Goal: Task Accomplishment & Management: Manage account settings

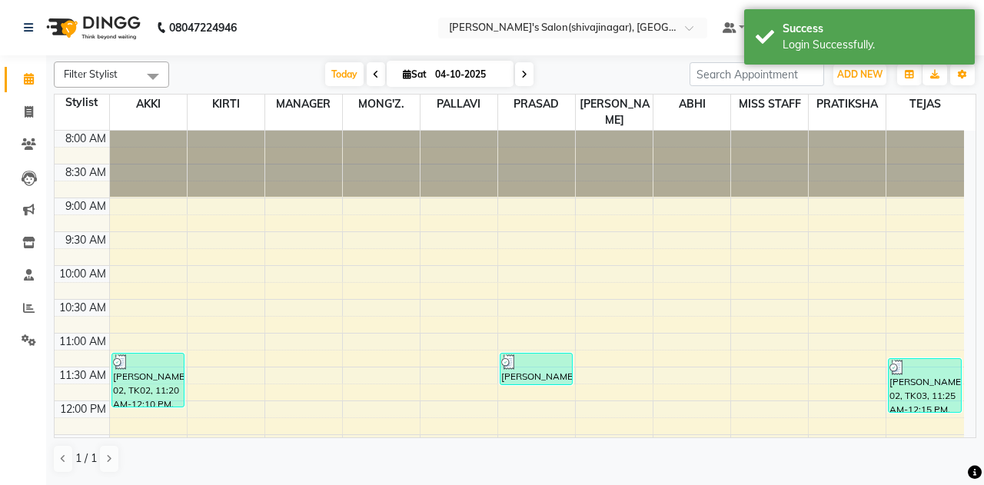
drag, startPoint x: 898, startPoint y: 22, endPoint x: 247, endPoint y: 18, distance: 651.3
click at [247, 18] on body "08047224946 Select Location × [PERSON_NAME]'s Salon(shivajinagar), Shivaji Naga…" at bounding box center [492, 242] width 984 height 485
click at [165, 65] on span at bounding box center [153, 76] width 31 height 29
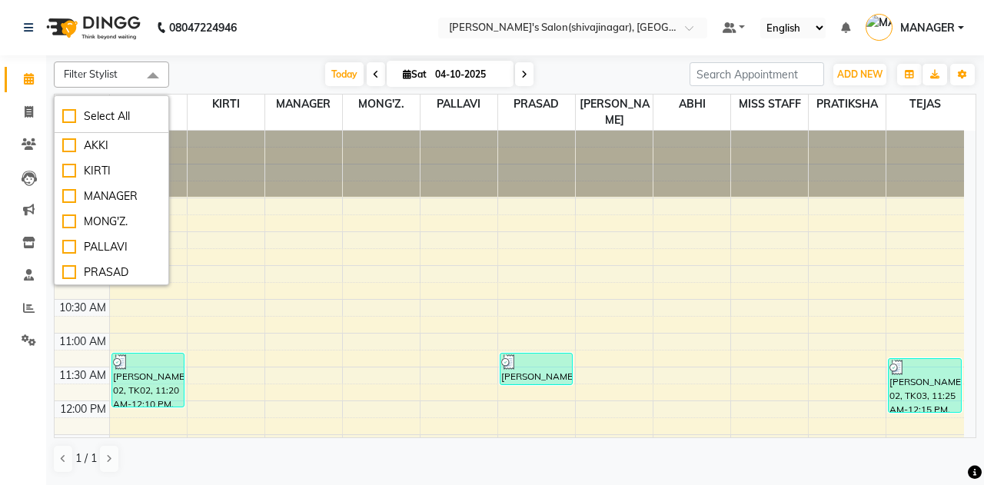
click at [212, 62] on div "Filter Stylist Select All [PERSON_NAME] MANAGER MONG'Z. PALLAVI [PERSON_NAME] A…" at bounding box center [515, 75] width 923 height 26
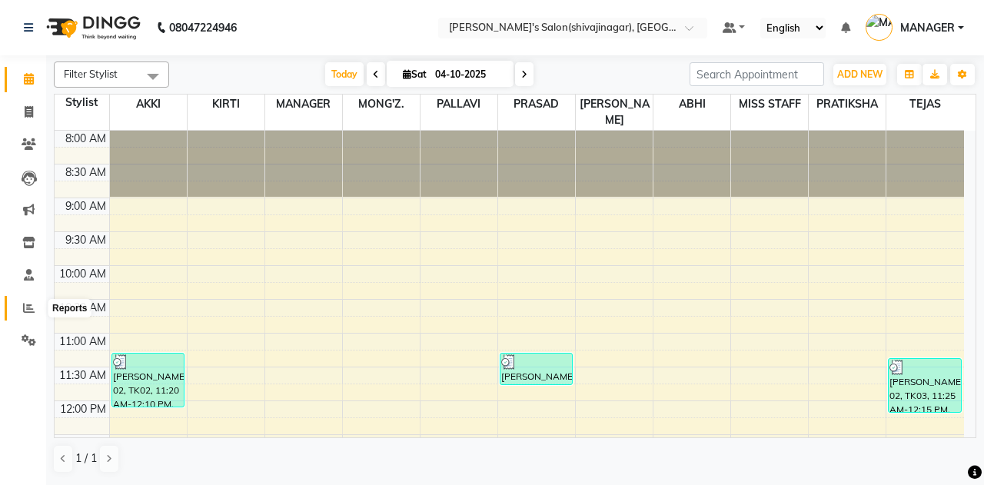
click at [24, 308] on icon at bounding box center [29, 308] width 12 height 12
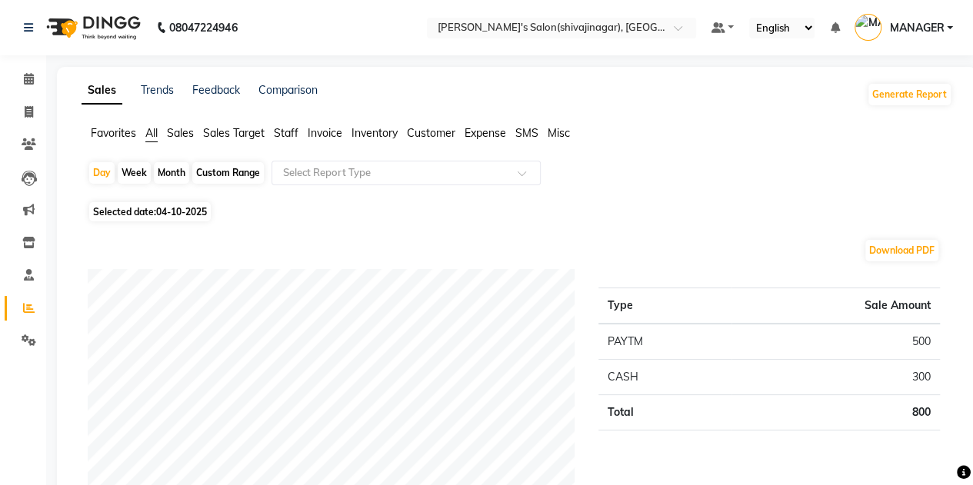
click at [275, 128] on span "Staff" at bounding box center [286, 133] width 25 height 14
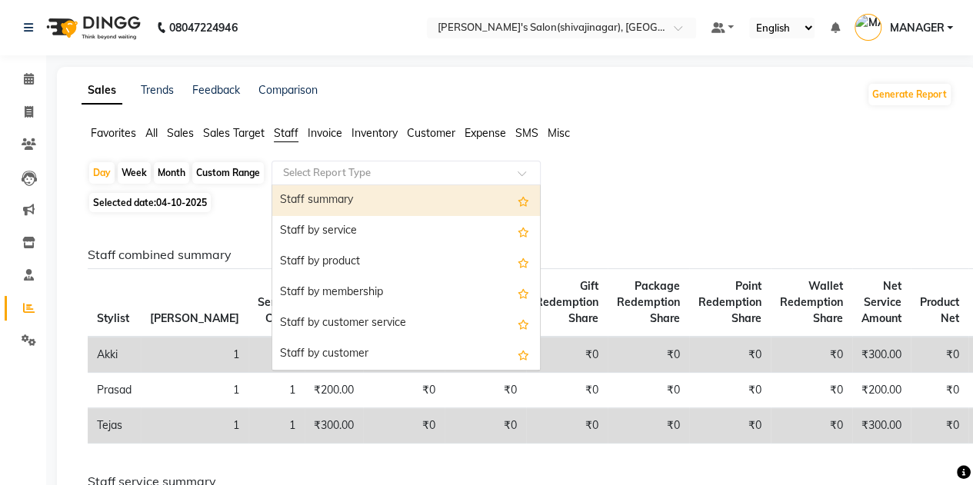
click at [309, 173] on input "text" at bounding box center [390, 172] width 221 height 15
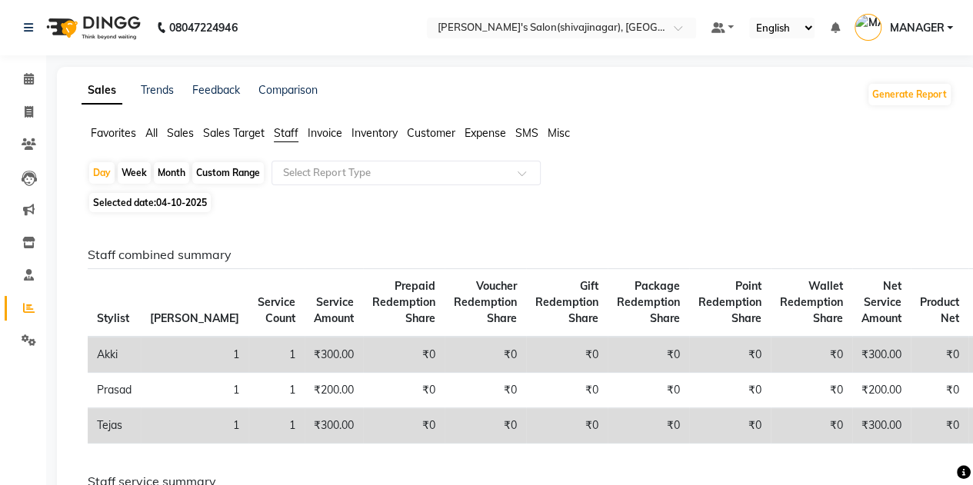
click at [178, 168] on div "Month" at bounding box center [171, 173] width 35 height 22
select select "10"
select select "2025"
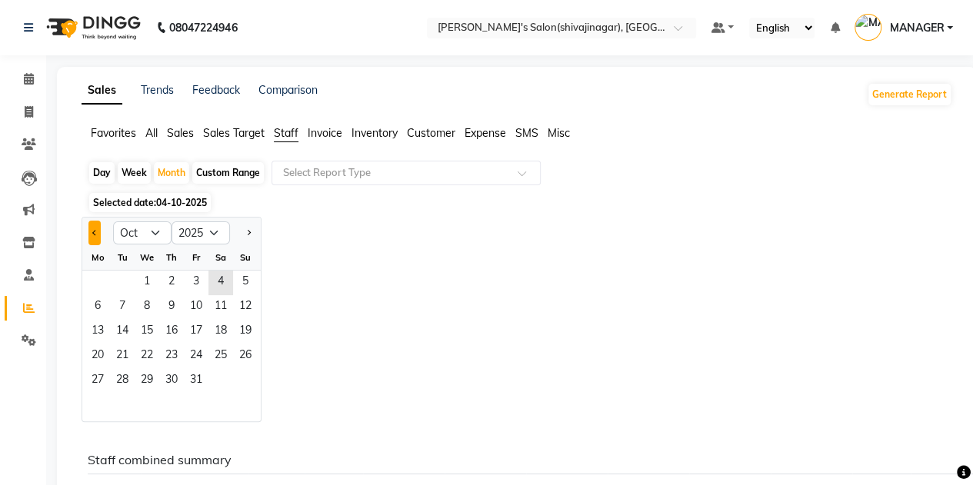
click at [90, 238] on button "Previous month" at bounding box center [94, 233] width 12 height 25
select select "9"
click at [95, 285] on span "1" at bounding box center [97, 283] width 25 height 25
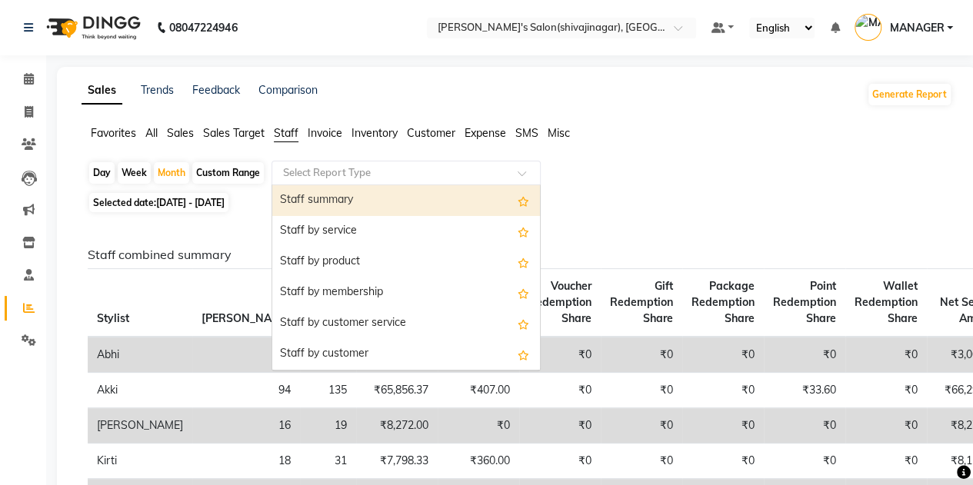
click at [362, 173] on input "text" at bounding box center [390, 172] width 221 height 15
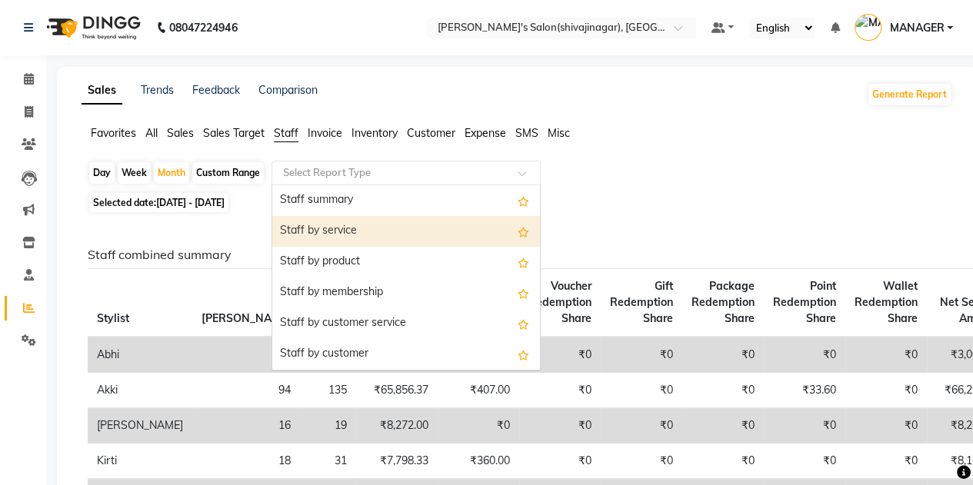
click at [302, 228] on div "Staff by service" at bounding box center [406, 231] width 268 height 31
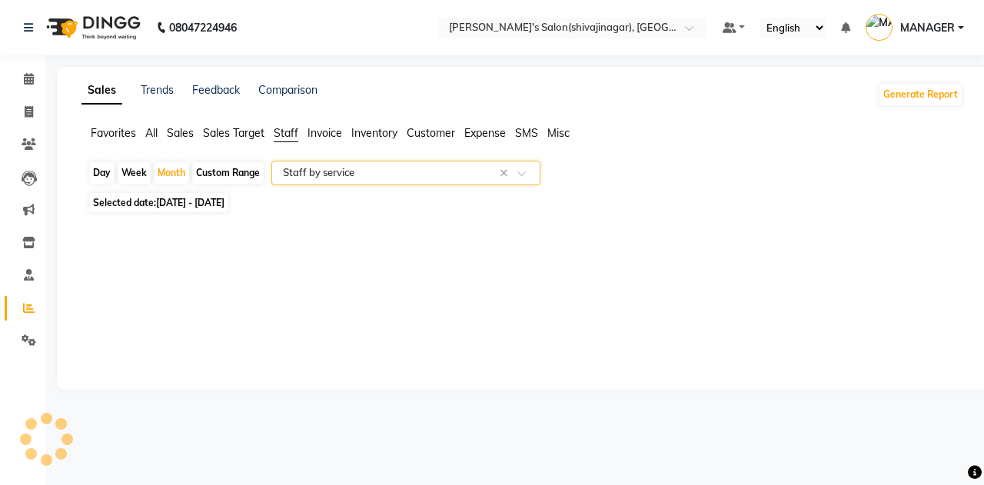
select select "full_report"
select select "csv"
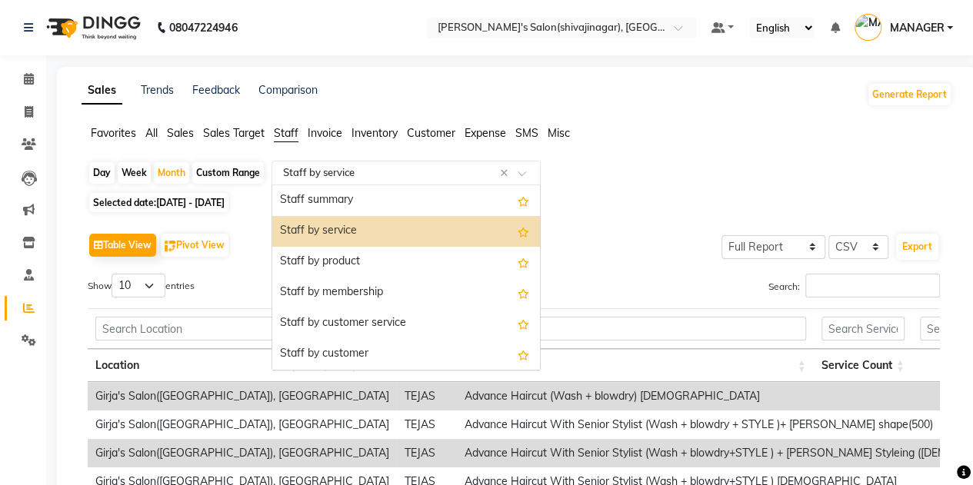
click at [353, 177] on input "text" at bounding box center [390, 172] width 221 height 15
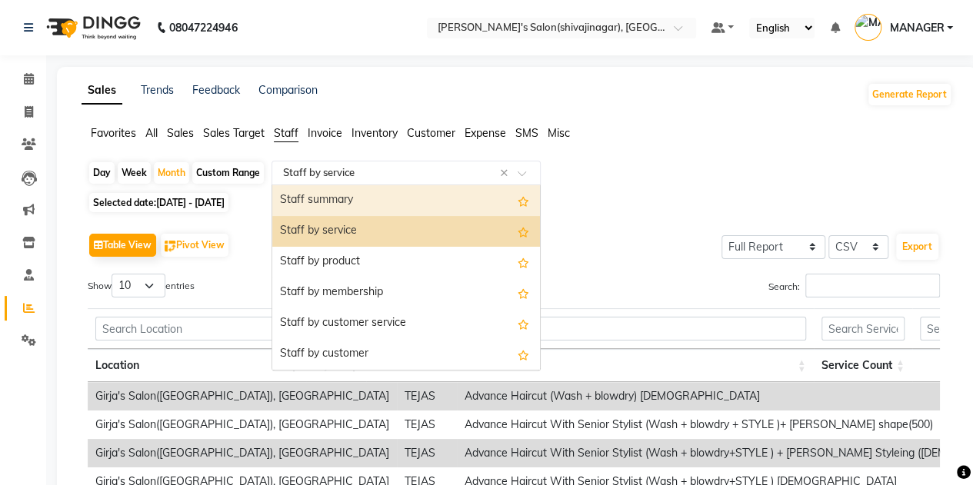
click at [331, 204] on div "Staff summary" at bounding box center [406, 200] width 268 height 31
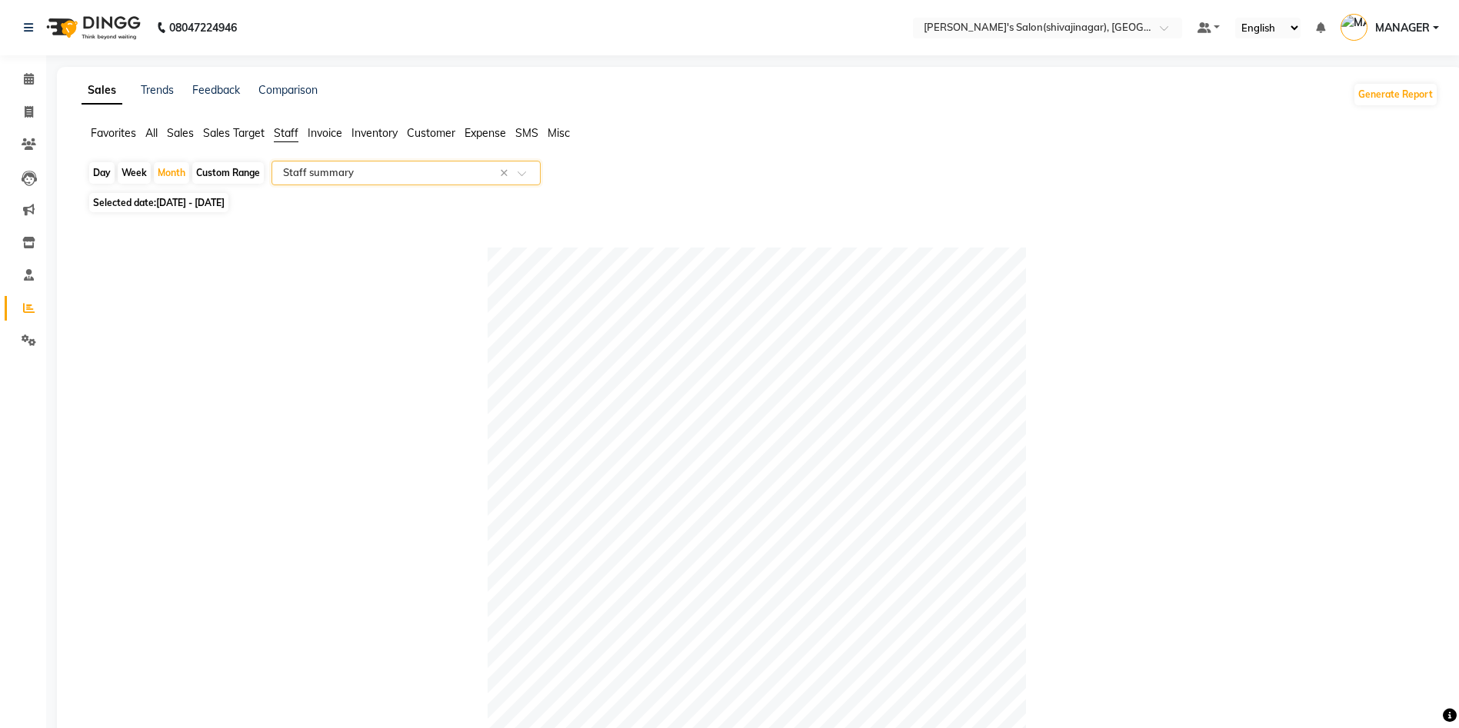
drag, startPoint x: 840, startPoint y: 16, endPoint x: 872, endPoint y: 128, distance: 116.1
click at [872, 128] on ul "Favorites All Sales Sales Target Staff Invoice Inventory Customer Expense SMS M…" at bounding box center [760, 133] width 1356 height 17
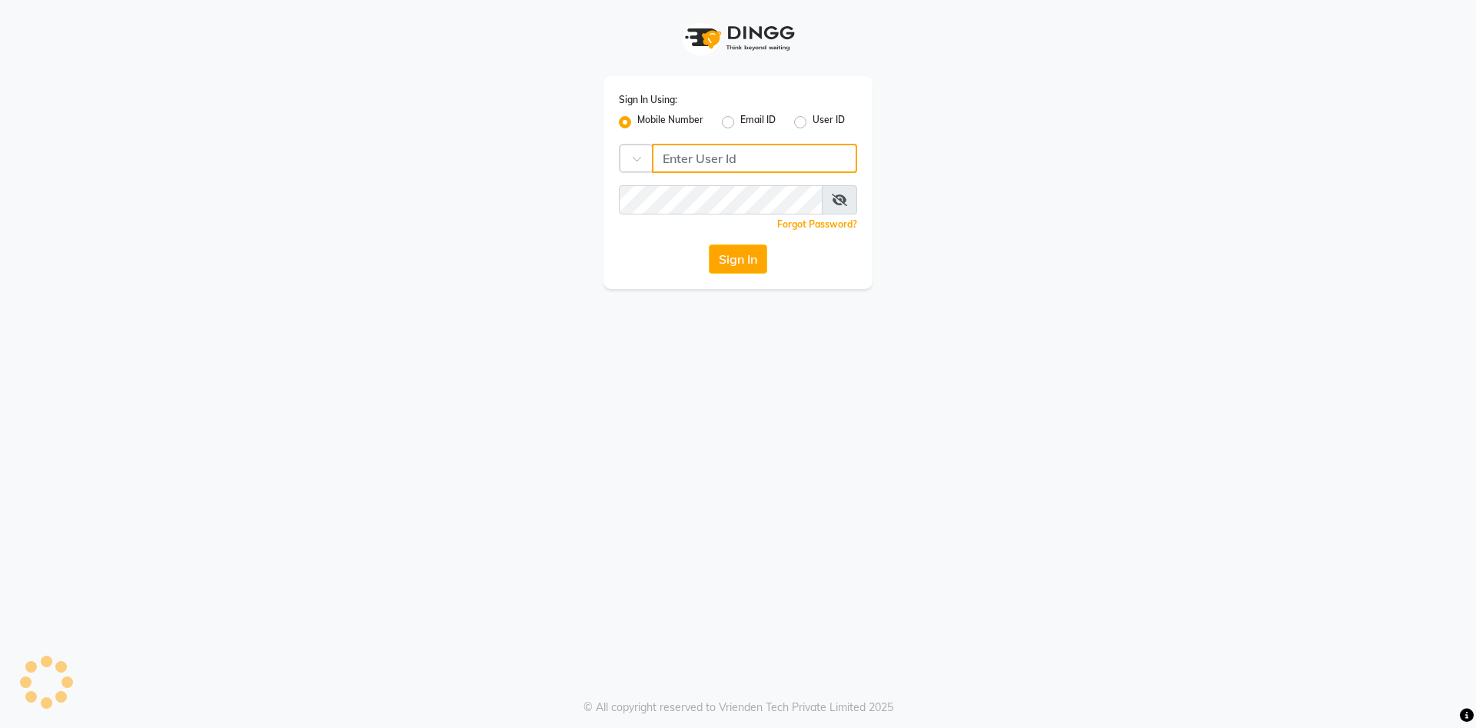
type input "7888029666"
click at [763, 150] on input "7888029666" at bounding box center [764, 158] width 187 height 29
click at [921, 152] on div "Sign In Using: Mobile Number Email ID User ID Country Code × [PHONE_NUMBER] Rem…" at bounding box center [738, 144] width 877 height 289
click at [745, 265] on button "Sign In" at bounding box center [738, 259] width 58 height 29
click at [745, 265] on div "Sign In" at bounding box center [738, 259] width 238 height 29
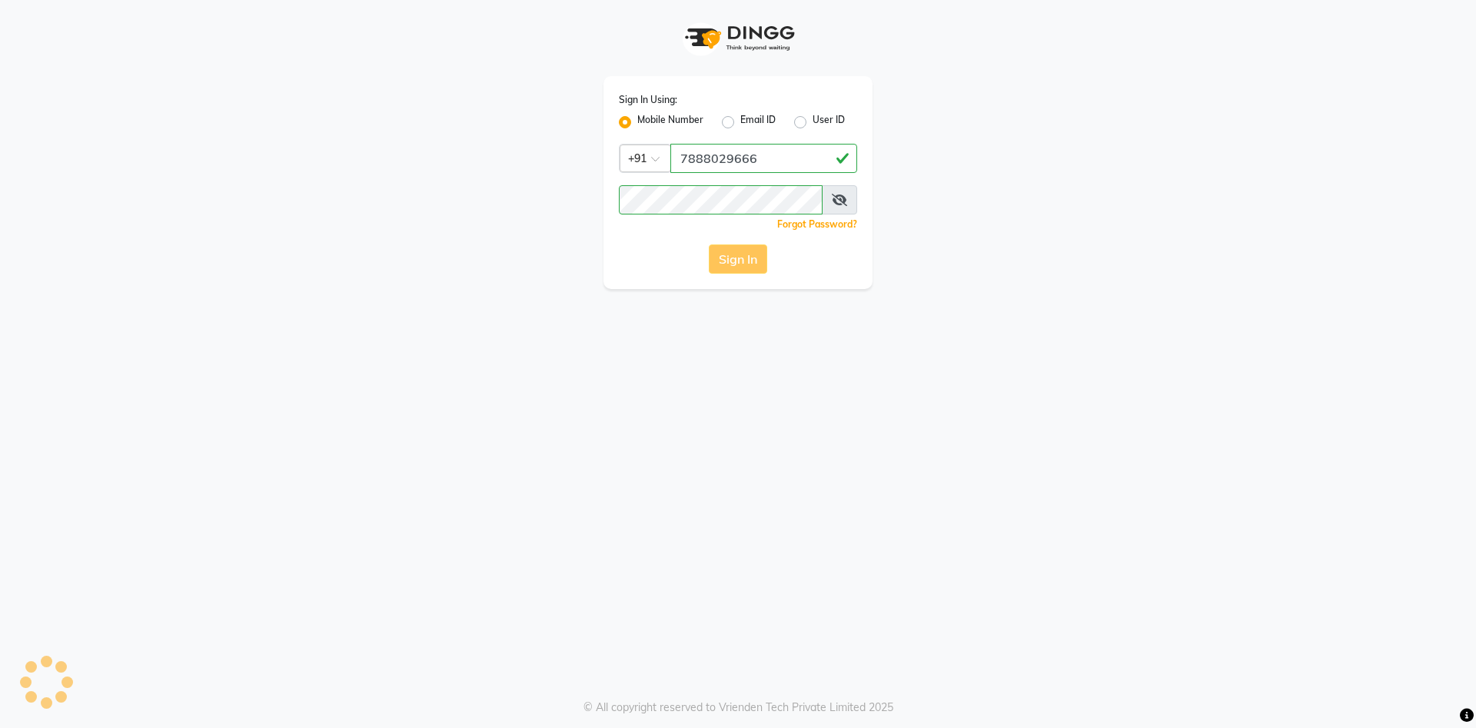
click at [745, 265] on div "Sign In" at bounding box center [738, 259] width 238 height 29
click at [734, 265] on div "Sign In" at bounding box center [738, 259] width 238 height 29
click at [736, 263] on div "Sign In" at bounding box center [738, 259] width 238 height 29
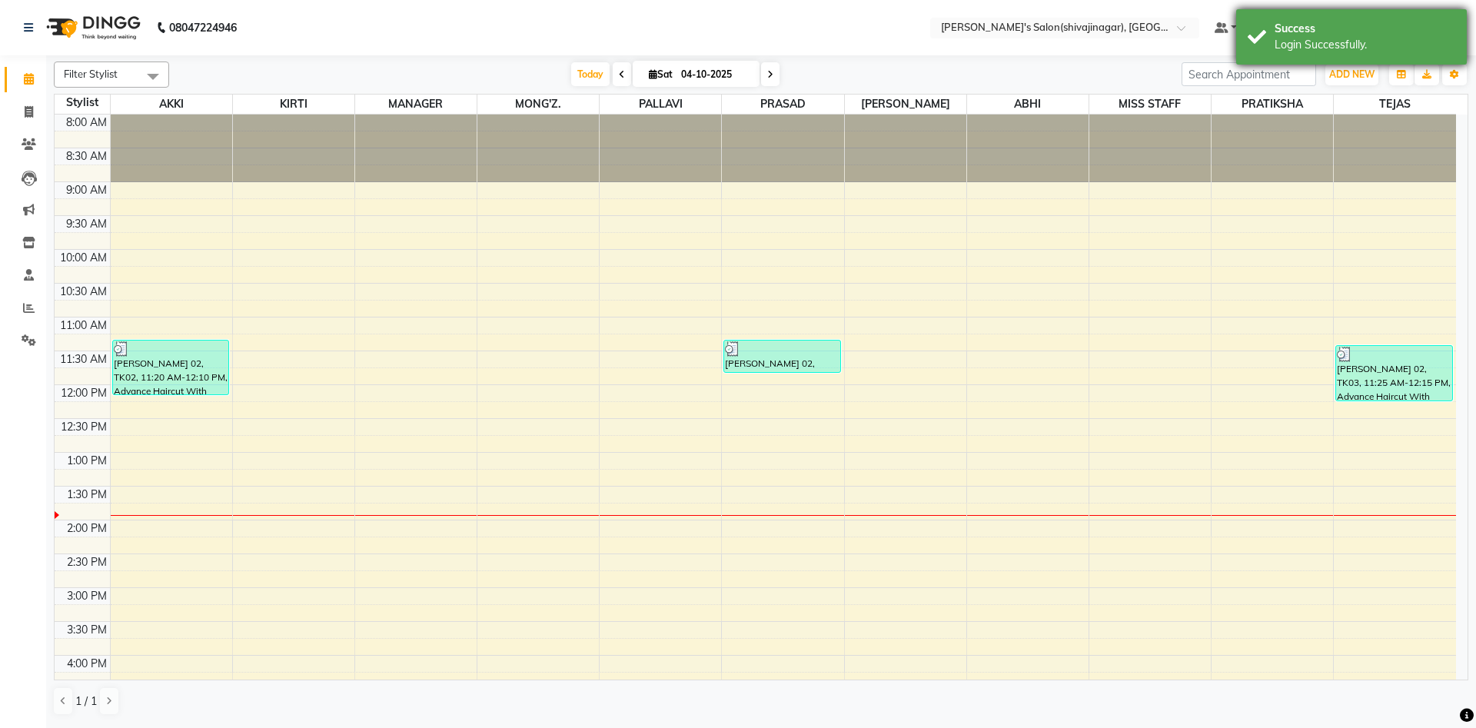
click at [984, 14] on div "Success Login Successfully." at bounding box center [1351, 36] width 231 height 55
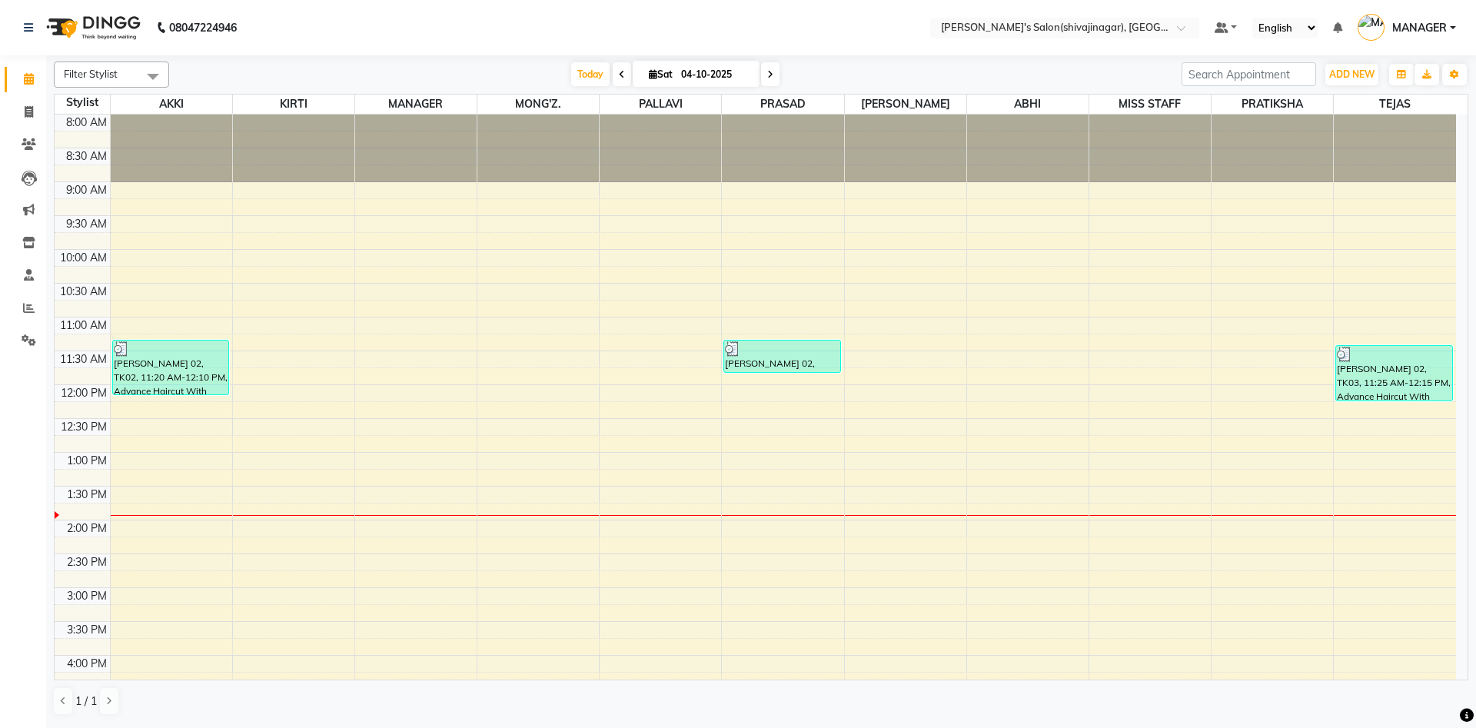
click at [841, 21] on nav "08047224946 Select Location × [PERSON_NAME]'s Salon(shivajinagar), Shivaji Naga…" at bounding box center [738, 27] width 1476 height 55
click at [26, 314] on span at bounding box center [28, 309] width 27 height 18
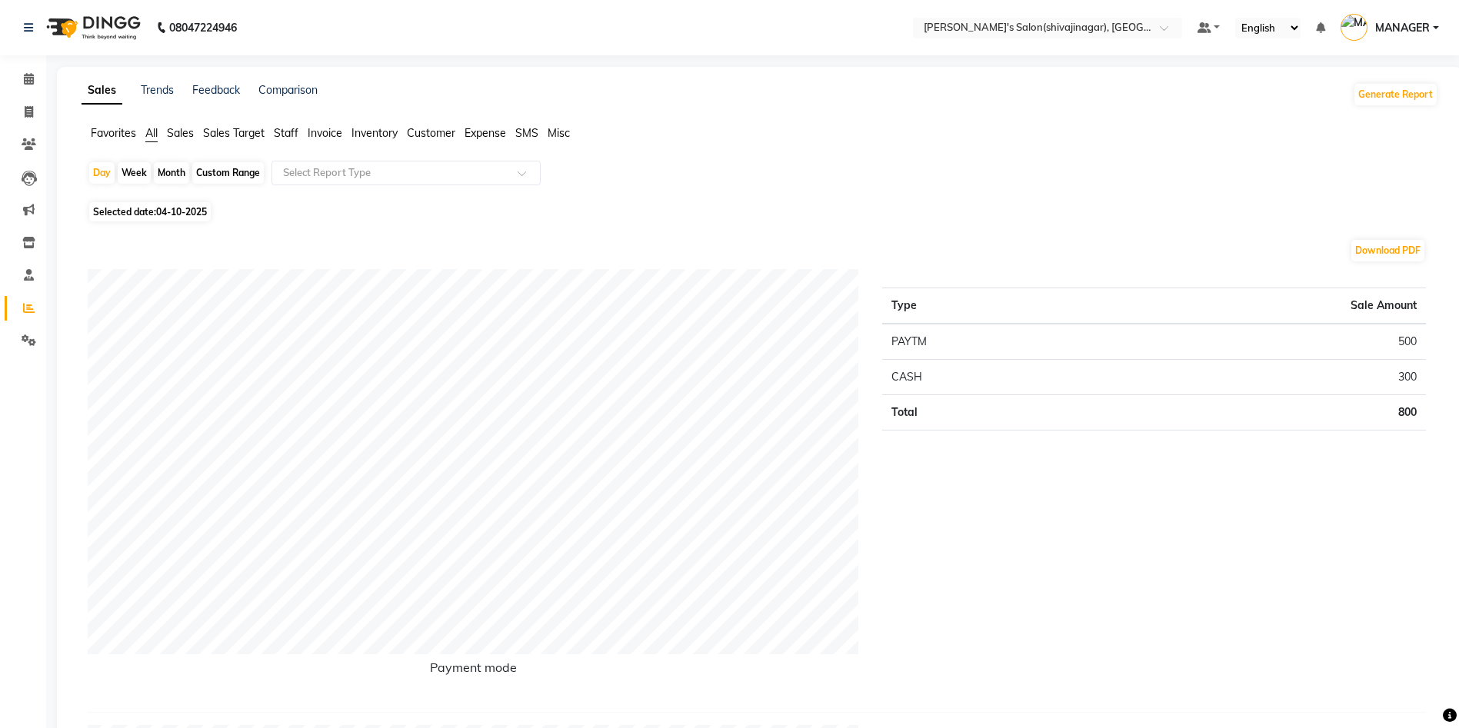
click at [282, 125] on li "Staff" at bounding box center [286, 133] width 25 height 16
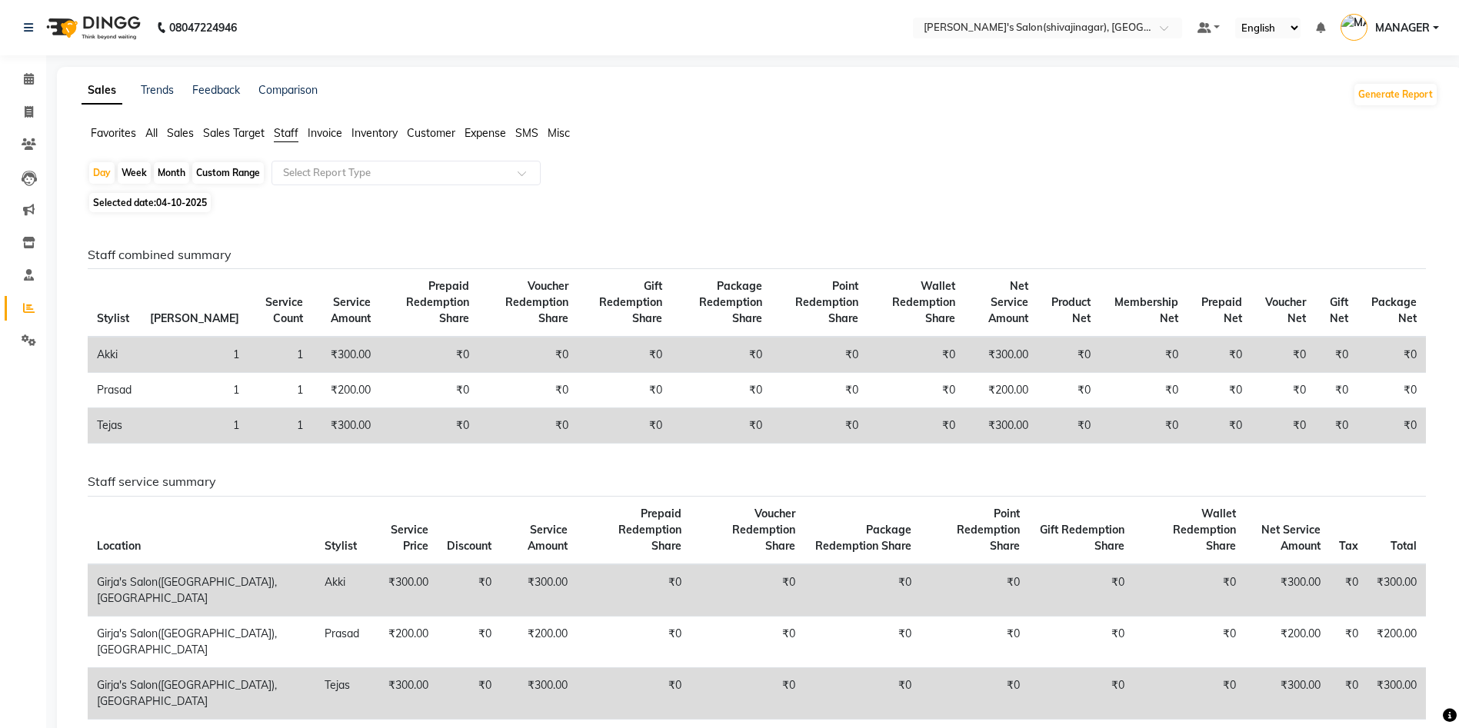
click at [165, 171] on div "Month" at bounding box center [171, 173] width 35 height 22
select select "10"
select select "2025"
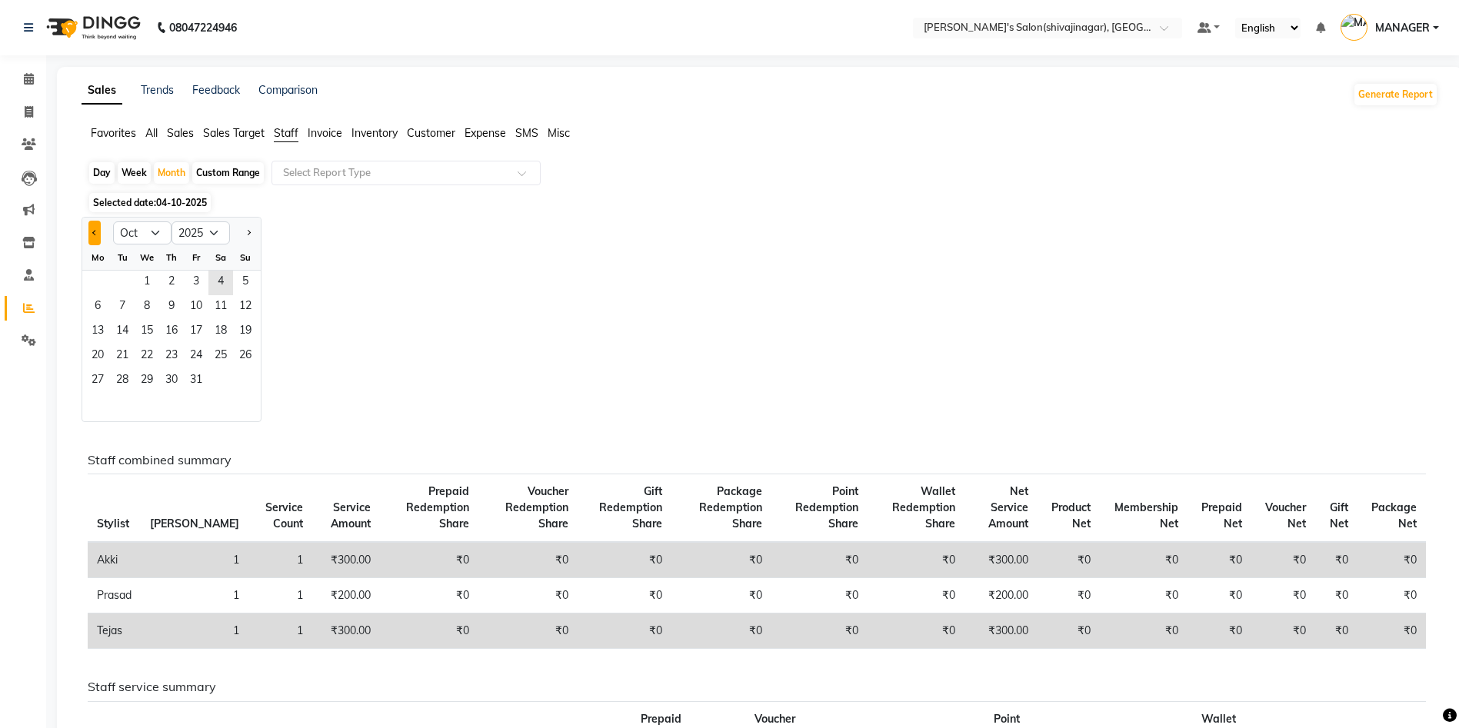
click at [92, 231] on span "Previous month" at bounding box center [94, 232] width 5 height 5
select select "9"
click at [92, 281] on span "1" at bounding box center [97, 283] width 25 height 25
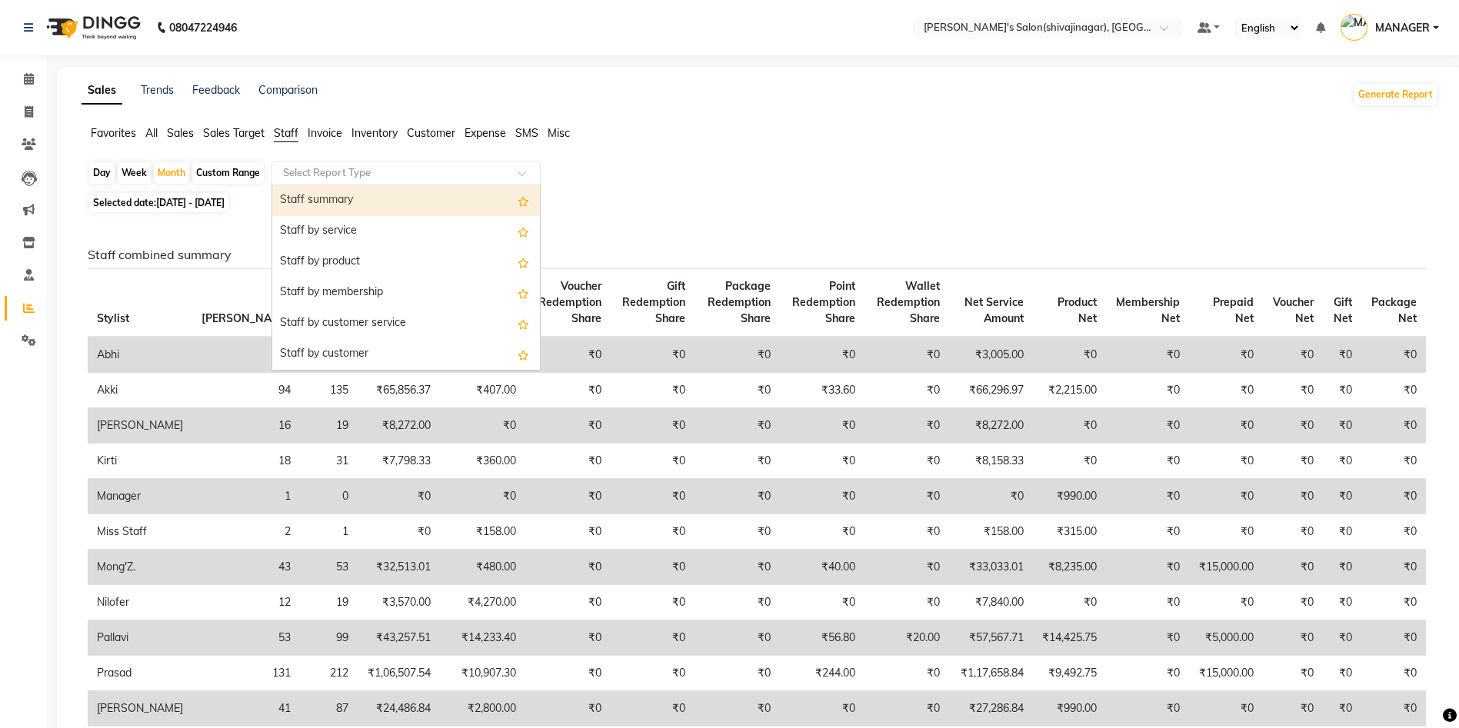
click at [347, 167] on input "text" at bounding box center [390, 172] width 221 height 15
click at [336, 198] on div "Staff summary" at bounding box center [406, 200] width 268 height 31
select select "full_report"
select select "csv"
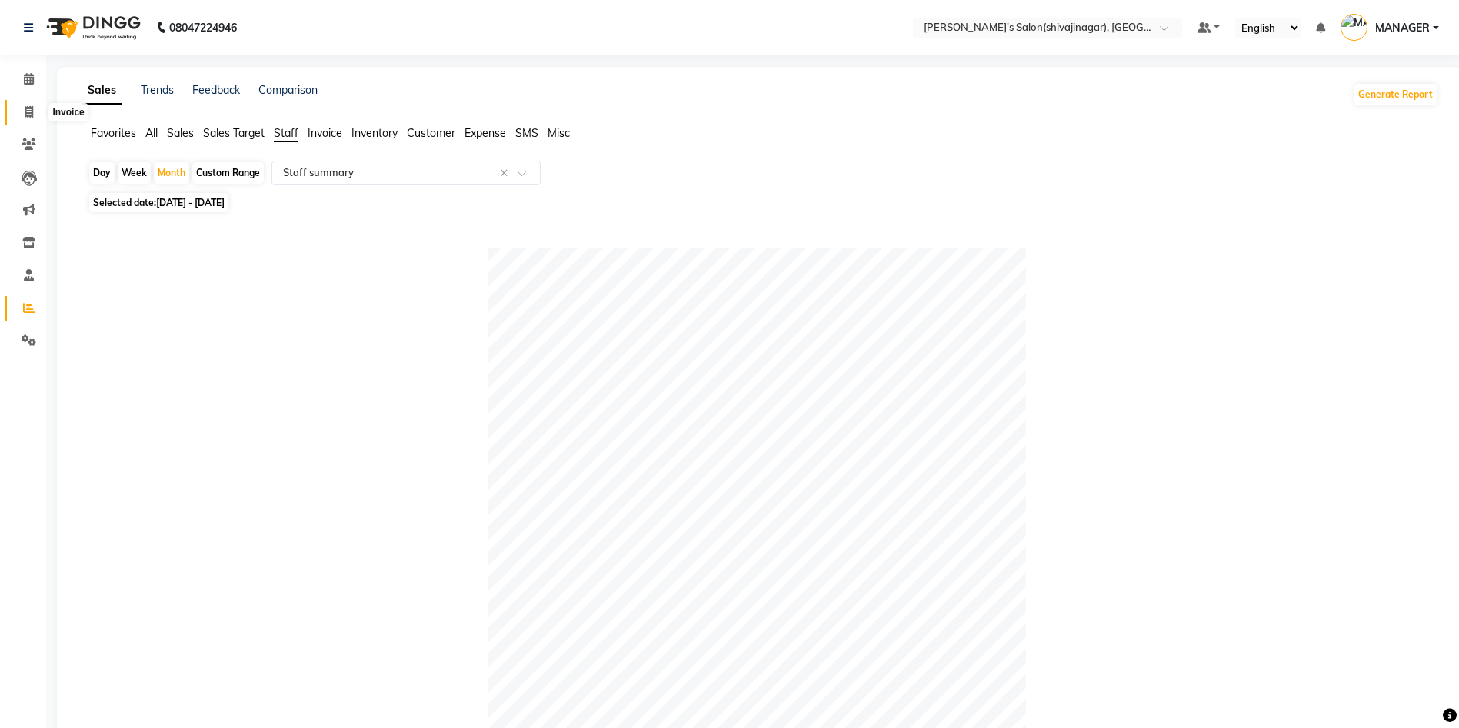
click at [28, 113] on icon at bounding box center [29, 112] width 8 height 12
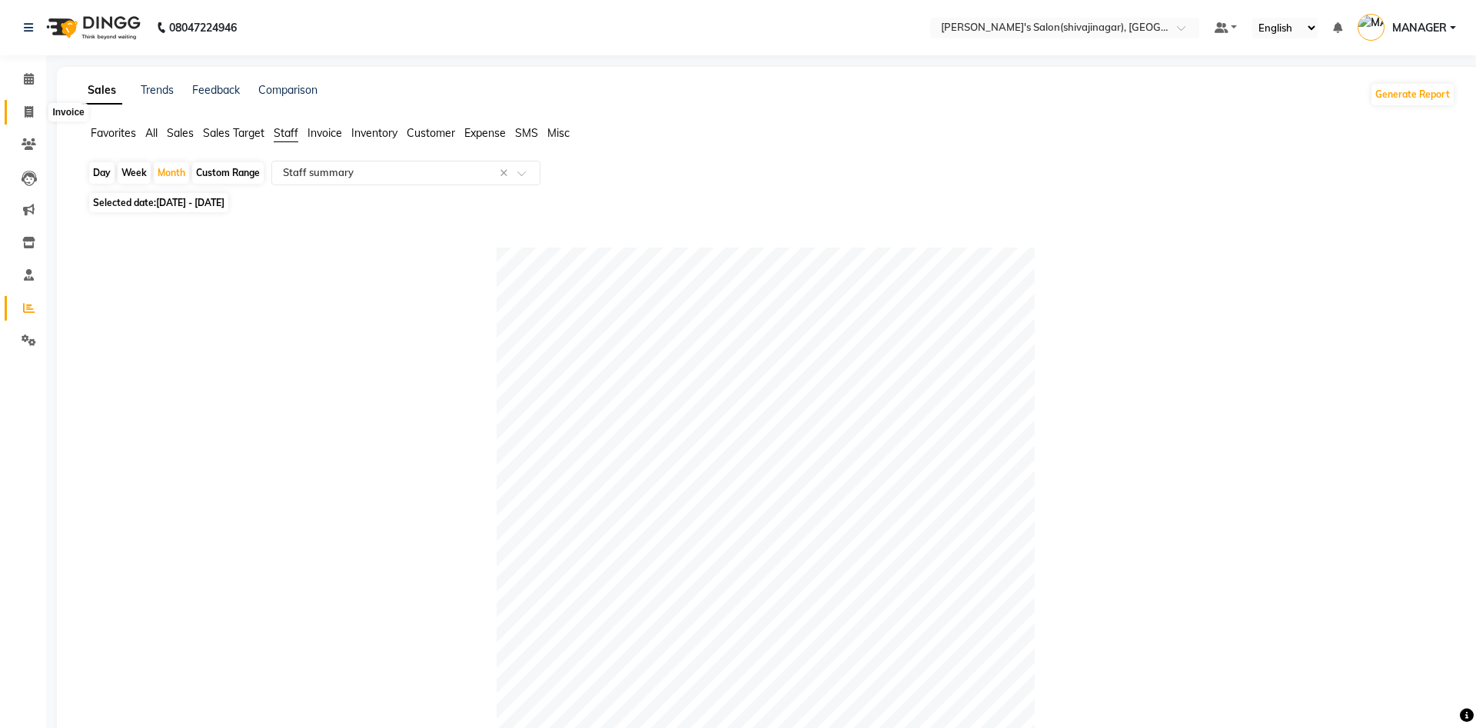
select select "4174"
select select "service"
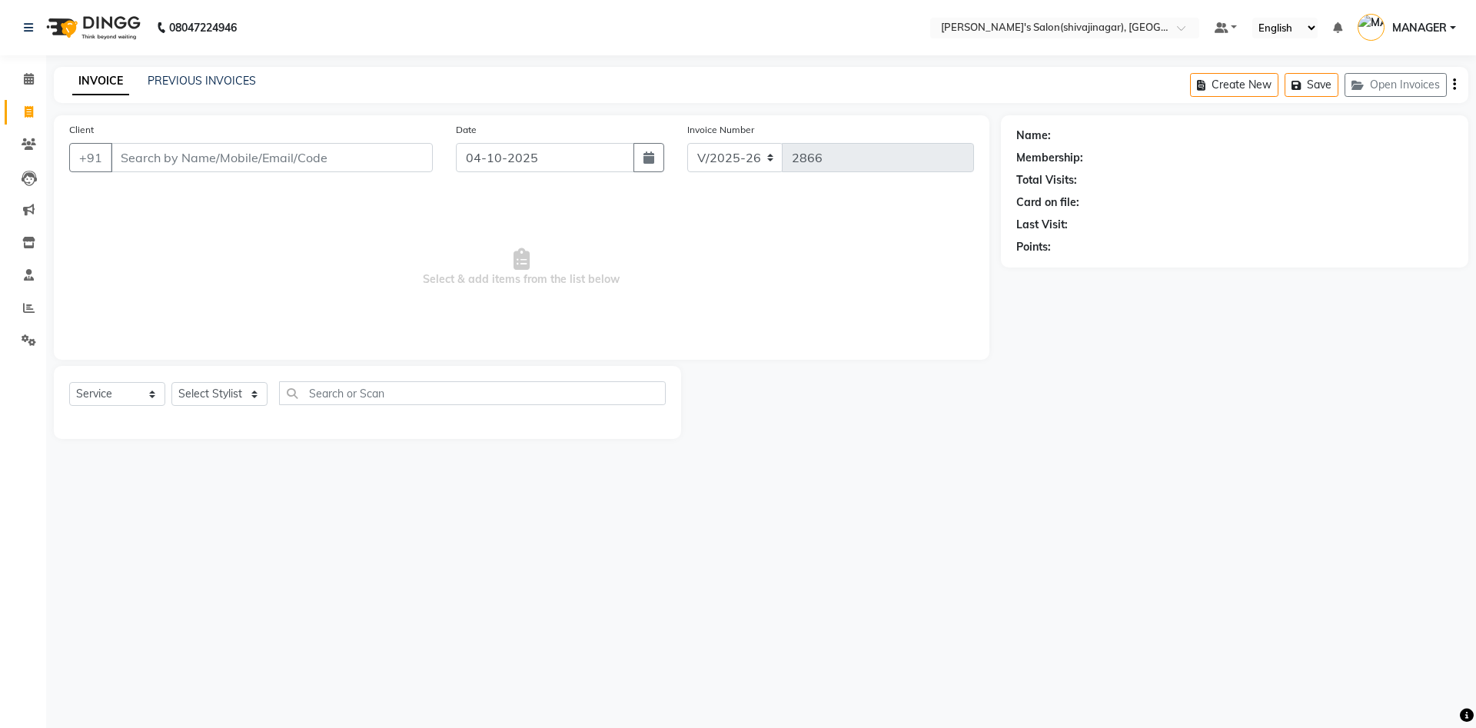
click at [155, 154] on input "Client" at bounding box center [272, 157] width 322 height 29
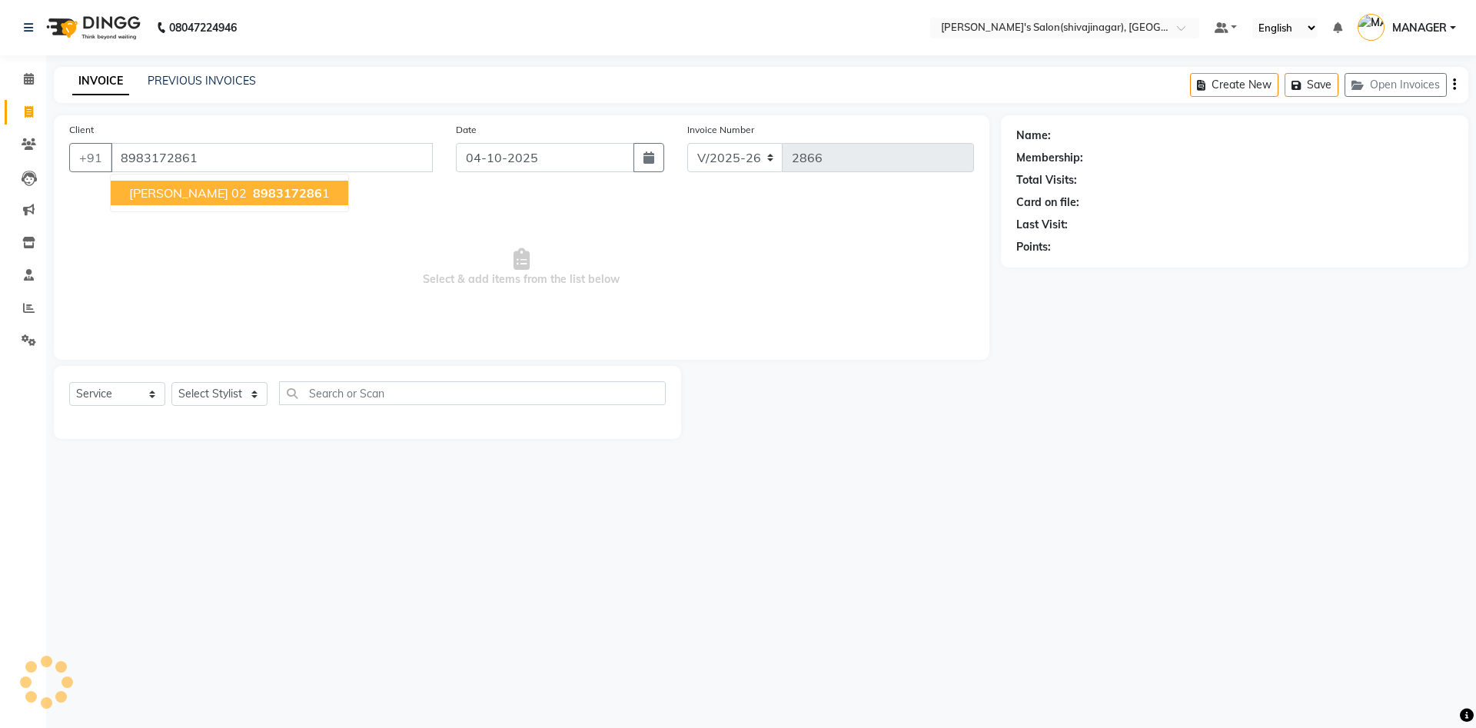
type input "8983172861"
click at [215, 200] on span "[PERSON_NAME] 02" at bounding box center [188, 192] width 118 height 15
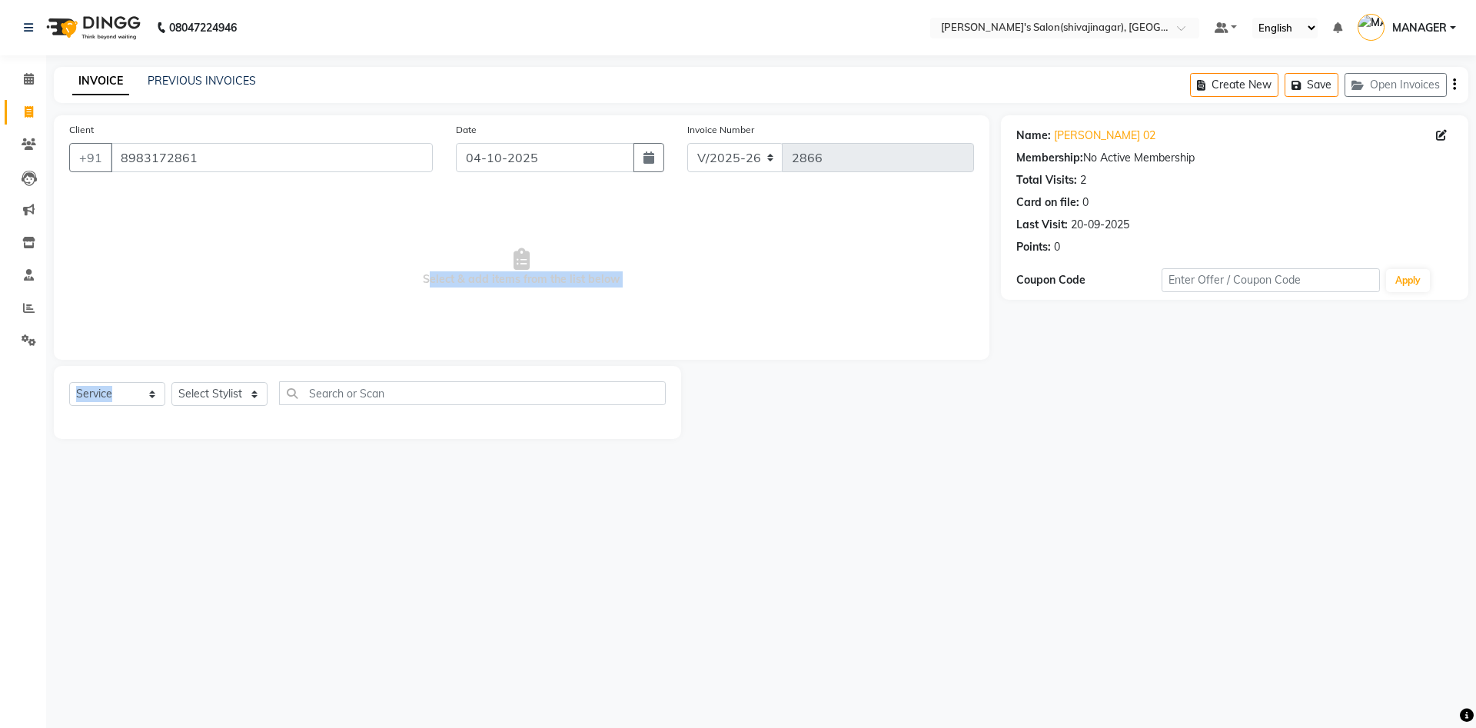
drag, startPoint x: 285, startPoint y: 296, endPoint x: 218, endPoint y: 401, distance: 125.2
click at [218, 401] on div "Client [PHONE_NUMBER] Date [DATE] Invoice Number V/2025 V/[PHONE_NUMBER] Select…" at bounding box center [521, 277] width 959 height 324
click at [218, 401] on select "Select Stylist [PERSON_NAME] MANAGER MISS STAFF MONG'Z. [PERSON_NAME] [PERSON_N…" at bounding box center [219, 394] width 96 height 24
select select "24667"
click at [171, 382] on select "Select Stylist [PERSON_NAME] MANAGER MISS STAFF MONG'Z. [PERSON_NAME] [PERSON_N…" at bounding box center [219, 394] width 96 height 24
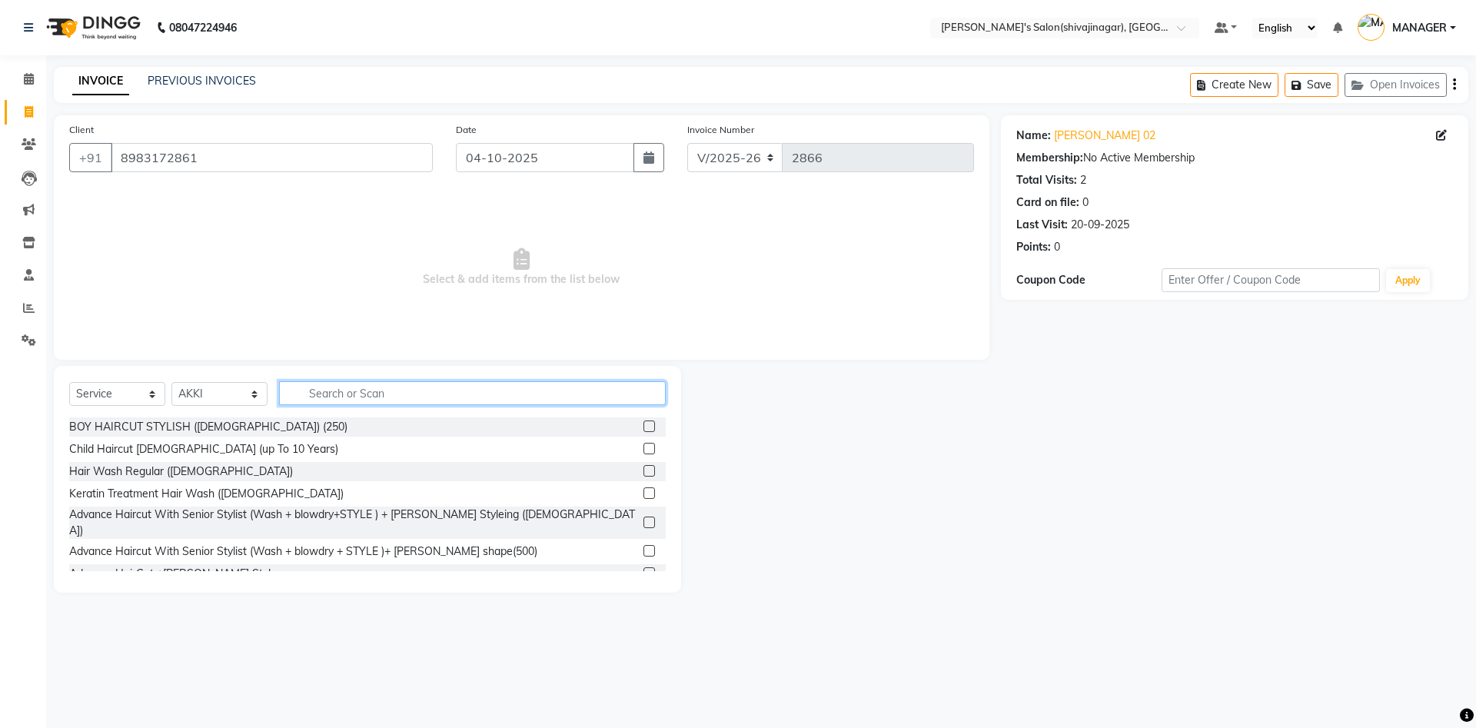
click at [319, 393] on input "text" at bounding box center [472, 393] width 387 height 24
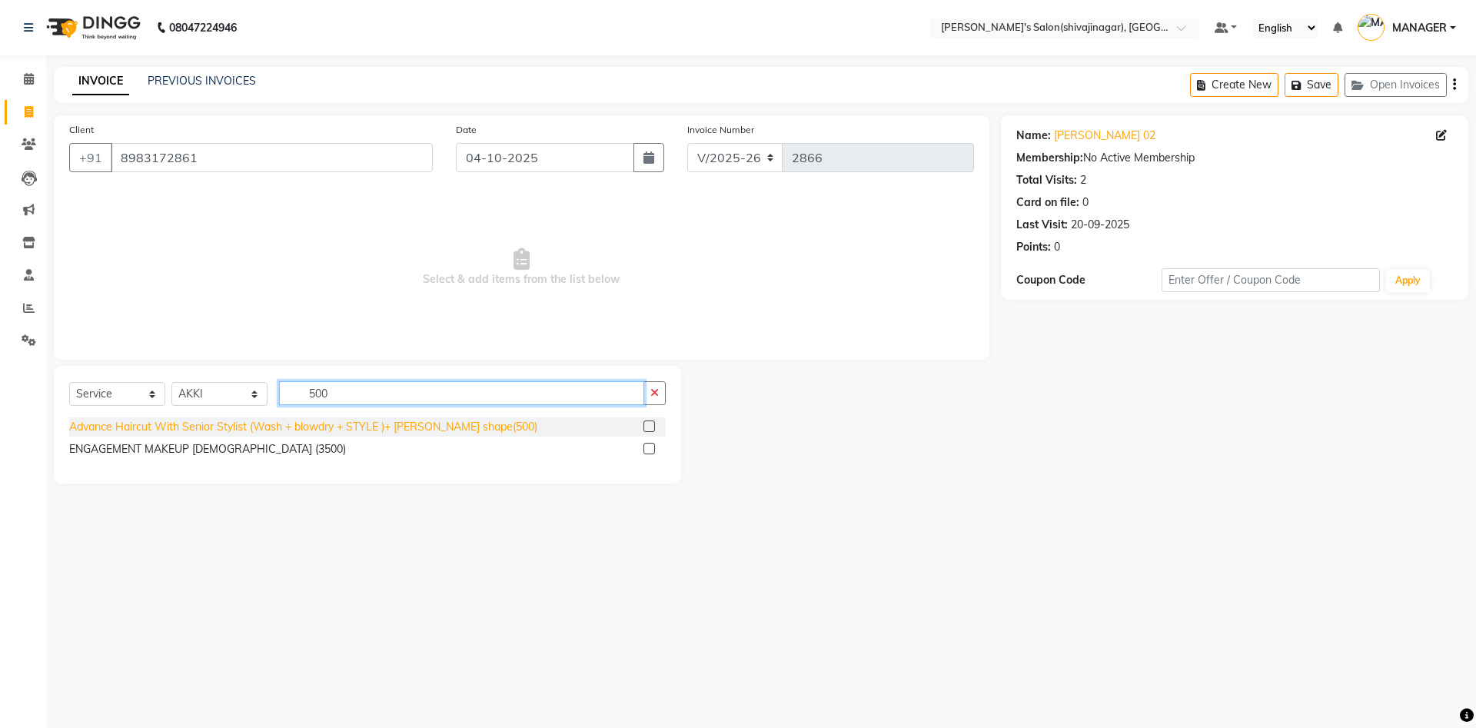
type input "500"
click at [327, 429] on div "Advance Haircut With Senior Stylist (Wash + blowdry + STYLE )+ [PERSON_NAME] sh…" at bounding box center [303, 427] width 468 height 16
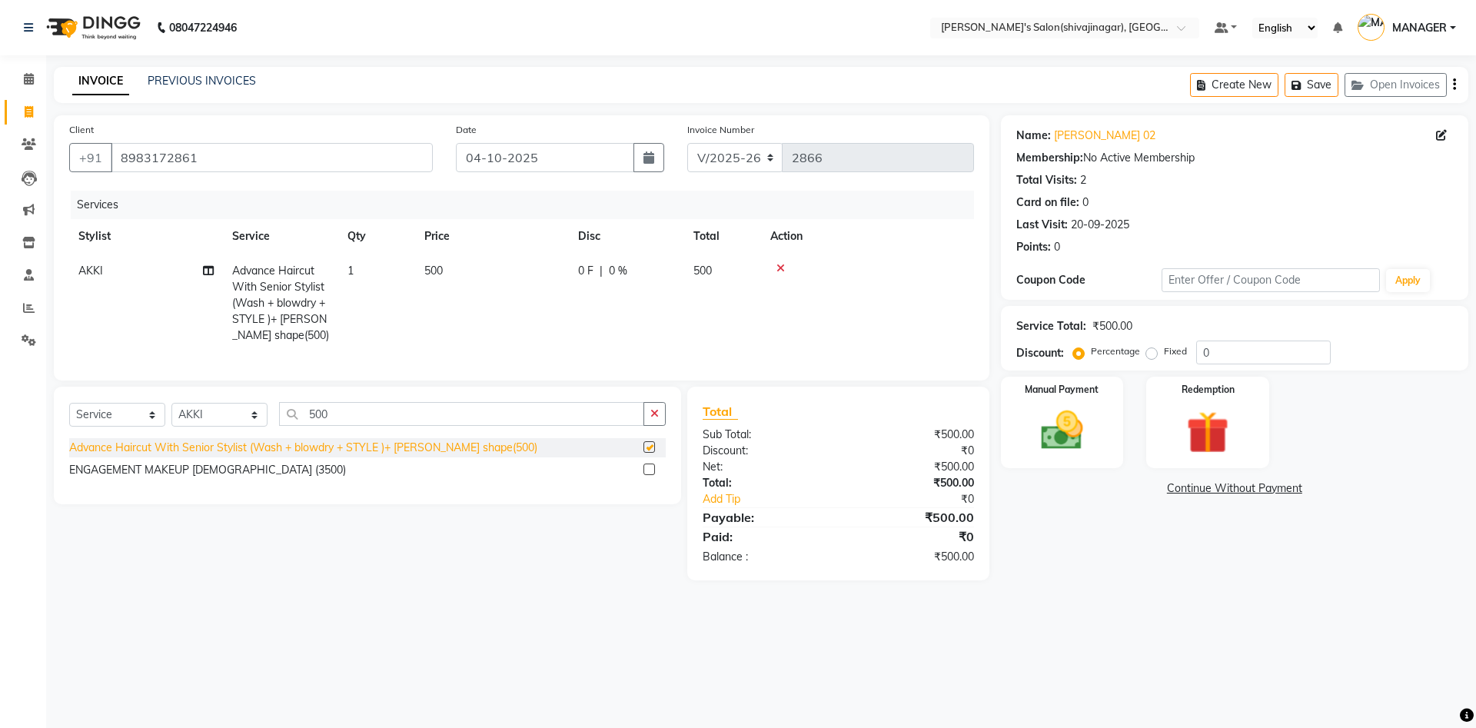
checkbox input "false"
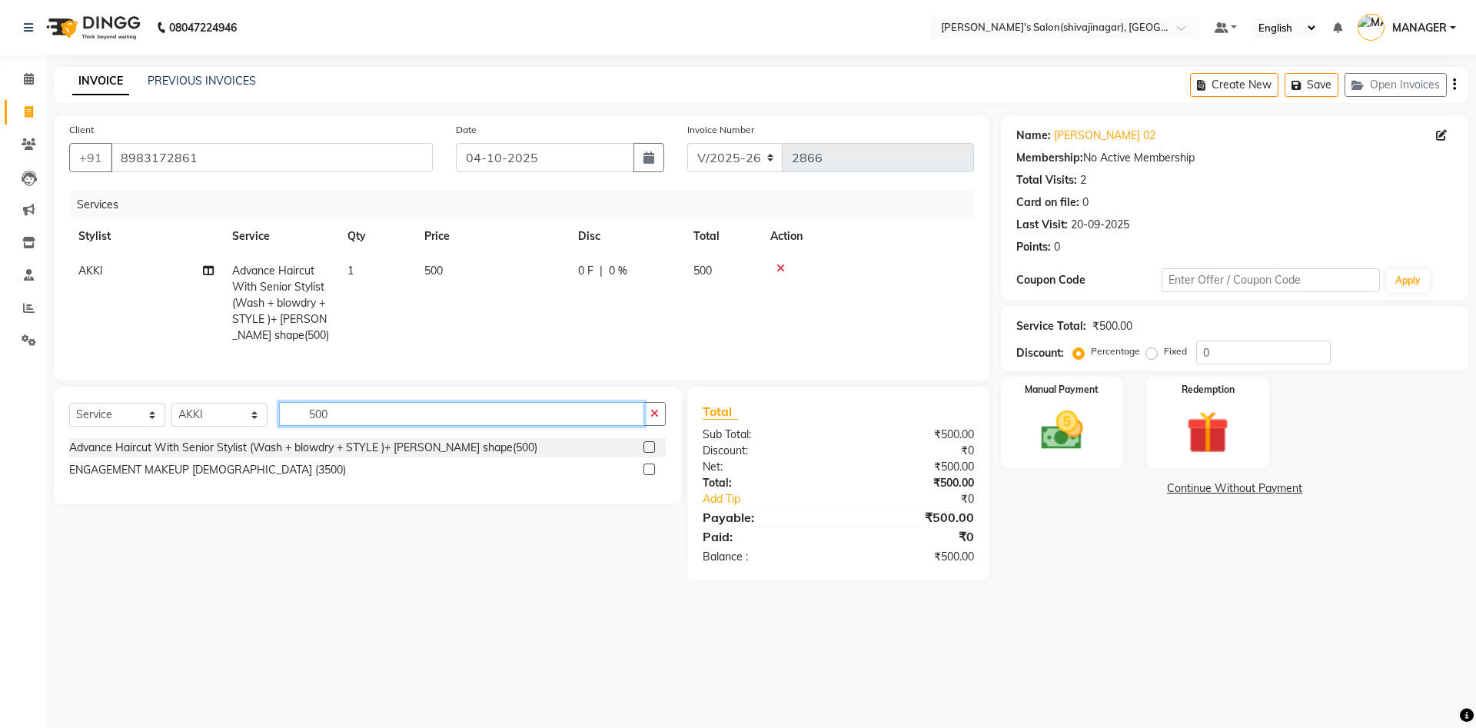
click at [328, 426] on input "500" at bounding box center [461, 414] width 365 height 24
type input "head m"
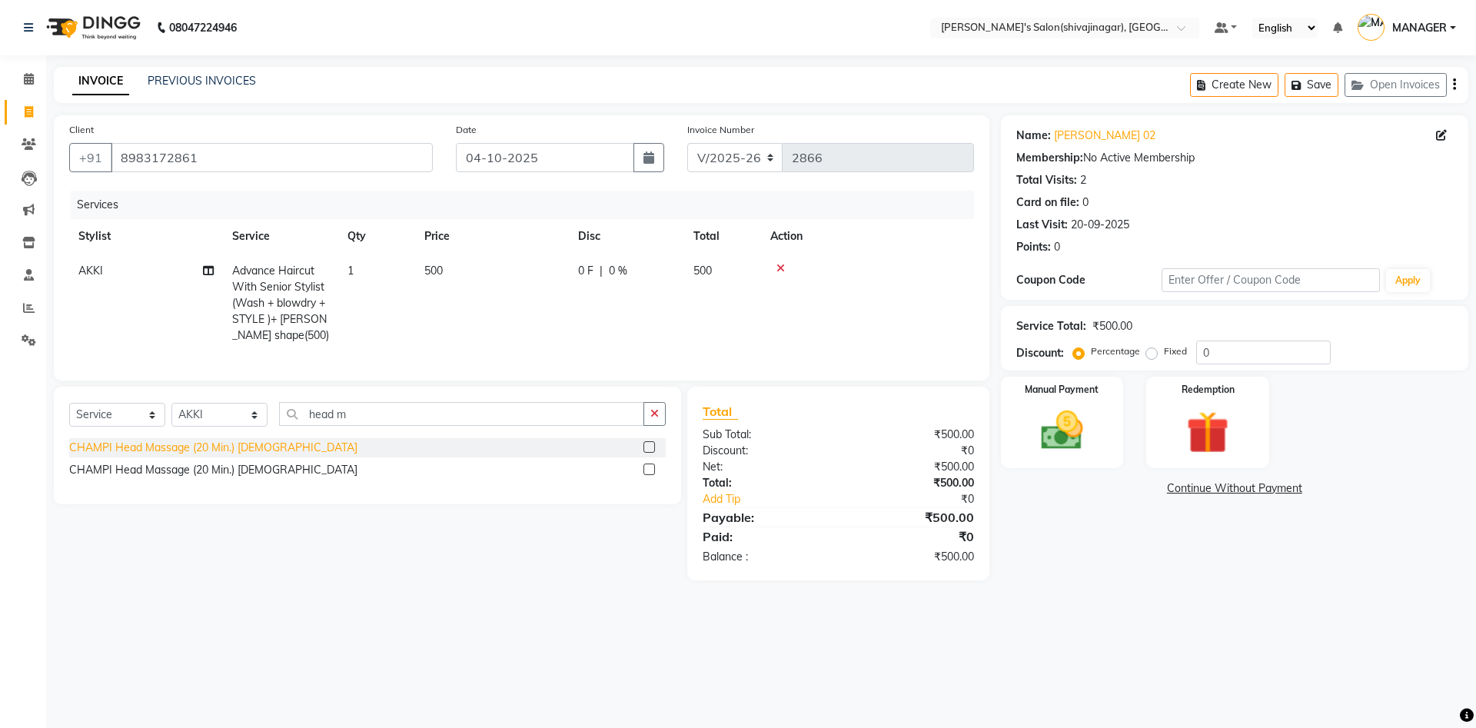
click at [221, 456] on div "CHAMPI Head Massage (20 Min.) [DEMOGRAPHIC_DATA]" at bounding box center [213, 448] width 288 height 16
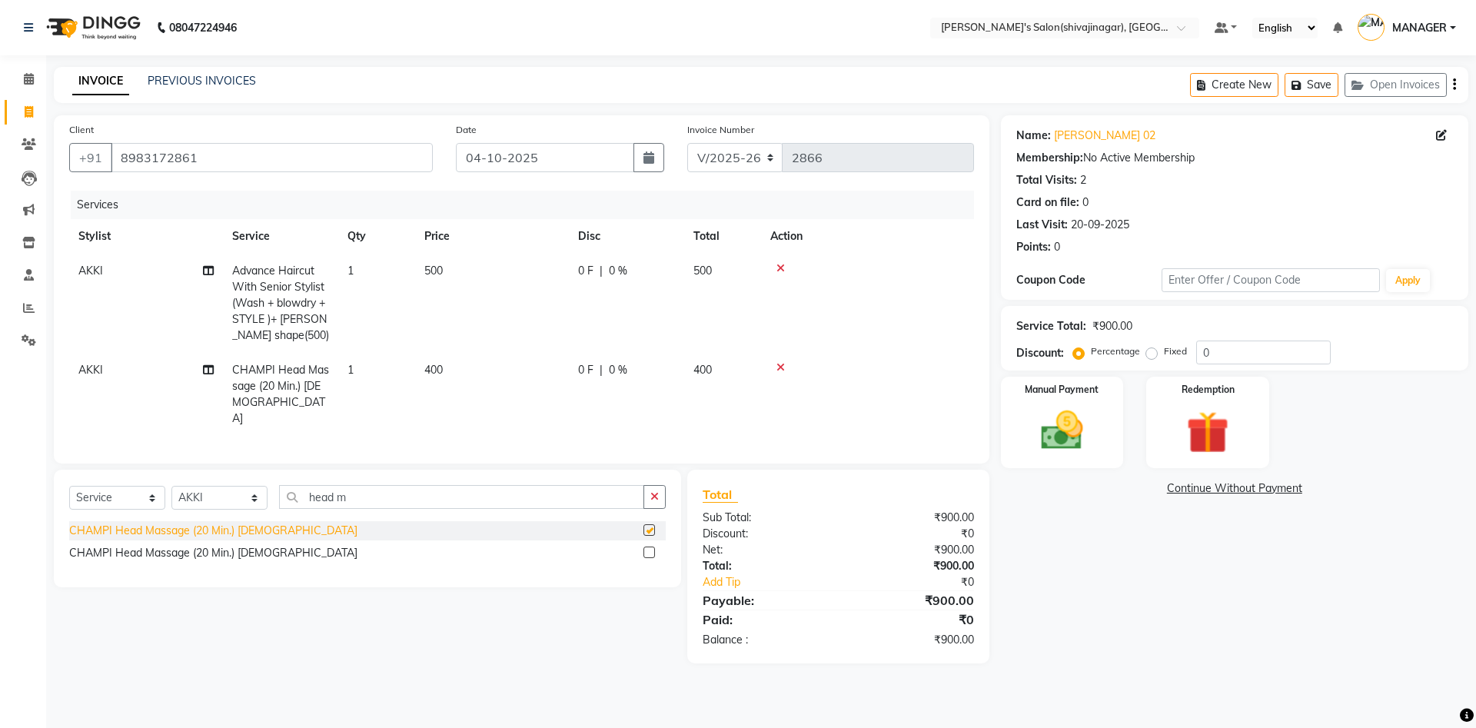
checkbox input "false"
click at [445, 361] on td "400" at bounding box center [492, 394] width 154 height 83
select select "24667"
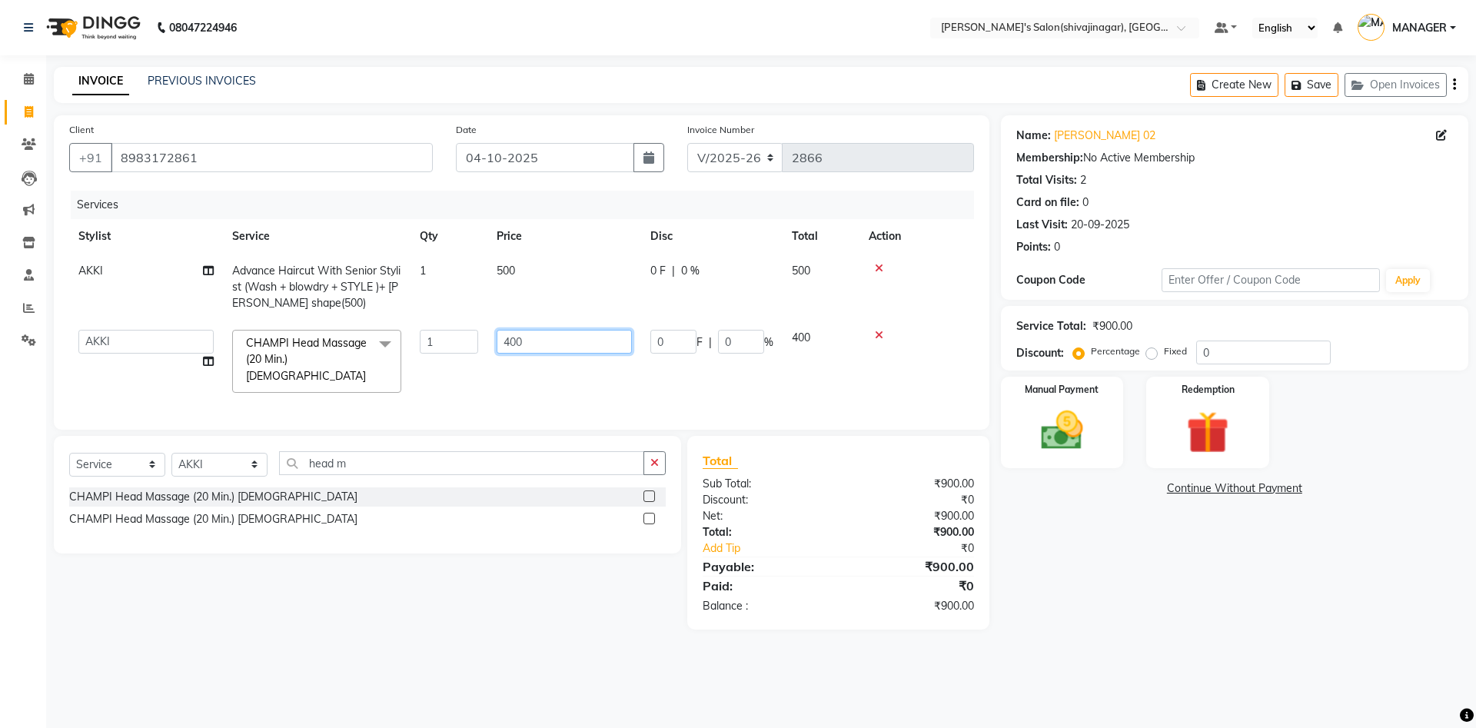
click at [520, 332] on input "400" at bounding box center [564, 342] width 135 height 24
type input "700"
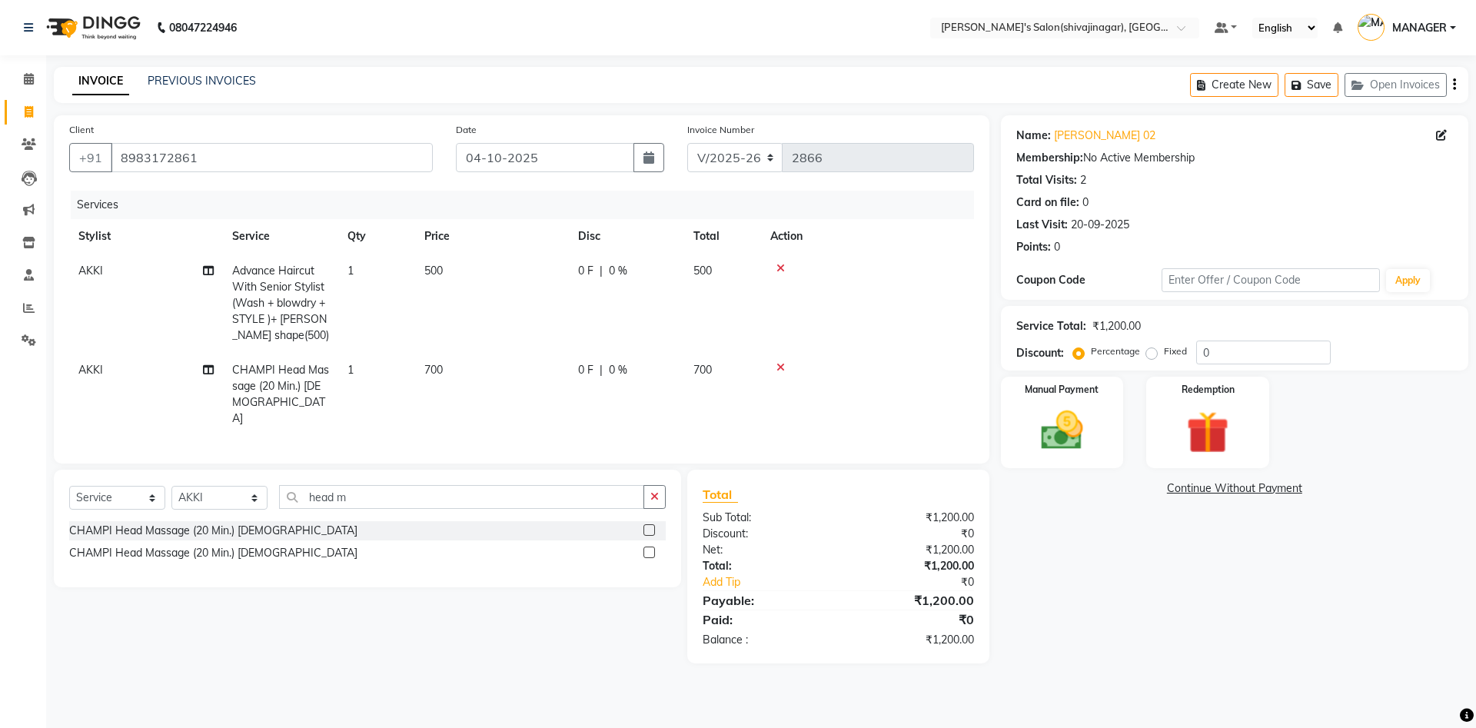
click at [507, 387] on div "Services Stylist Service Qty Price Disc Total Action AKKI Advance Haircut With …" at bounding box center [521, 320] width 905 height 258
click at [389, 484] on div "Select Service Product Membership Package Voucher Prepaid Gift Card Select Styl…" at bounding box center [367, 529] width 627 height 118
click at [210, 484] on select "Select Stylist [PERSON_NAME] MANAGER MISS STAFF MONG'Z. [PERSON_NAME] [PERSON_N…" at bounding box center [219, 498] width 96 height 24
select select "24666"
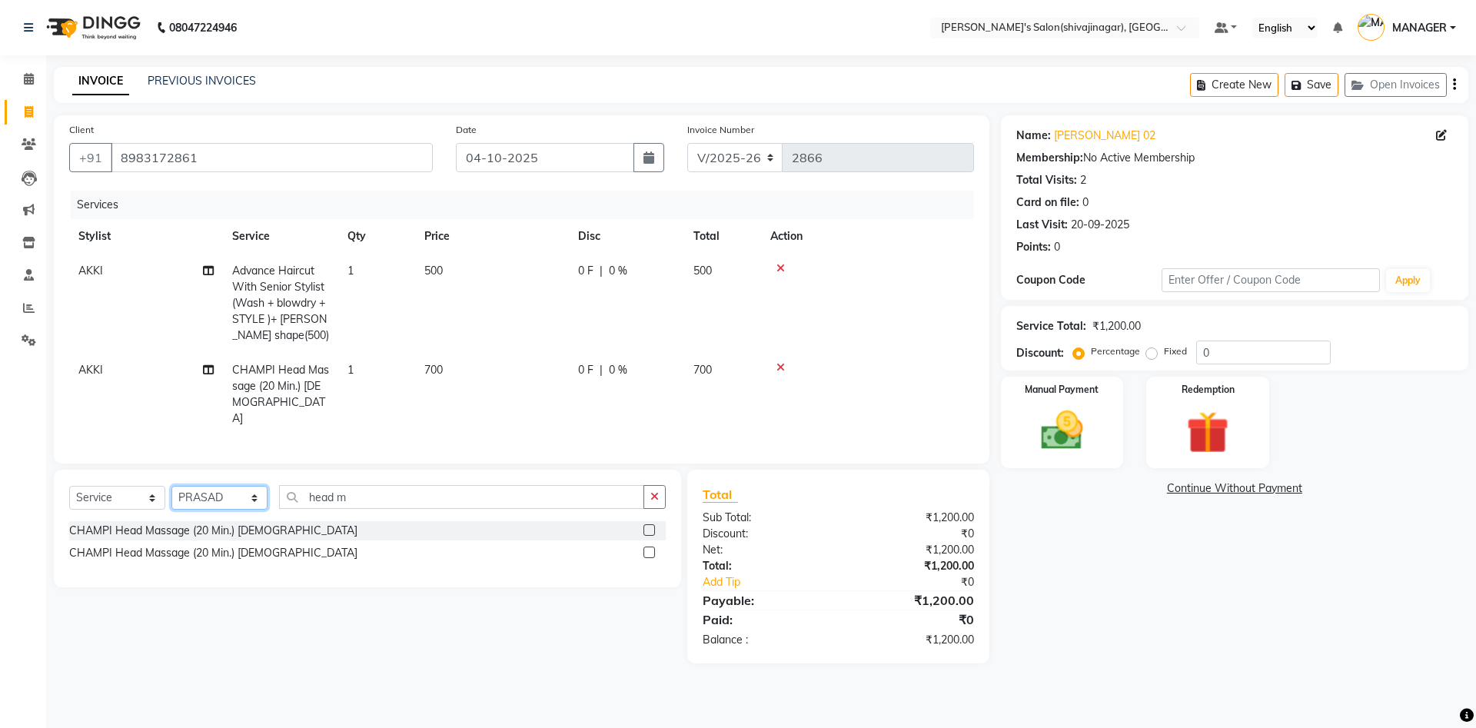
click at [171, 484] on select "Select Stylist [PERSON_NAME] MANAGER MISS STAFF MONG'Z. [PERSON_NAME] [PERSON_N…" at bounding box center [219, 498] width 96 height 24
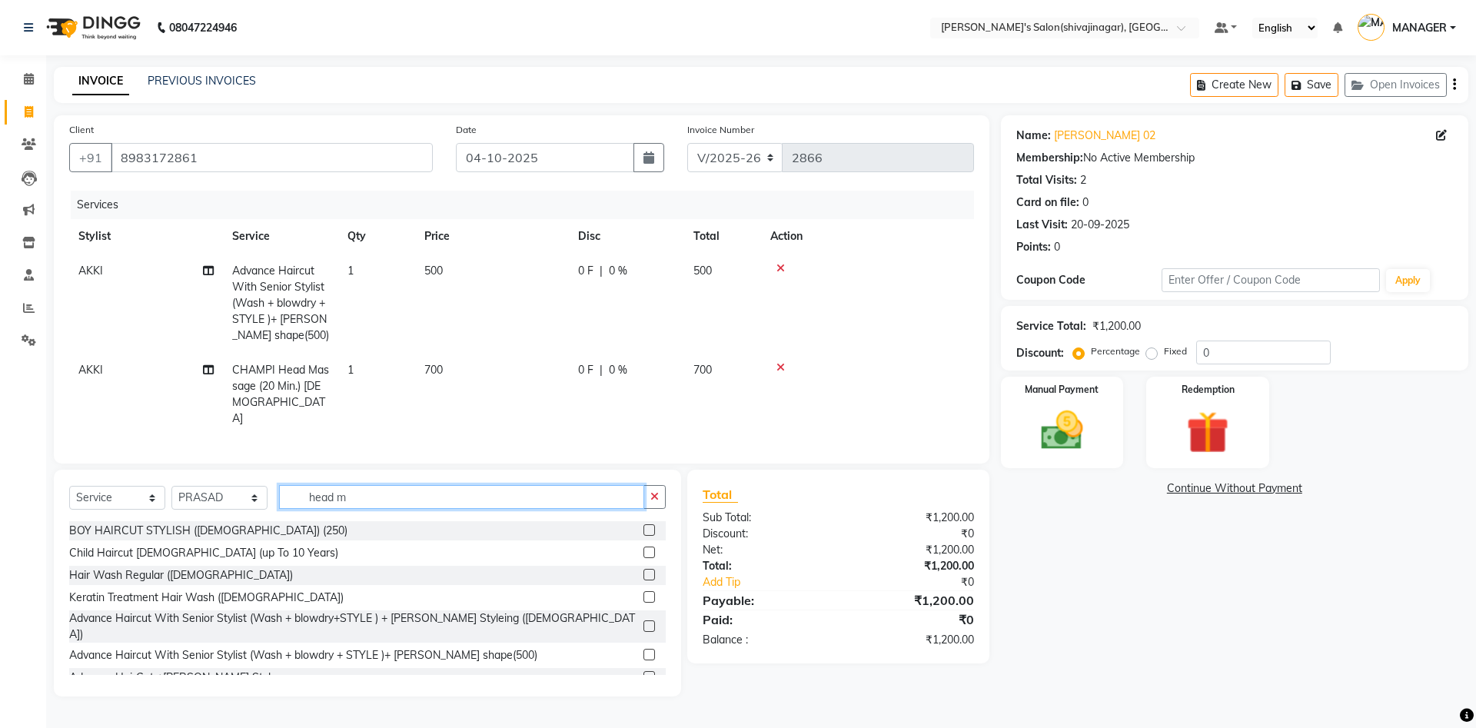
click at [354, 484] on input "head m" at bounding box center [461, 497] width 365 height 24
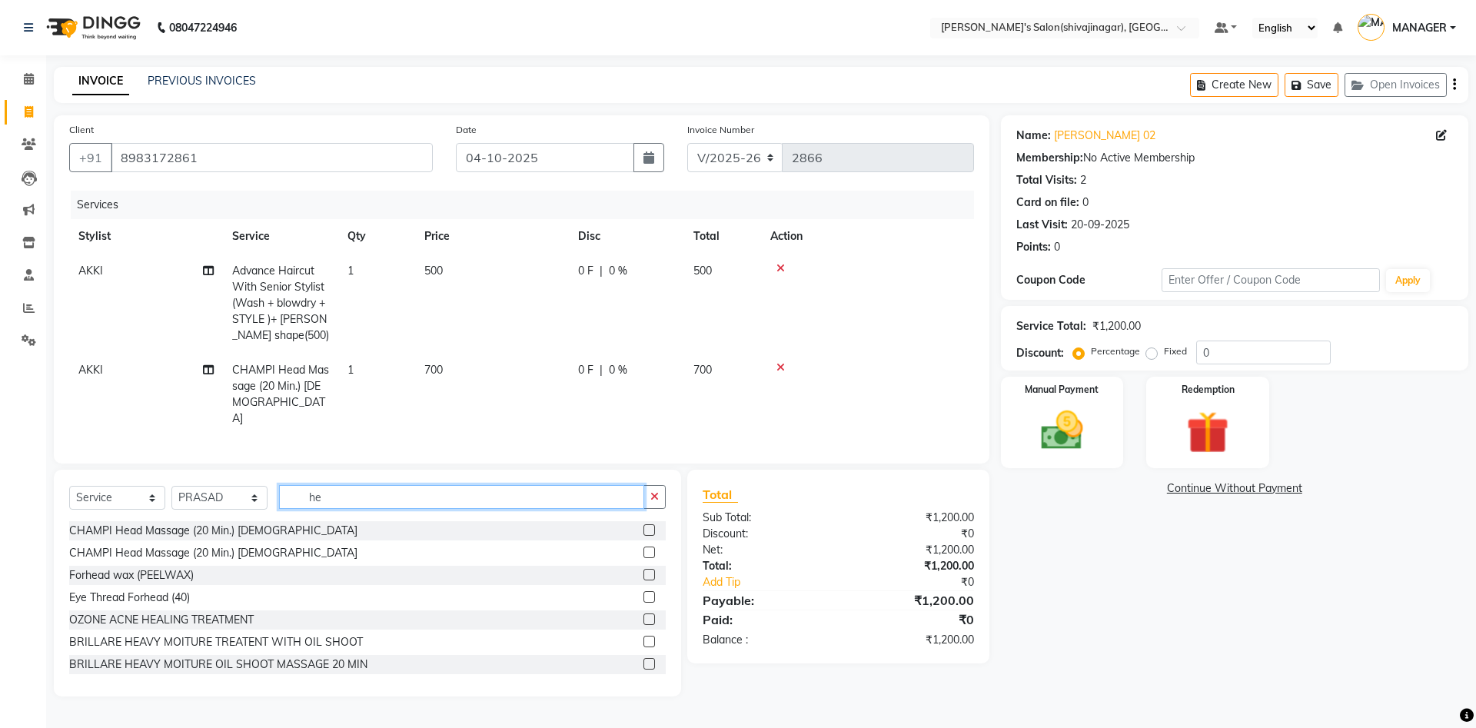
type input "h"
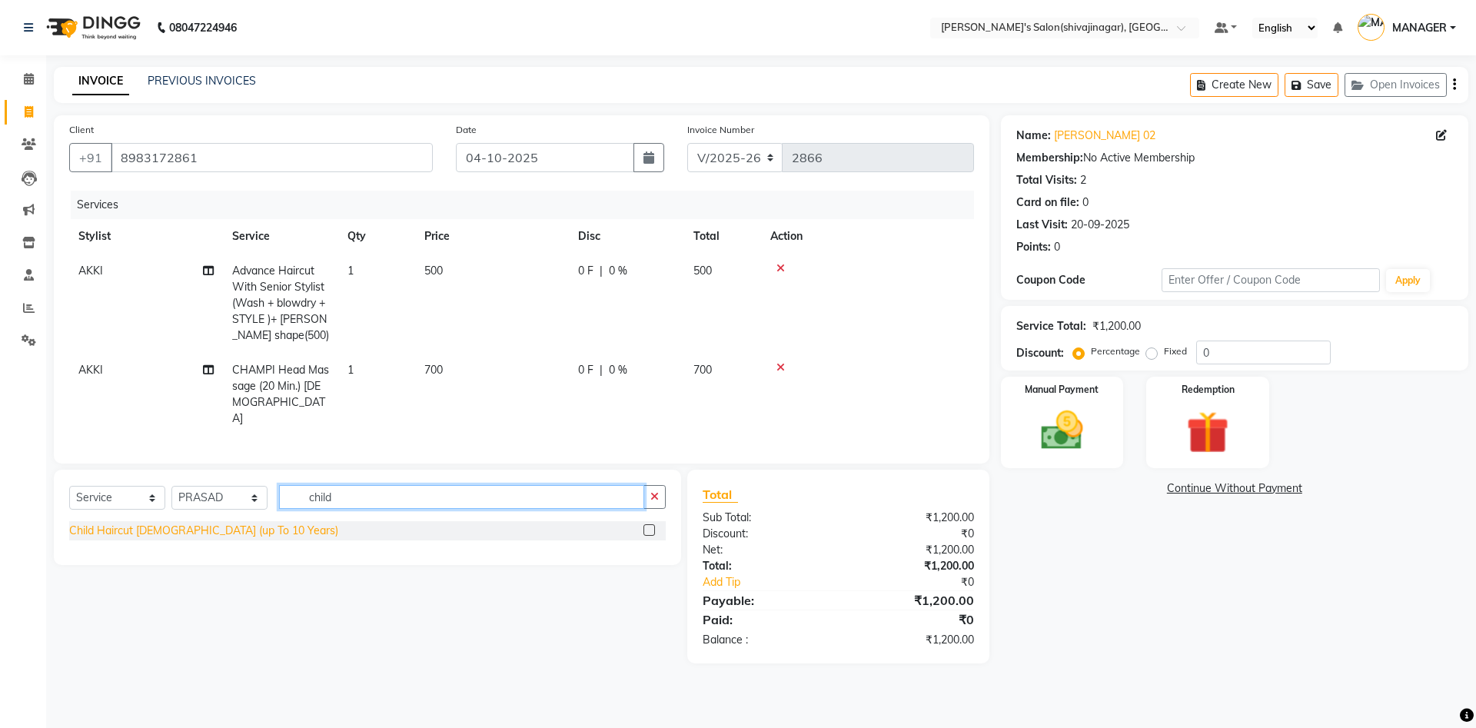
type input "child"
click at [191, 484] on div "Child Haircut [DEMOGRAPHIC_DATA] (up To 10 Years)" at bounding box center [203, 531] width 269 height 16
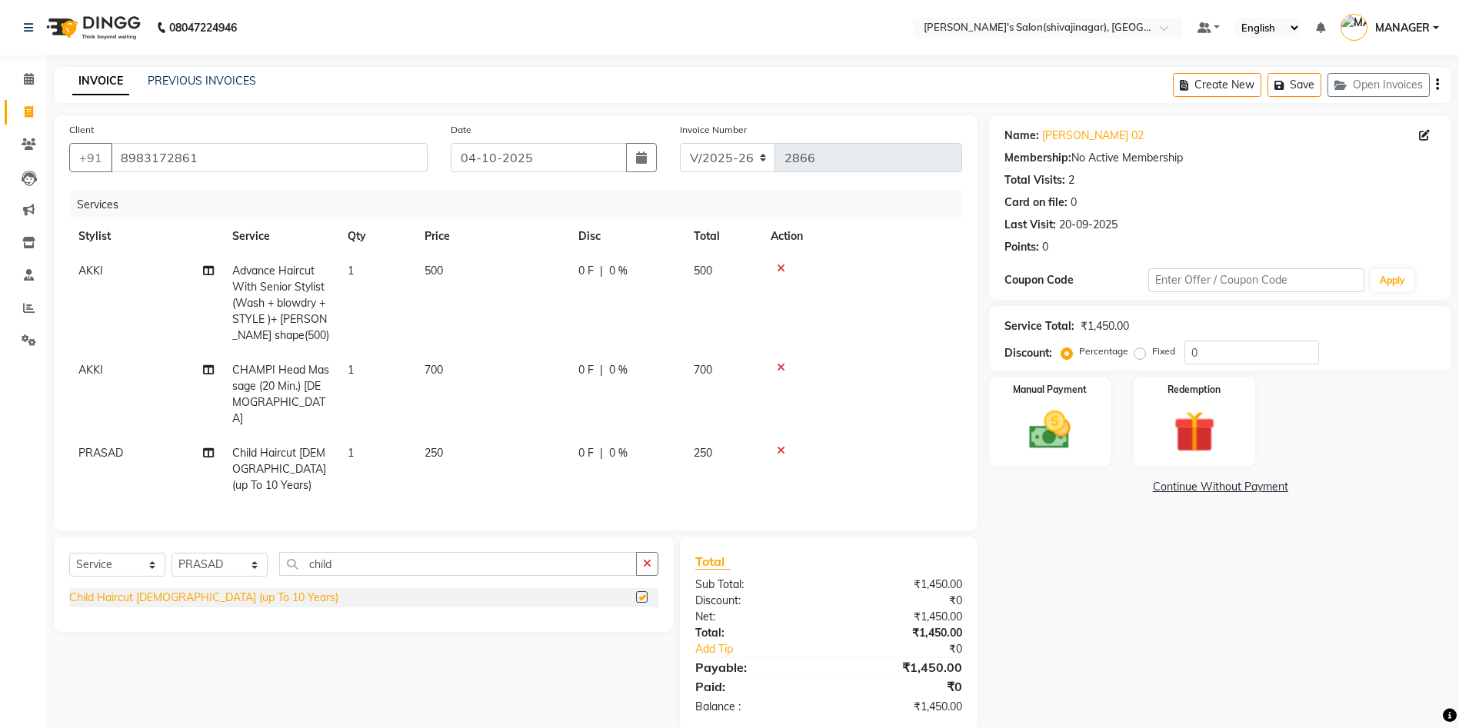
checkbox input "false"
click at [984, 451] on img at bounding box center [1049, 430] width 71 height 50
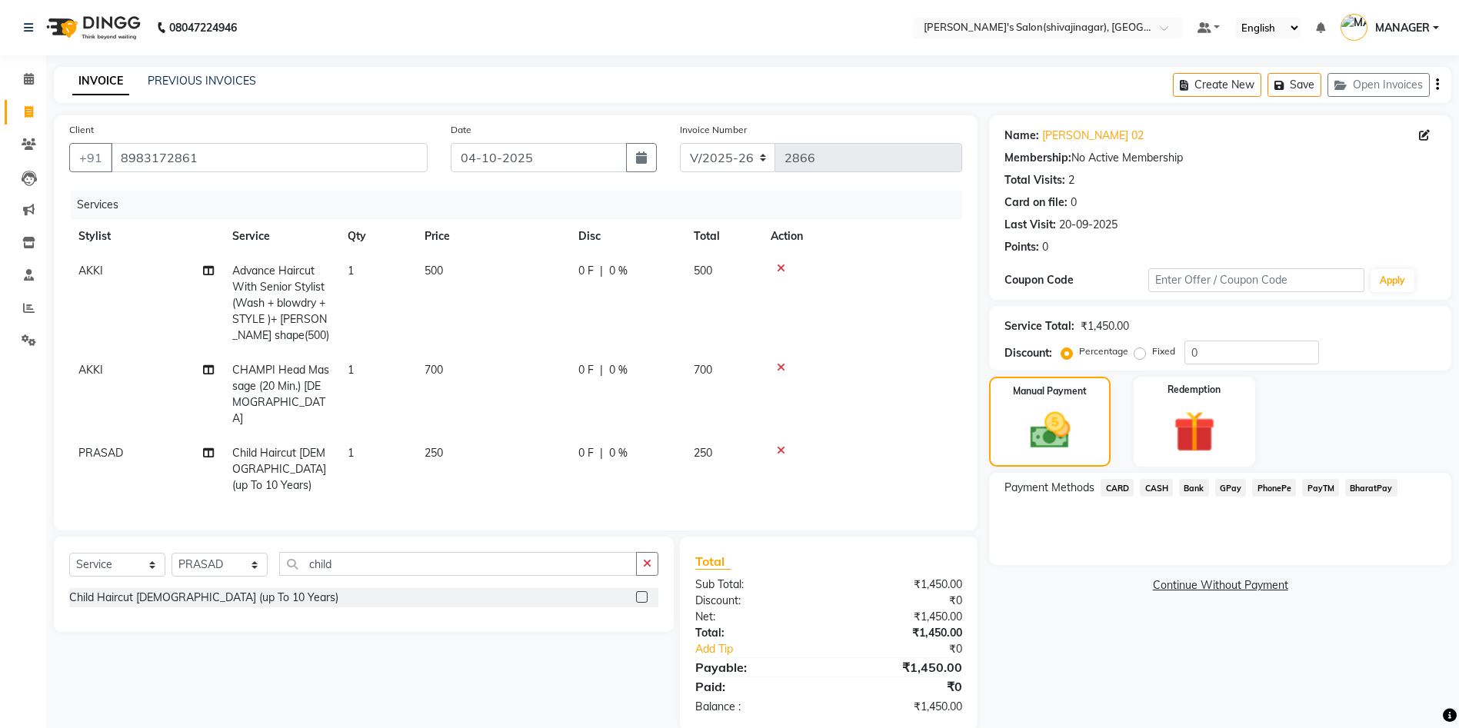
click at [984, 484] on span "PayTM" at bounding box center [1320, 488] width 37 height 18
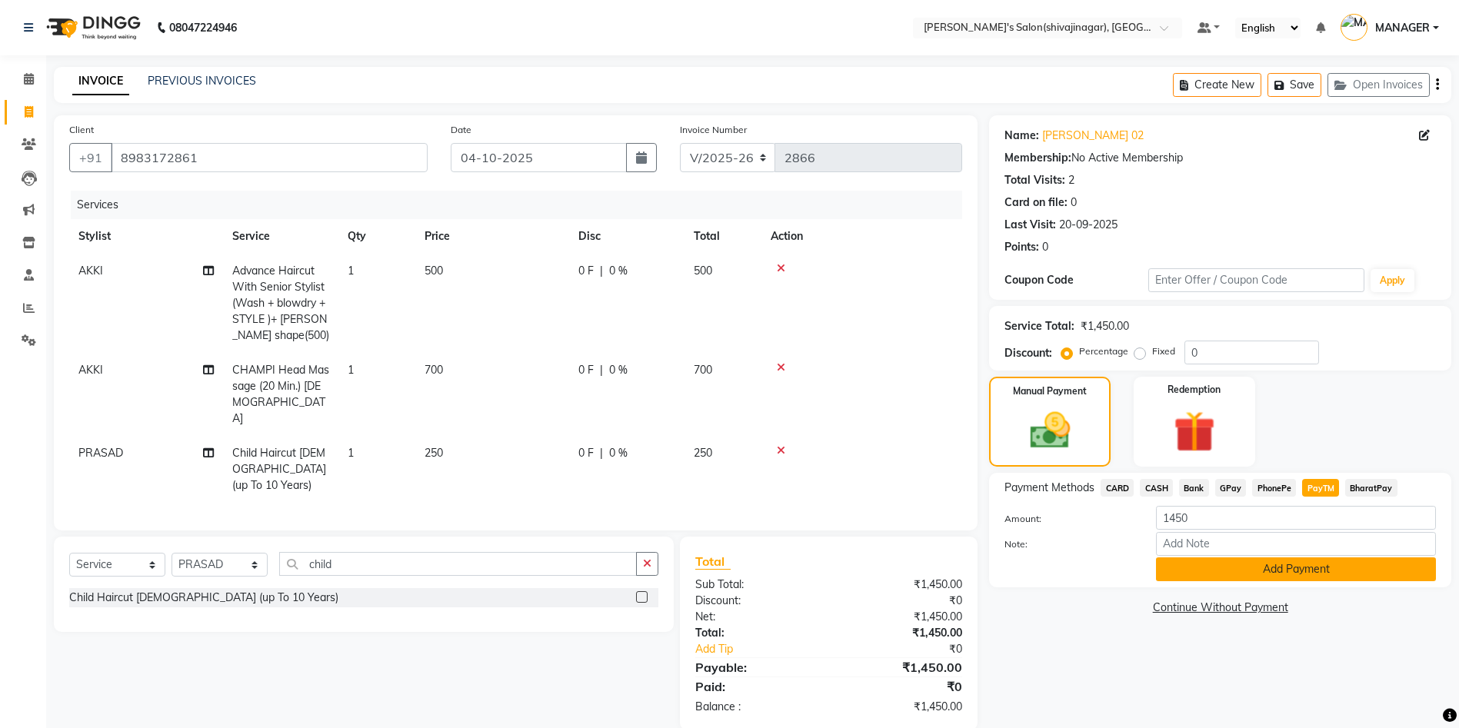
click at [984, 484] on button "Add Payment" at bounding box center [1296, 569] width 280 height 24
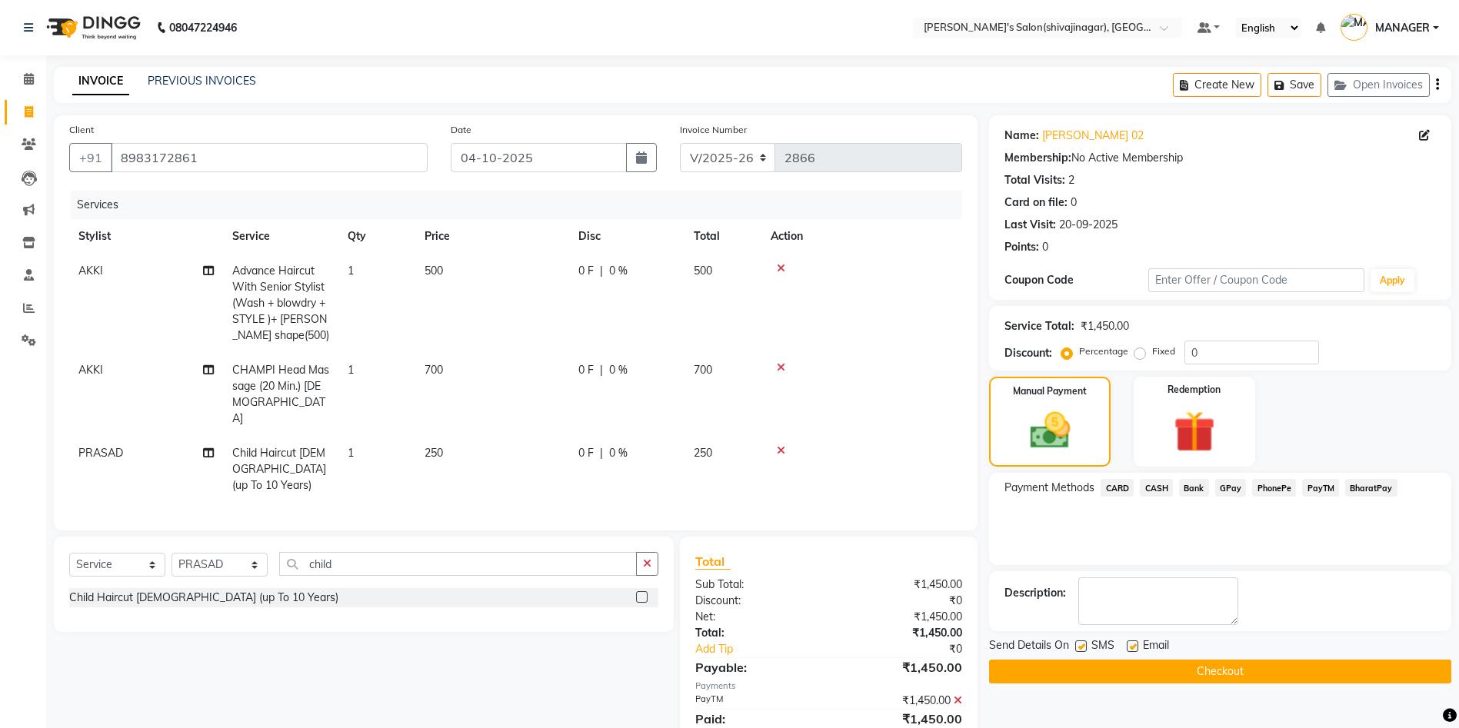
click at [984, 484] on button "Checkout" at bounding box center [1220, 672] width 462 height 24
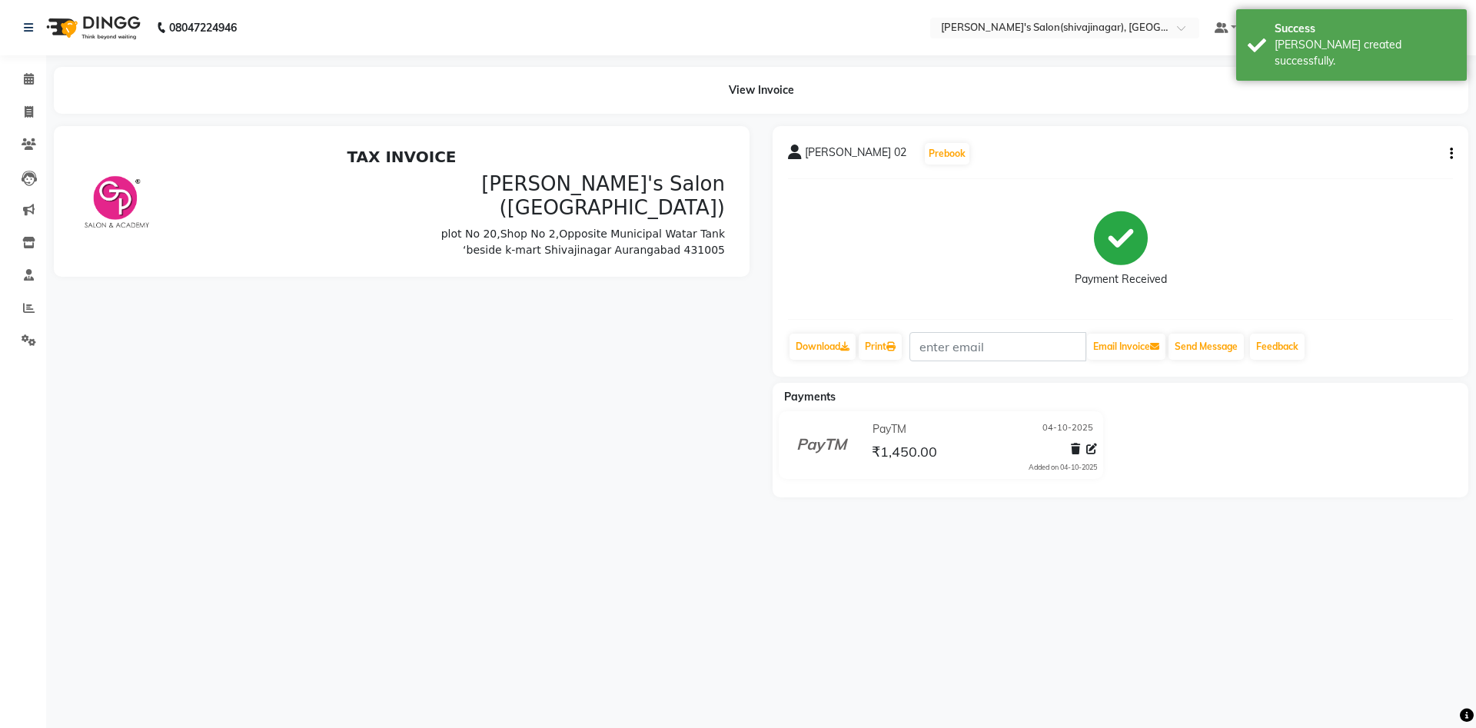
drag, startPoint x: 975, startPoint y: 551, endPoint x: 245, endPoint y: 67, distance: 876.1
click at [975, 484] on div "08047224946 Select Location × [PERSON_NAME]'s Salon(shivajinagar), Shivaji Naga…" at bounding box center [738, 364] width 1476 height 728
click at [26, 112] on icon at bounding box center [29, 112] width 8 height 12
select select "4174"
select select "service"
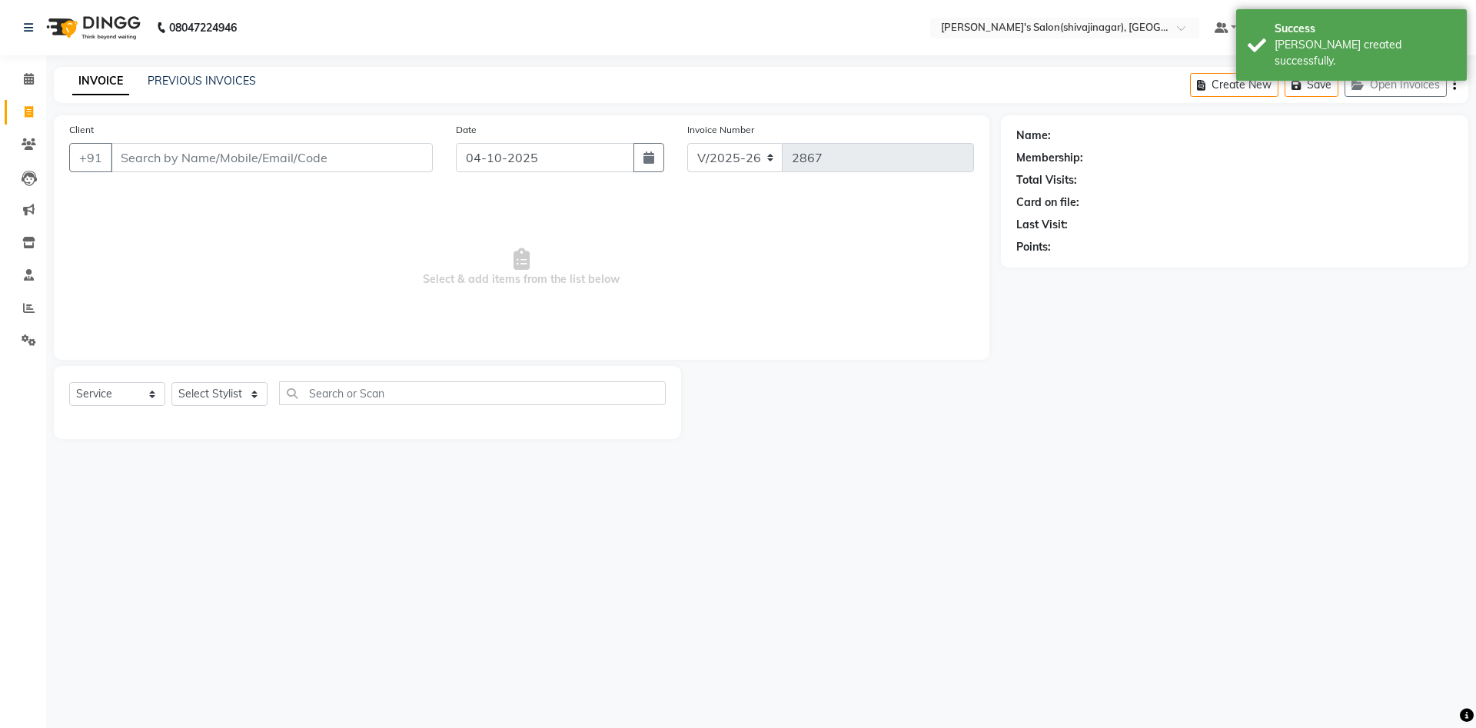
click at [199, 234] on span "Select & add items from the list below" at bounding box center [521, 268] width 905 height 154
click at [180, 100] on div "INVOICE PREVIOUS INVOICES Create New Save Open Invoices" at bounding box center [761, 85] width 1415 height 36
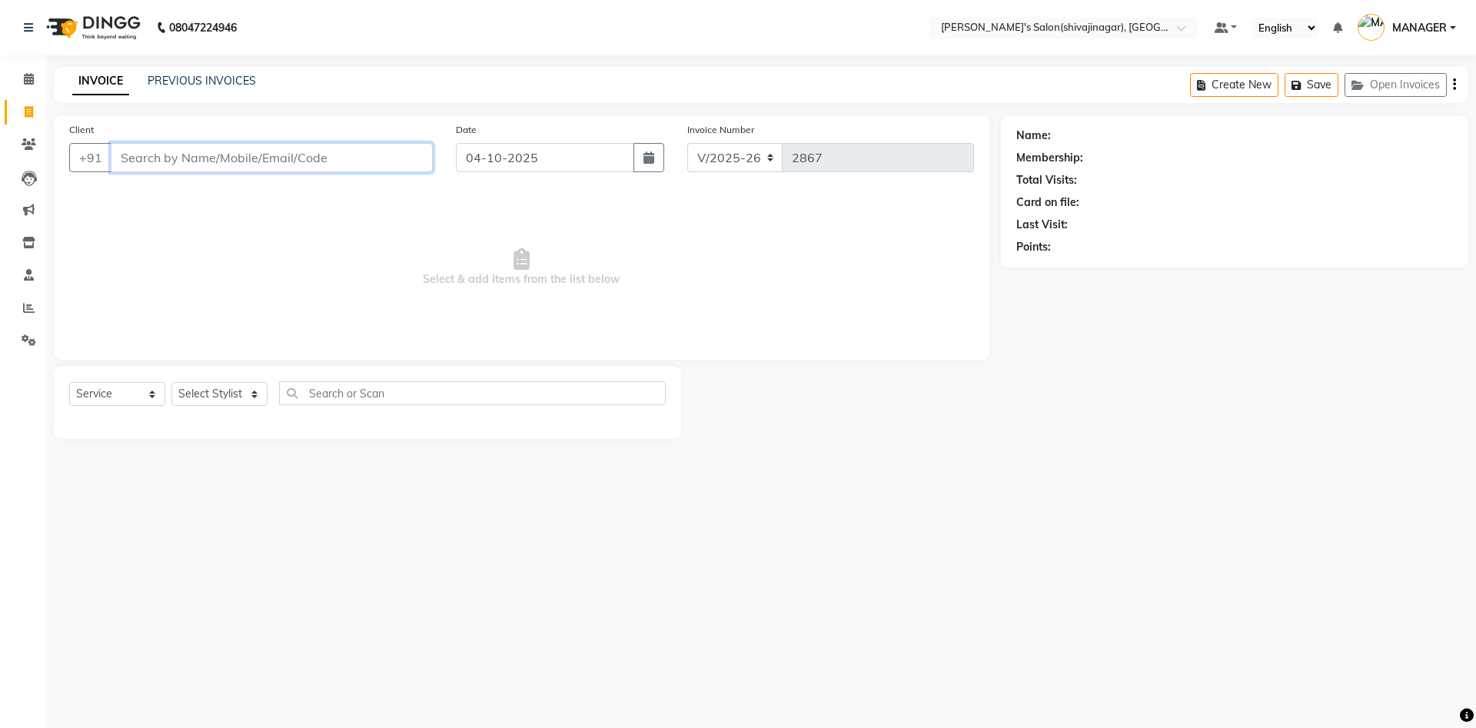
click at [164, 160] on input "Client" at bounding box center [272, 157] width 322 height 29
click at [189, 75] on link "PREVIOUS INVOICES" at bounding box center [202, 81] width 108 height 14
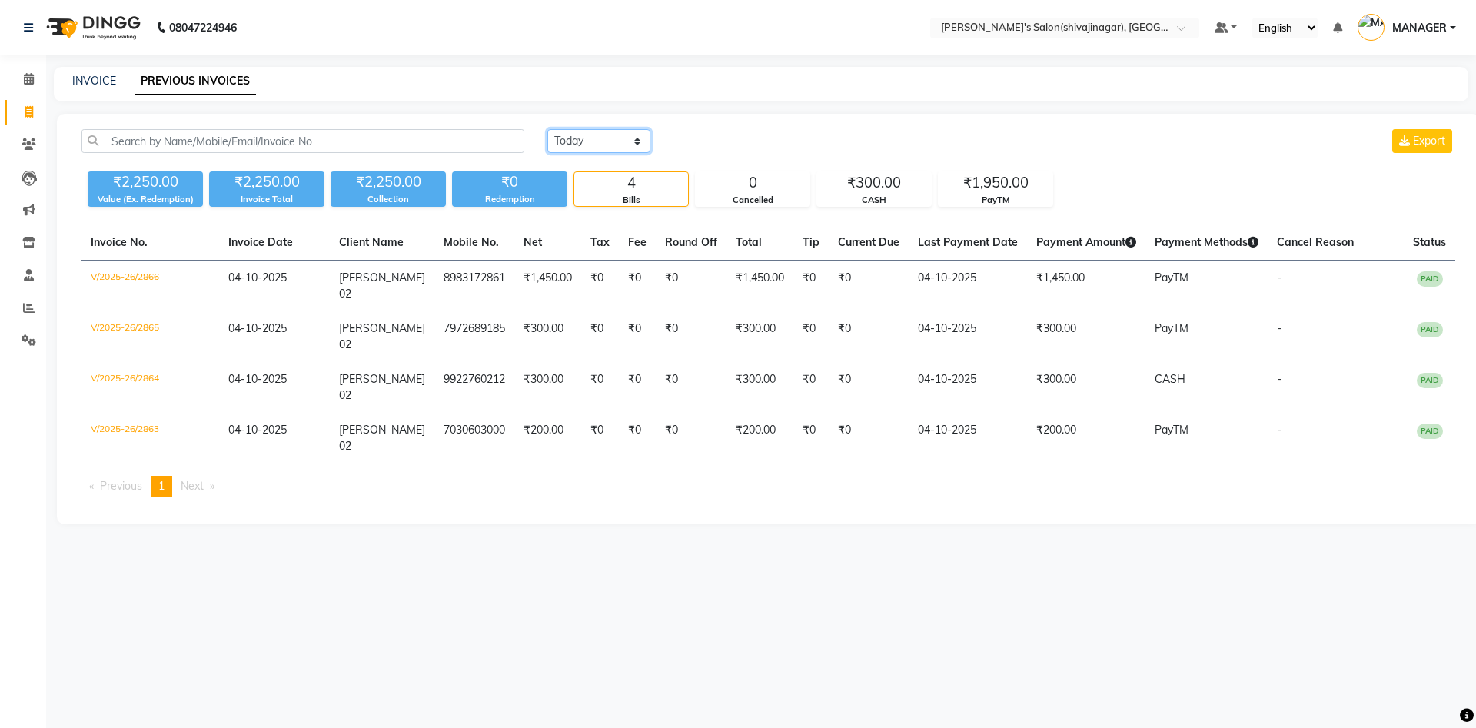
click at [597, 130] on select "[DATE] [DATE] Custom Range" at bounding box center [599, 141] width 103 height 24
select select "yesterday"
click at [548, 129] on select "[DATE] [DATE] Custom Range" at bounding box center [599, 141] width 103 height 24
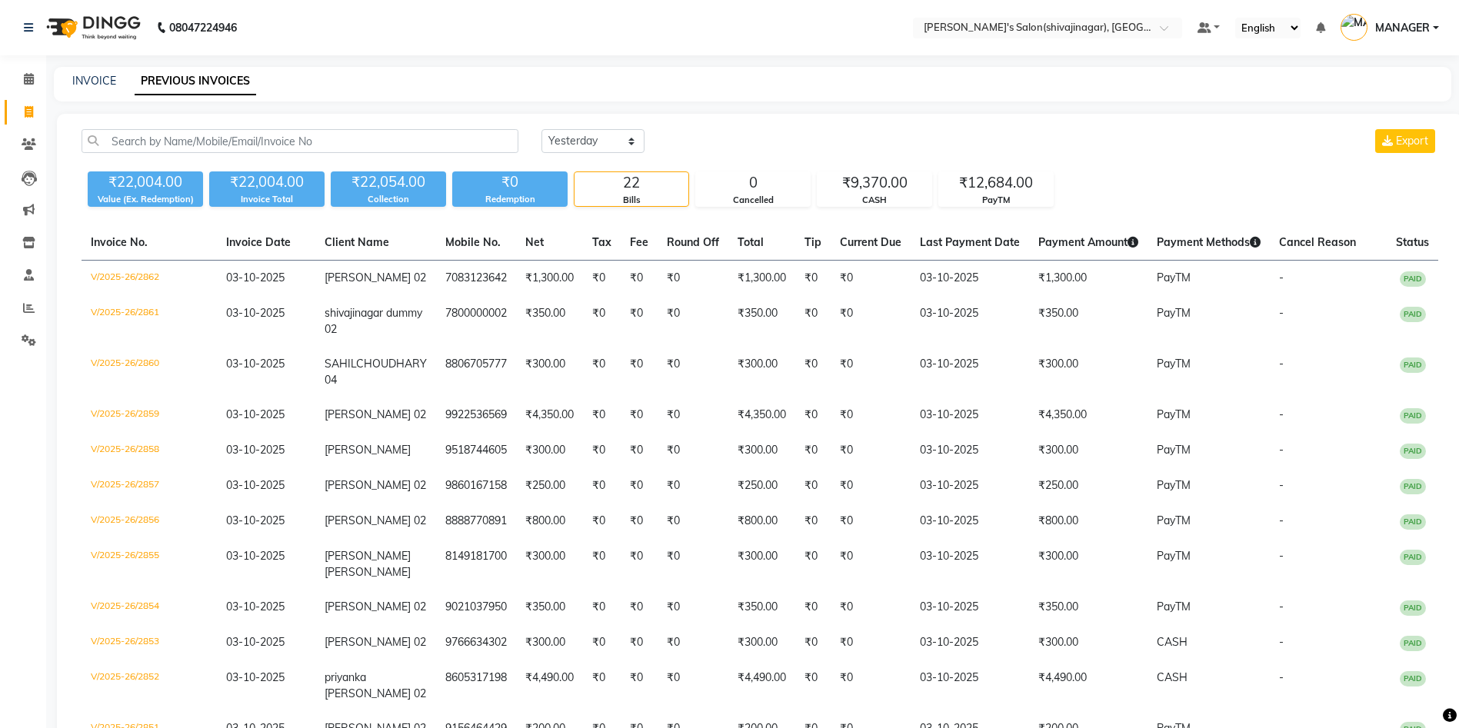
click at [494, 40] on nav "08047224946 Select Location × [PERSON_NAME]'s Salon(shivajinagar), Shivaji Naga…" at bounding box center [729, 27] width 1459 height 55
click at [26, 317] on link "Reports" at bounding box center [23, 308] width 37 height 25
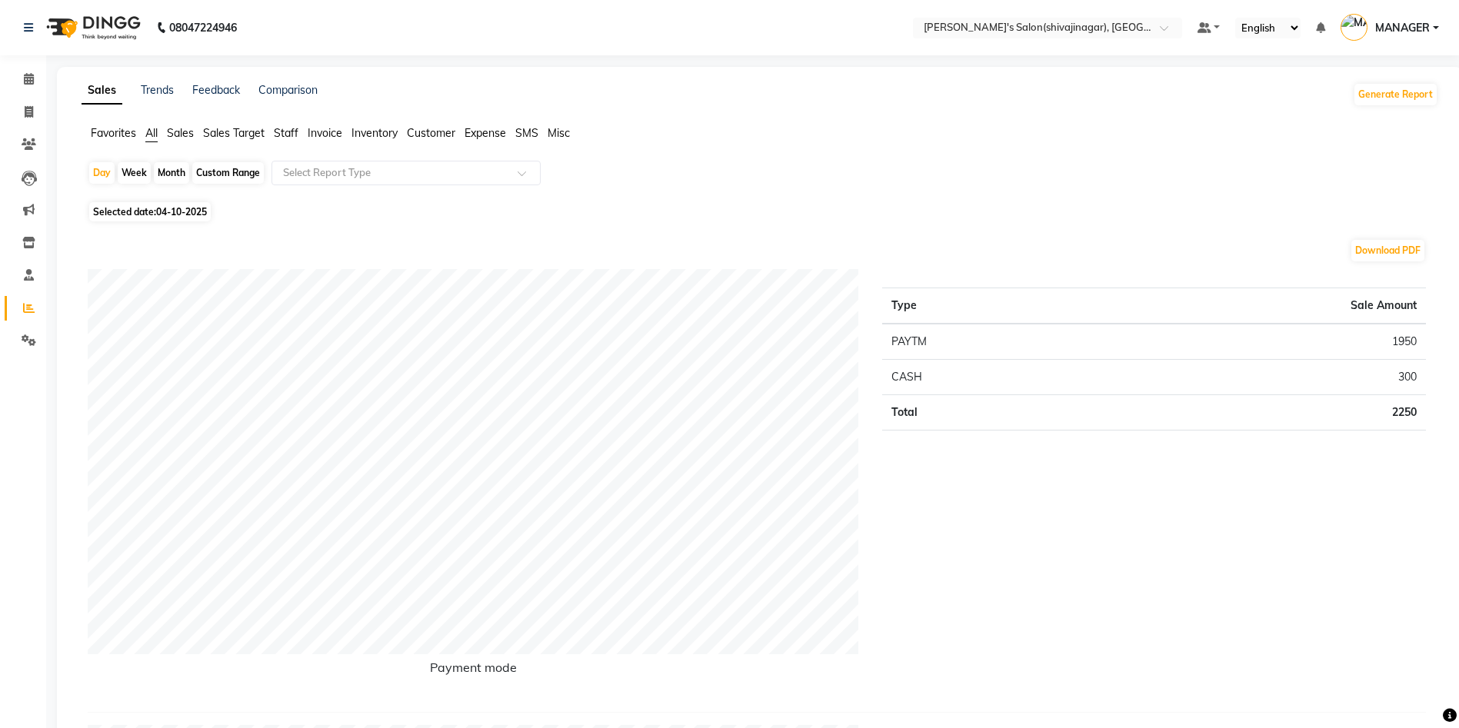
click at [485, 136] on span "Expense" at bounding box center [485, 133] width 42 height 14
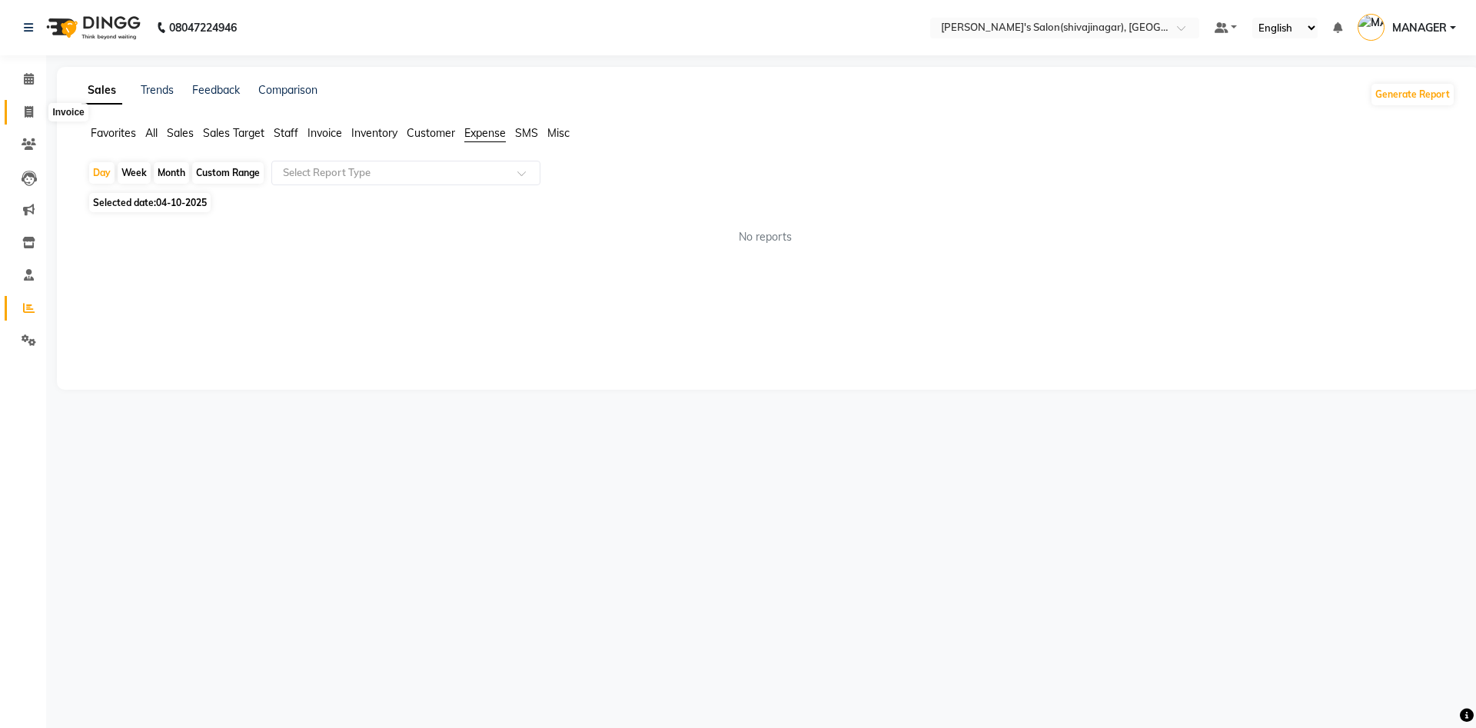
click at [29, 107] on icon at bounding box center [29, 112] width 8 height 12
select select "4174"
select select "service"
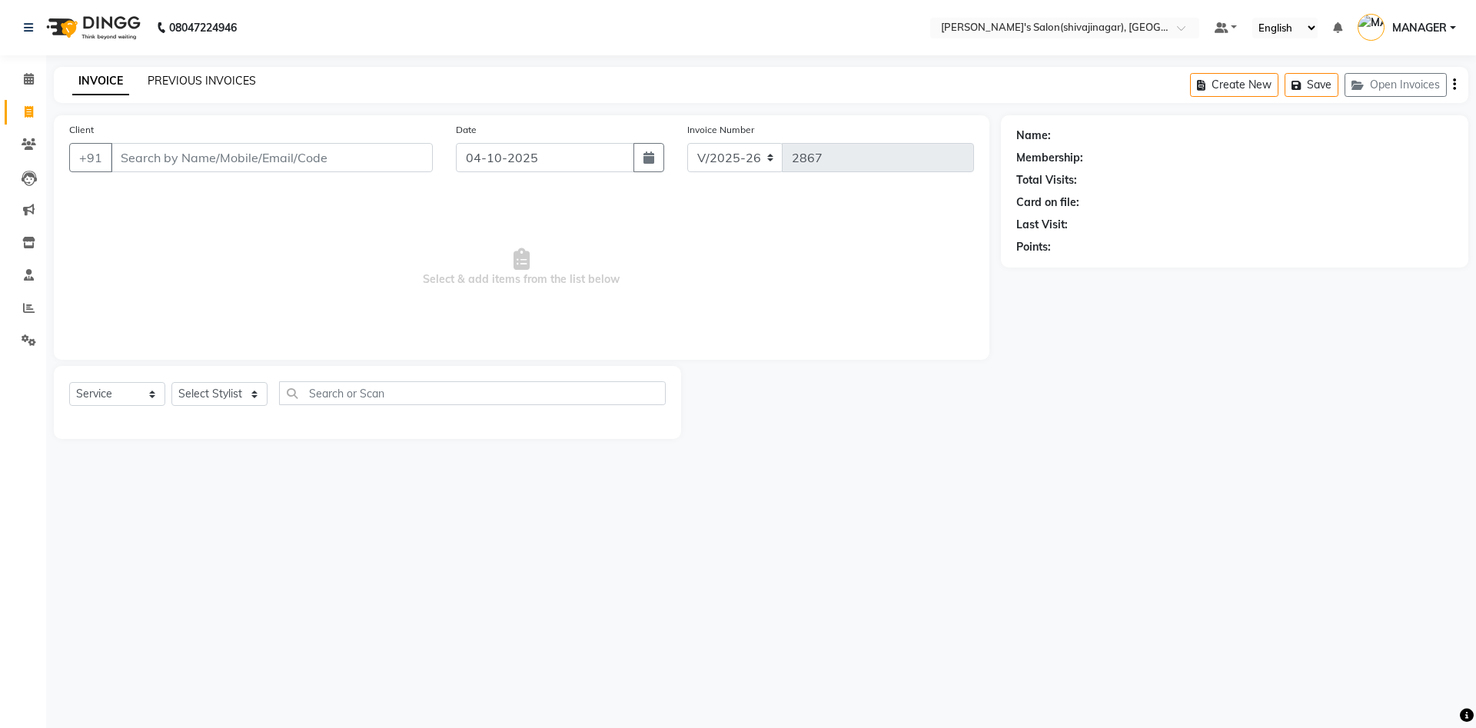
click at [206, 80] on link "PREVIOUS INVOICES" at bounding box center [202, 81] width 108 height 14
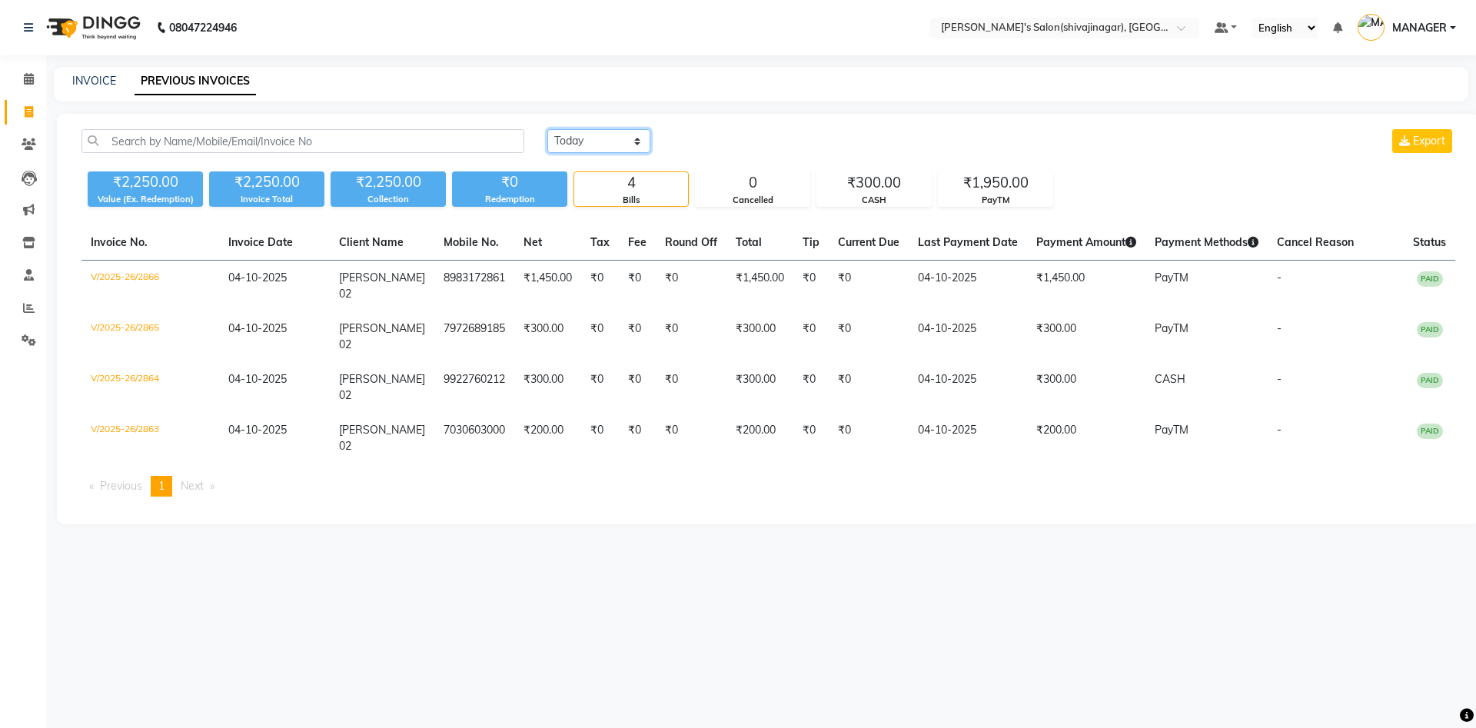
click at [568, 139] on select "[DATE] [DATE] Custom Range" at bounding box center [599, 141] width 103 height 24
select select "range"
click at [548, 129] on select "[DATE] [DATE] Custom Range" at bounding box center [599, 141] width 103 height 24
click at [708, 151] on input "04-10-2025" at bounding box center [725, 142] width 108 height 22
select select "10"
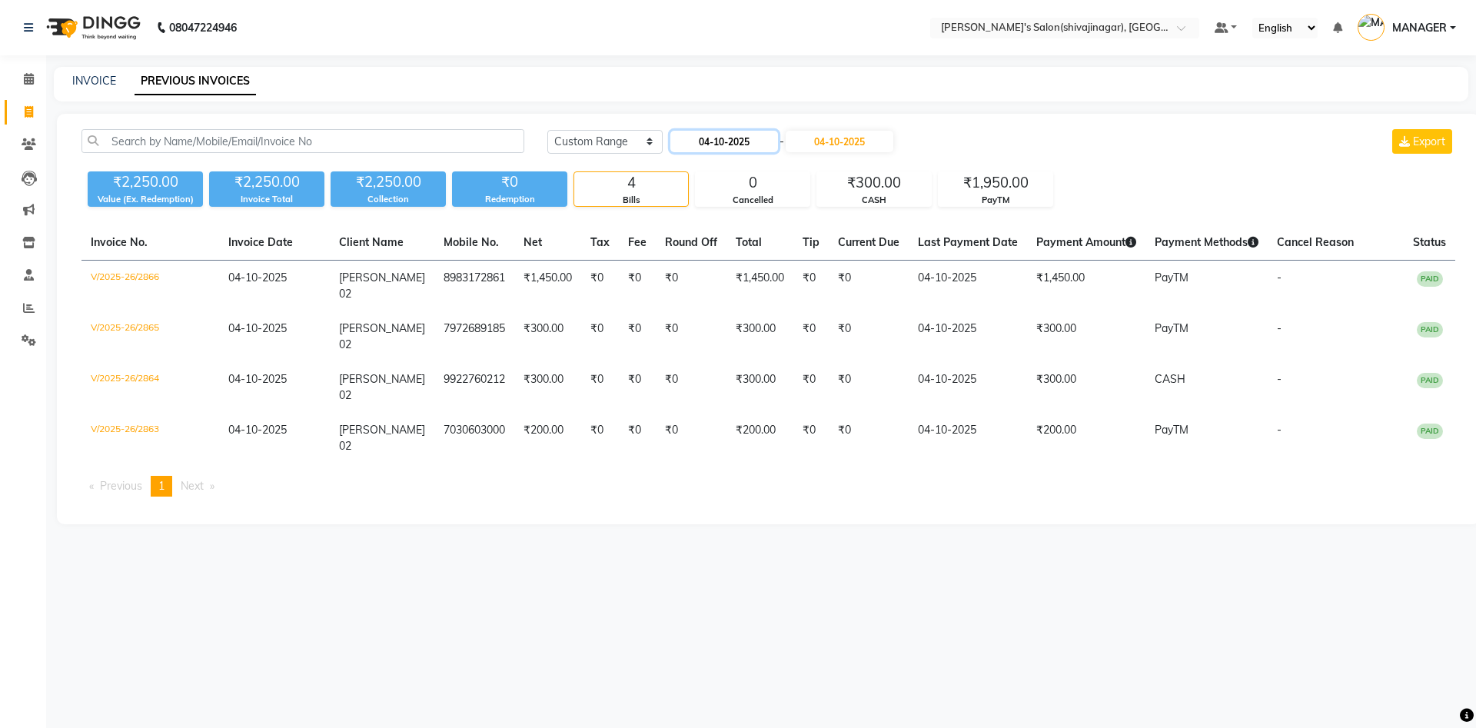
select select "2025"
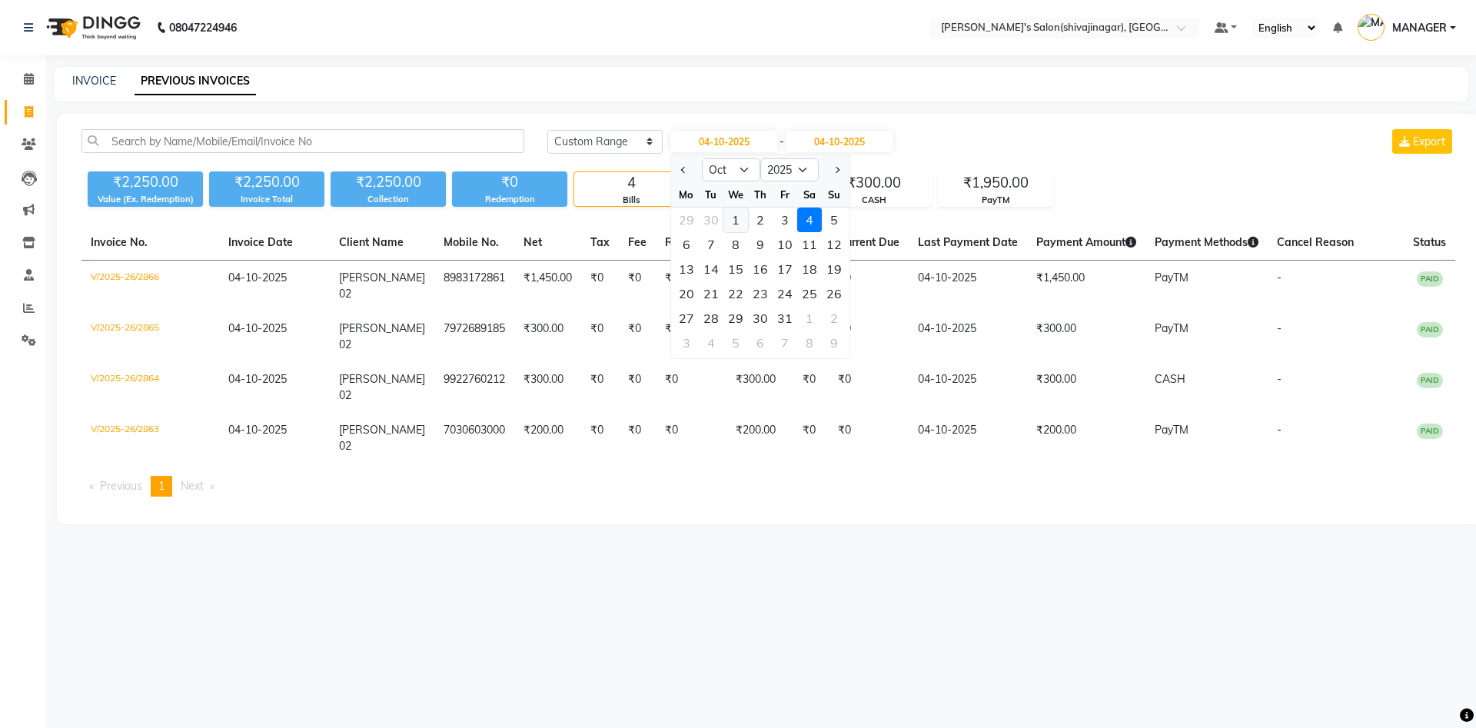
click at [741, 218] on div "1" at bounding box center [736, 220] width 25 height 25
type input "01-10-2025"
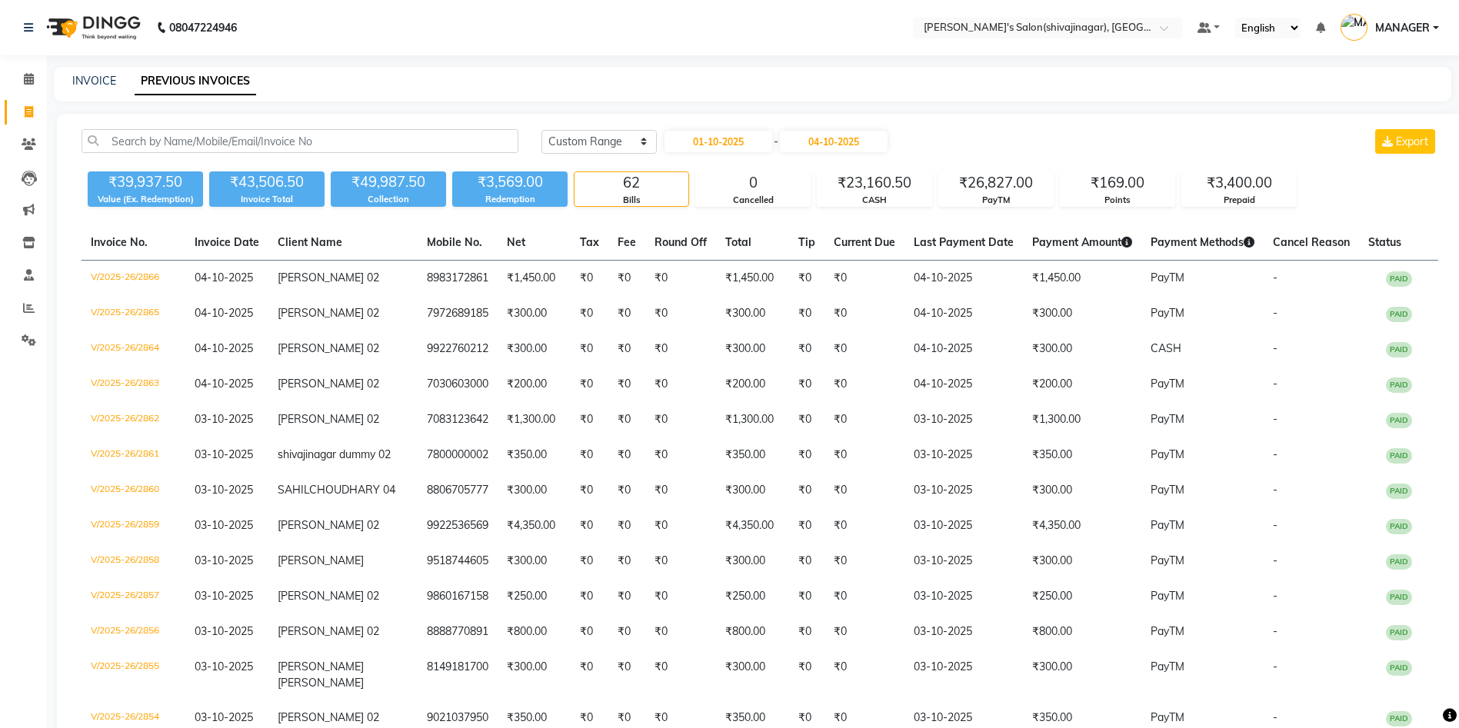
click at [770, 90] on div "INVOICE PREVIOUS INVOICES" at bounding box center [752, 84] width 1397 height 35
click at [601, 142] on select "[DATE] [DATE] Custom Range" at bounding box center [598, 142] width 115 height 24
click at [541, 130] on select "[DATE] [DATE] Custom Range" at bounding box center [598, 142] width 115 height 24
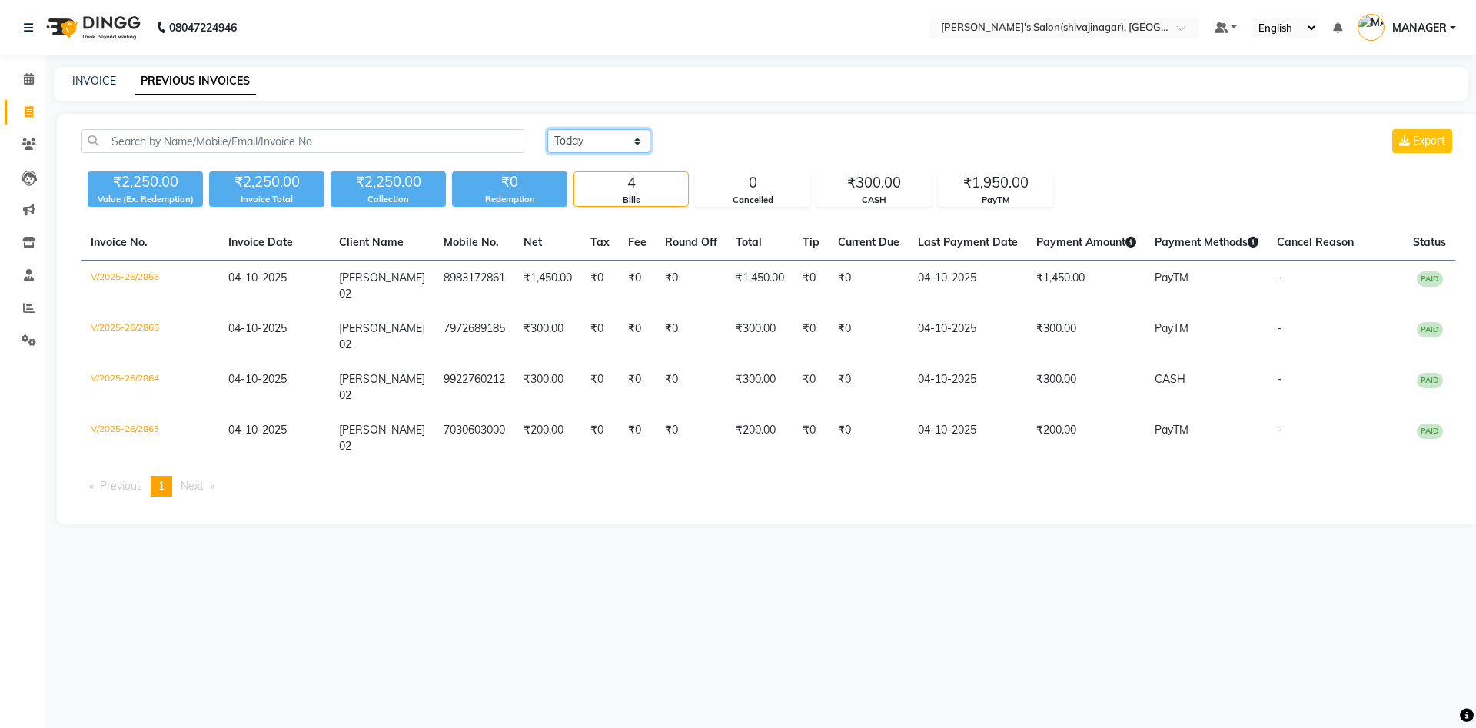
click at [574, 140] on select "[DATE] [DATE] Custom Range" at bounding box center [599, 141] width 103 height 24
select select "yesterday"
click at [548, 129] on select "[DATE] [DATE] Custom Range" at bounding box center [599, 141] width 103 height 24
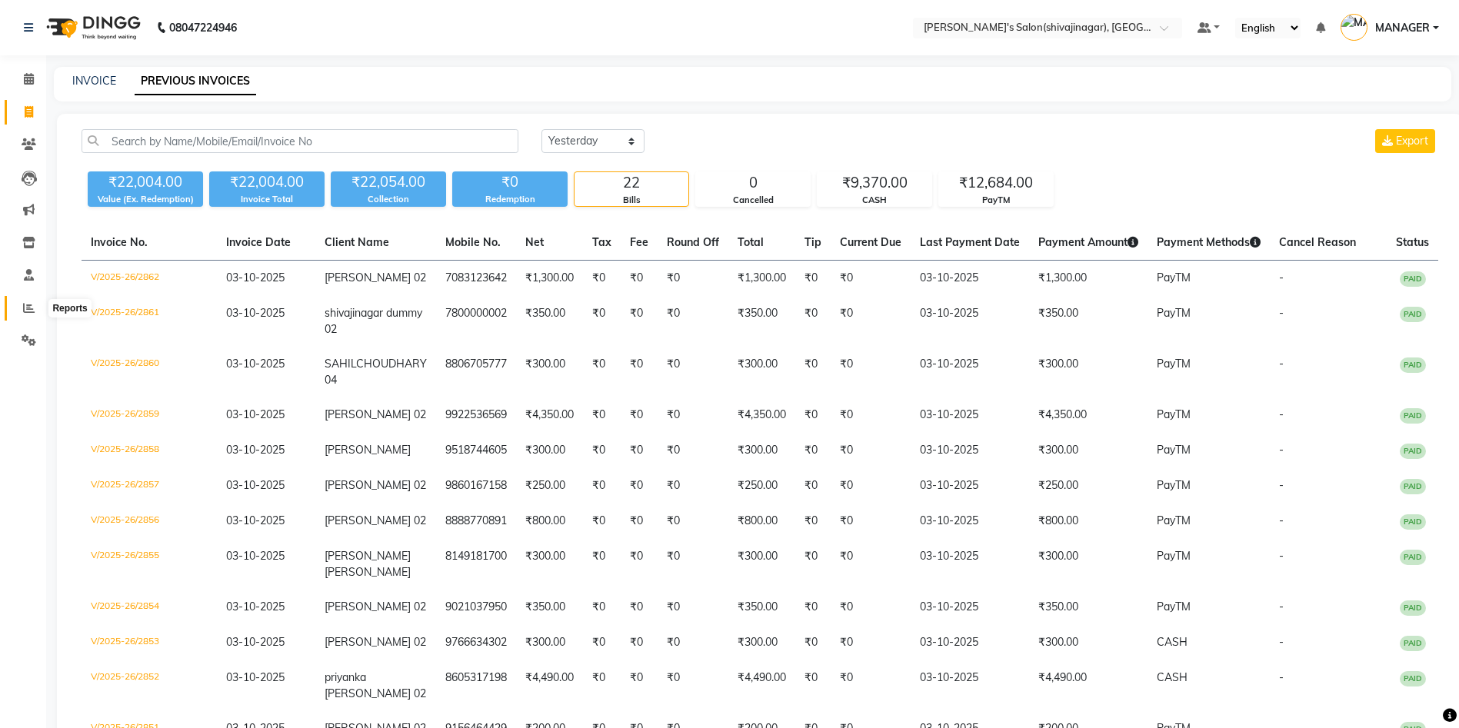
click at [31, 307] on icon at bounding box center [29, 308] width 12 height 12
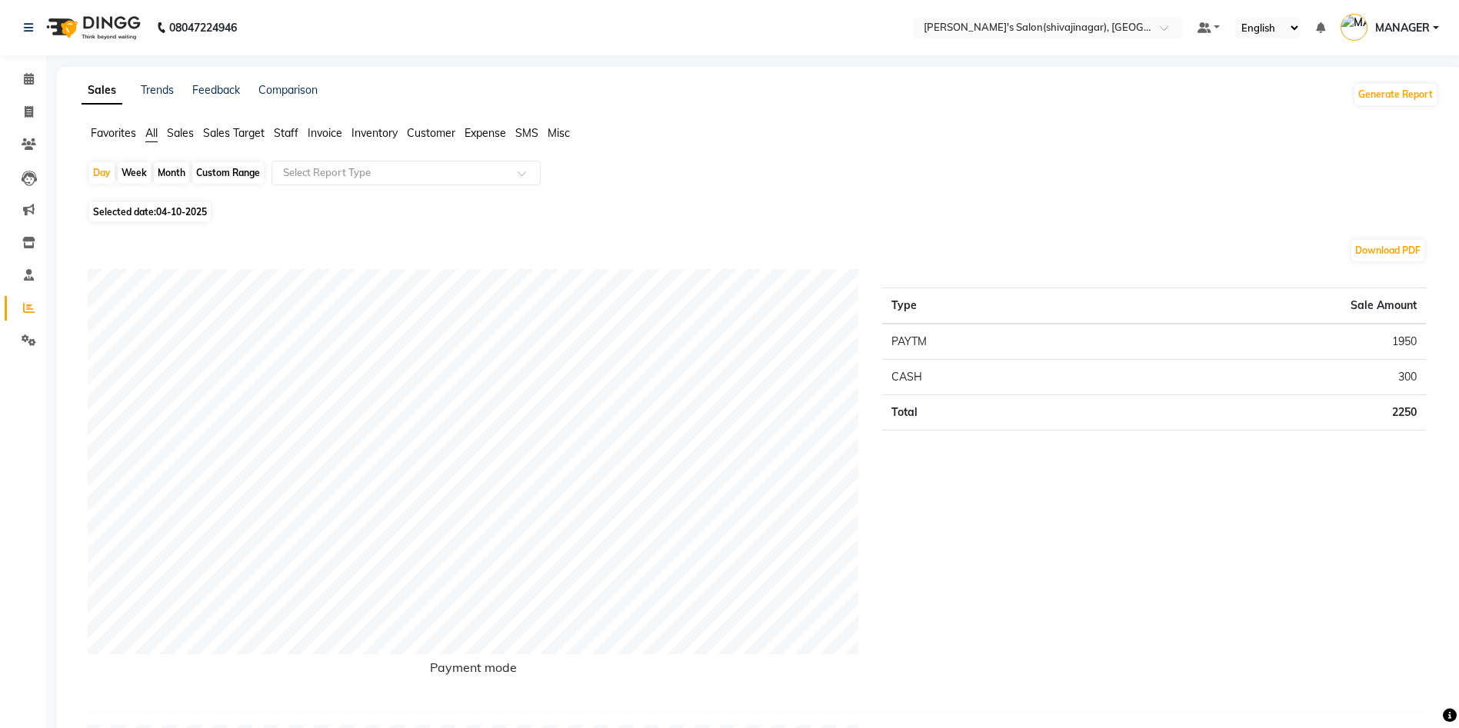
click at [168, 171] on div "Month" at bounding box center [171, 173] width 35 height 22
select select "10"
select select "2025"
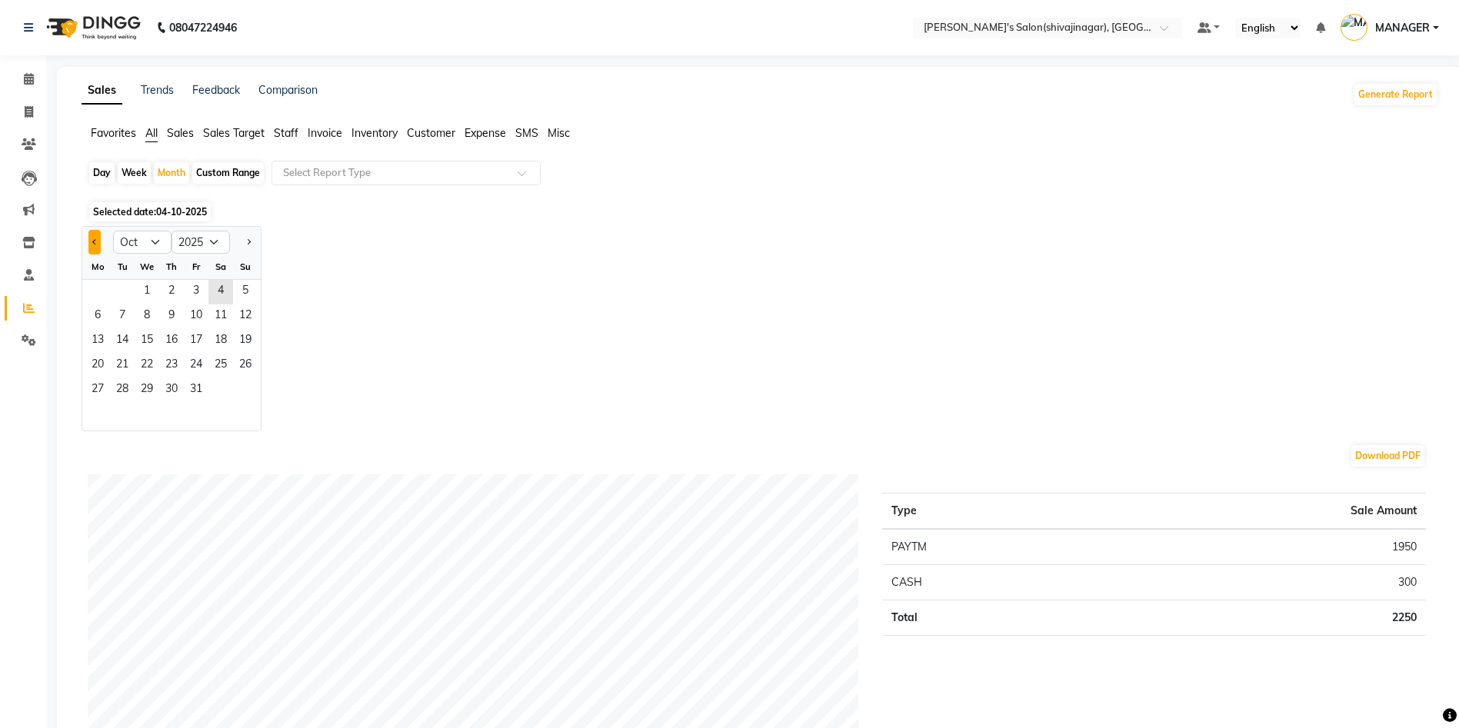
click at [91, 243] on button "Previous month" at bounding box center [94, 242] width 12 height 25
select select "9"
click at [88, 292] on span "1" at bounding box center [97, 292] width 25 height 25
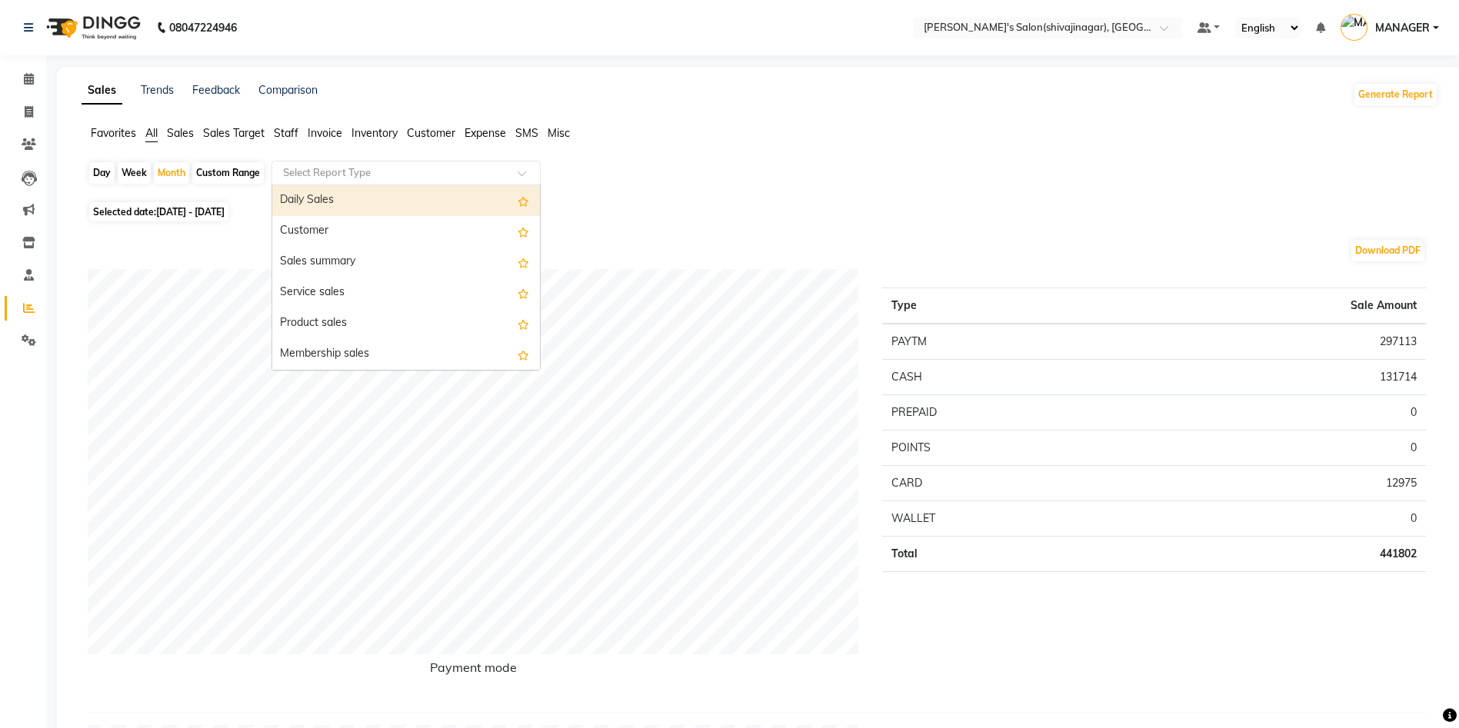
click at [348, 171] on input "text" at bounding box center [390, 172] width 221 height 15
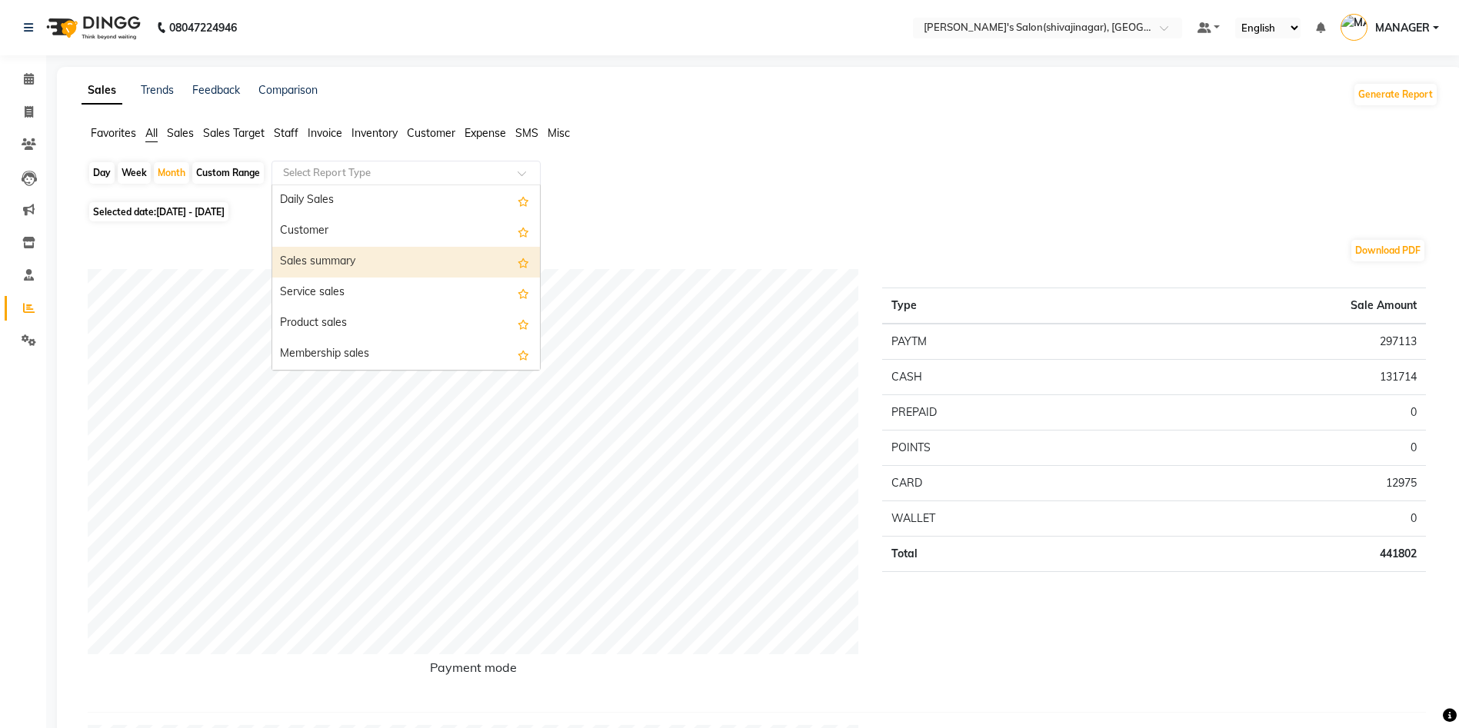
click at [313, 259] on div "Sales summary" at bounding box center [406, 262] width 268 height 31
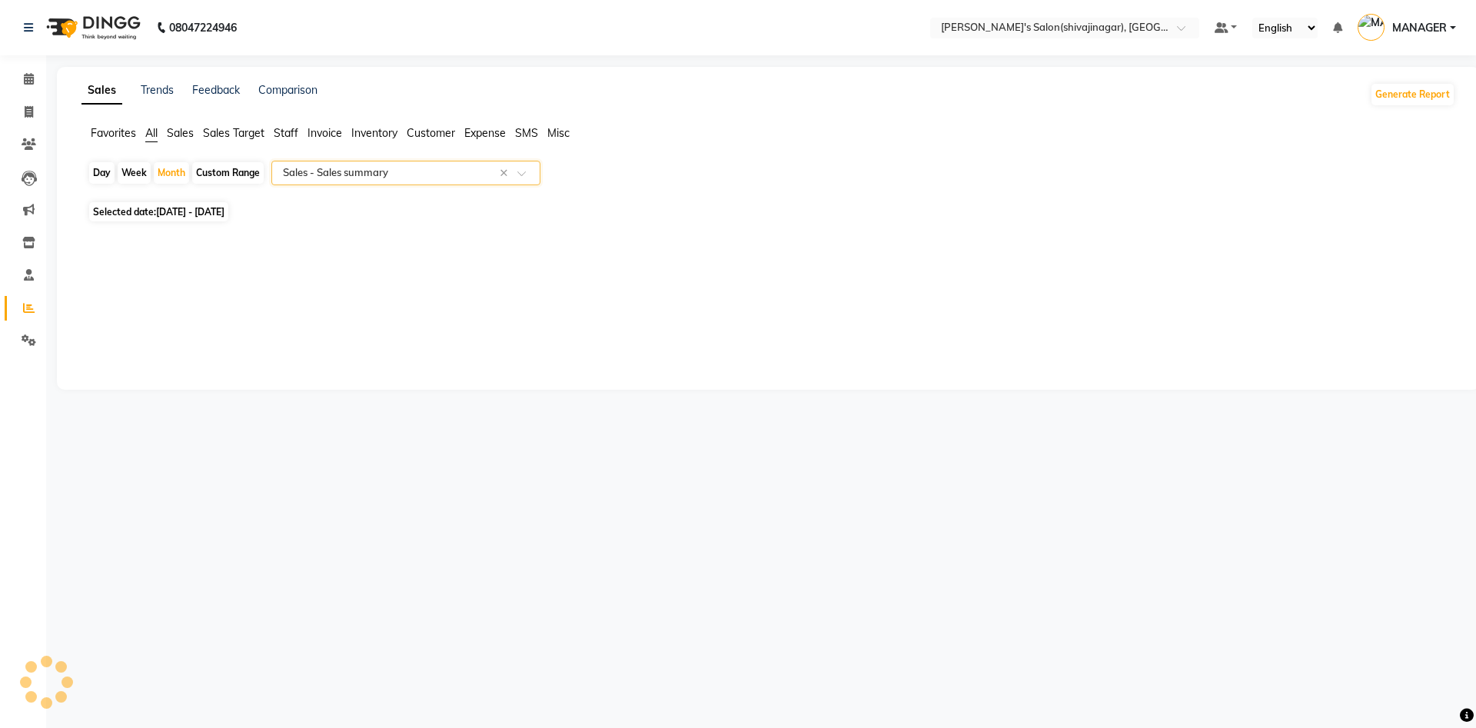
select select "full_report"
select select "csv"
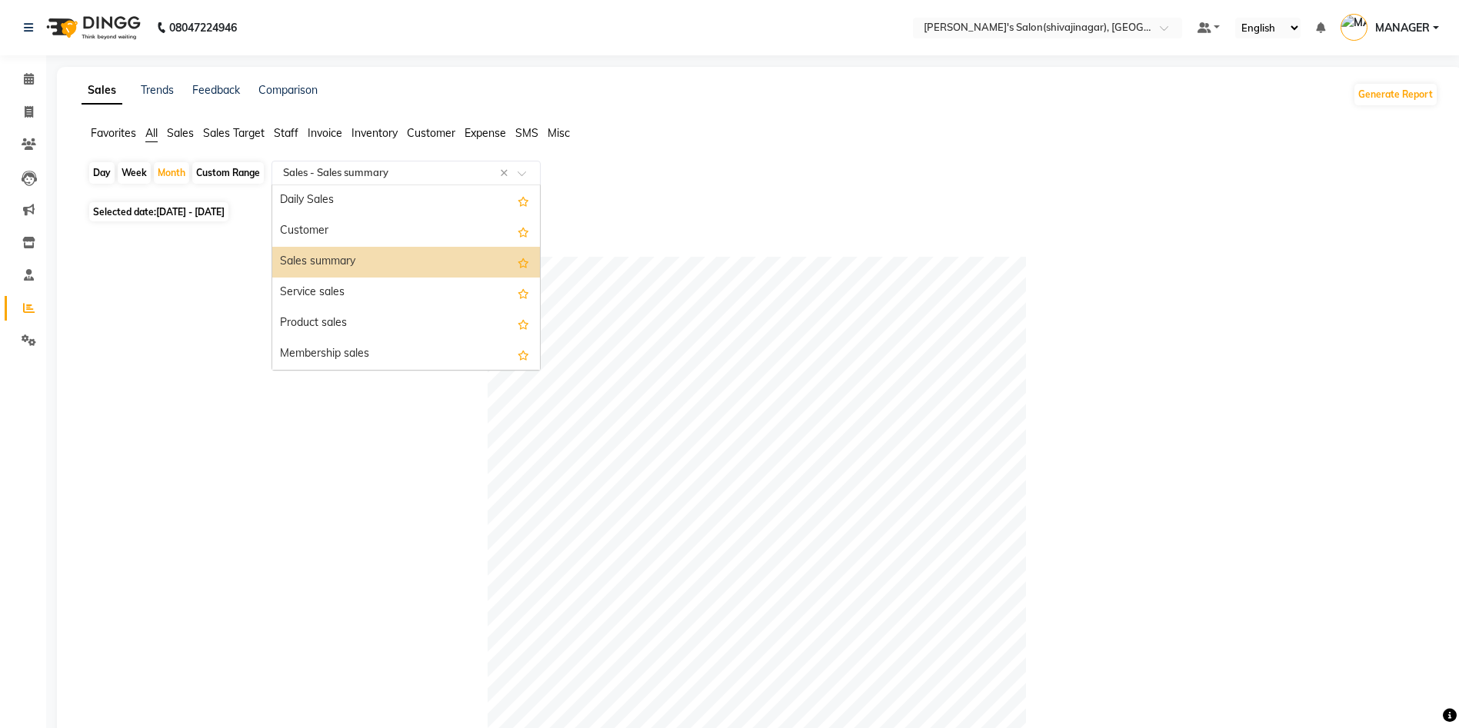
click at [359, 178] on input "text" at bounding box center [390, 172] width 221 height 15
click at [338, 301] on div "Service sales" at bounding box center [406, 293] width 268 height 31
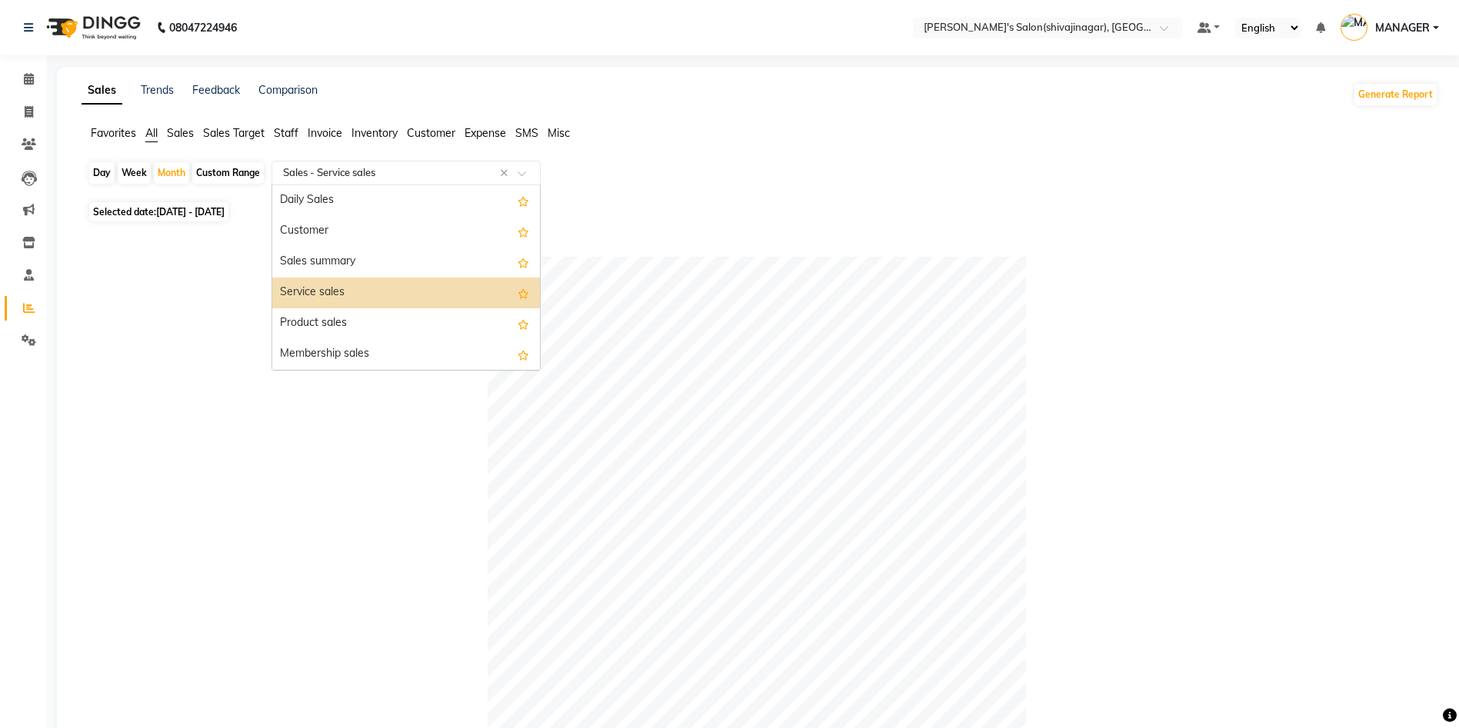
click at [338, 173] on input "text" at bounding box center [390, 172] width 221 height 15
click at [317, 258] on div "Sales summary" at bounding box center [406, 262] width 268 height 31
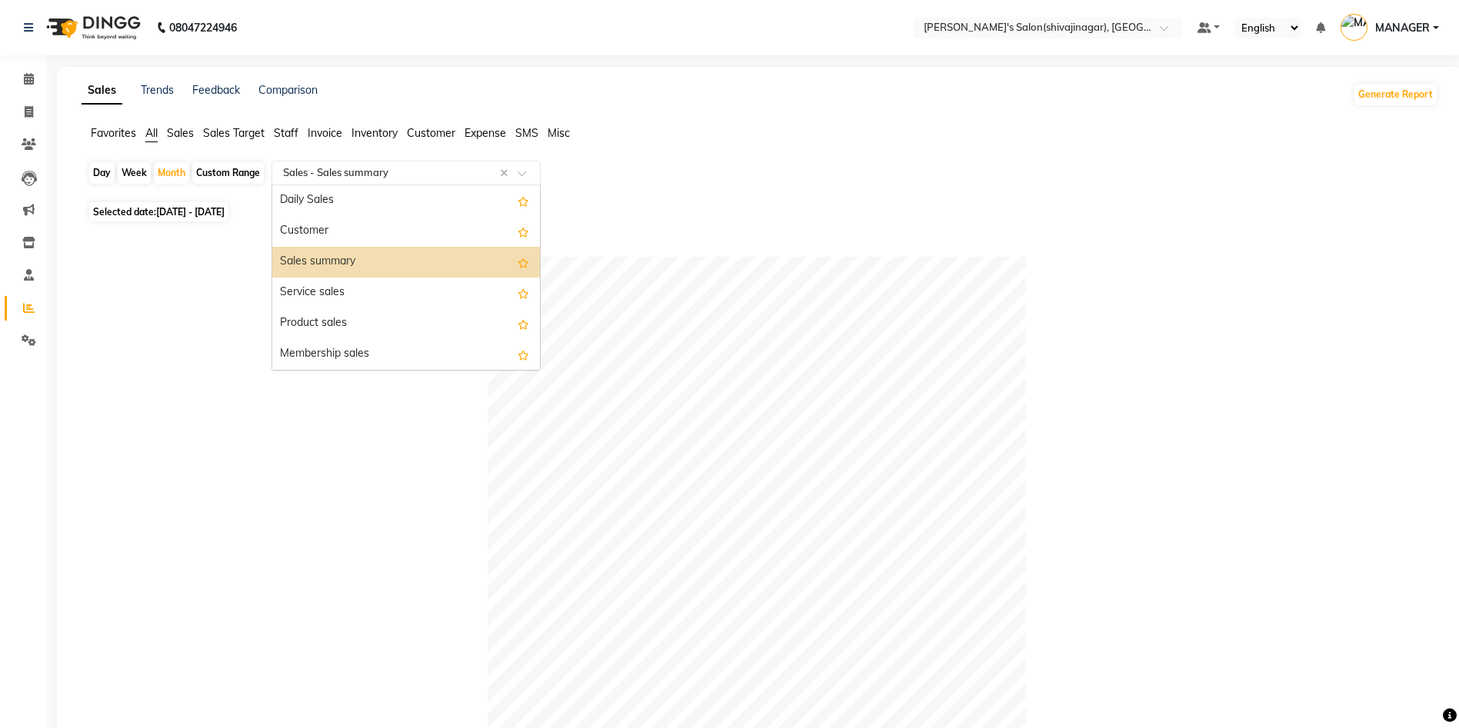
click at [348, 180] on div "× Sales - Sales summary" at bounding box center [335, 172] width 105 height 15
click at [327, 285] on div "Service sales" at bounding box center [406, 293] width 268 height 31
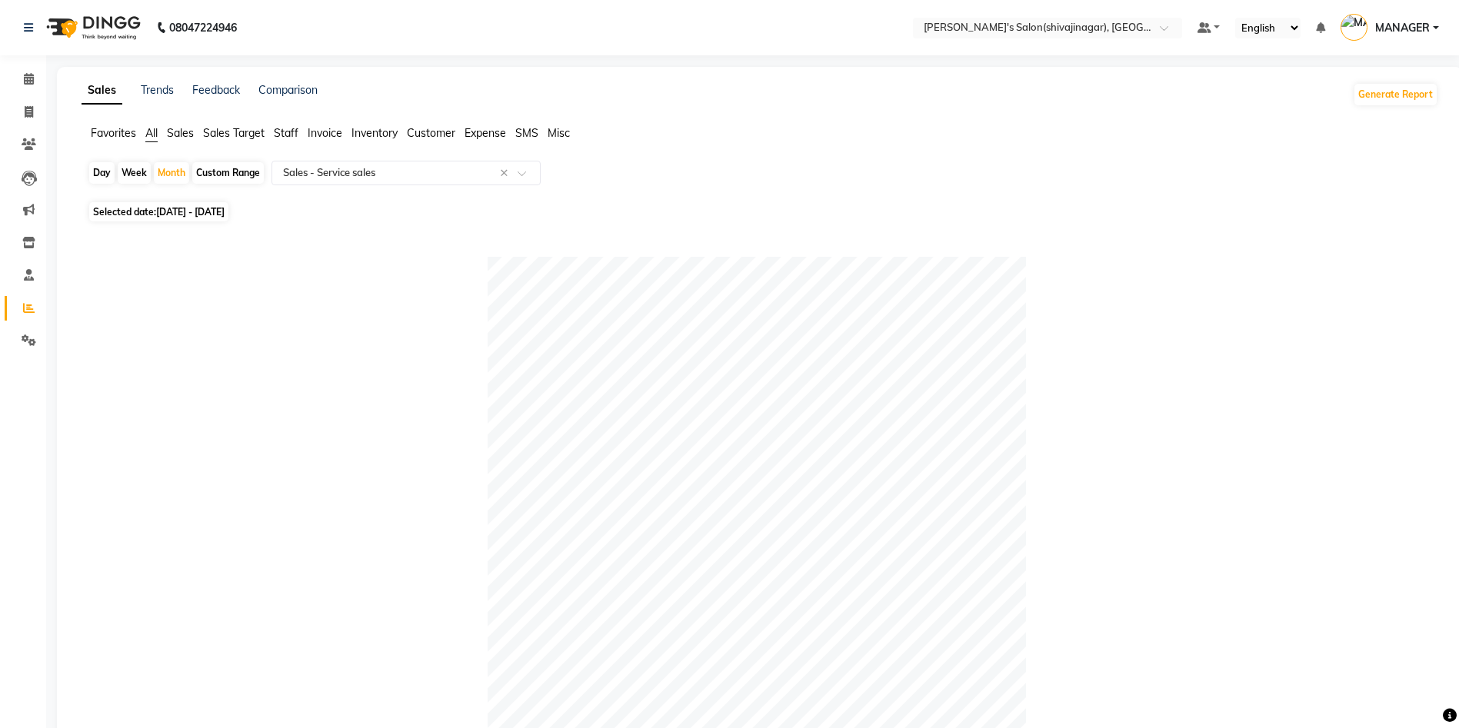
click at [481, 135] on span "Expense" at bounding box center [485, 133] width 42 height 14
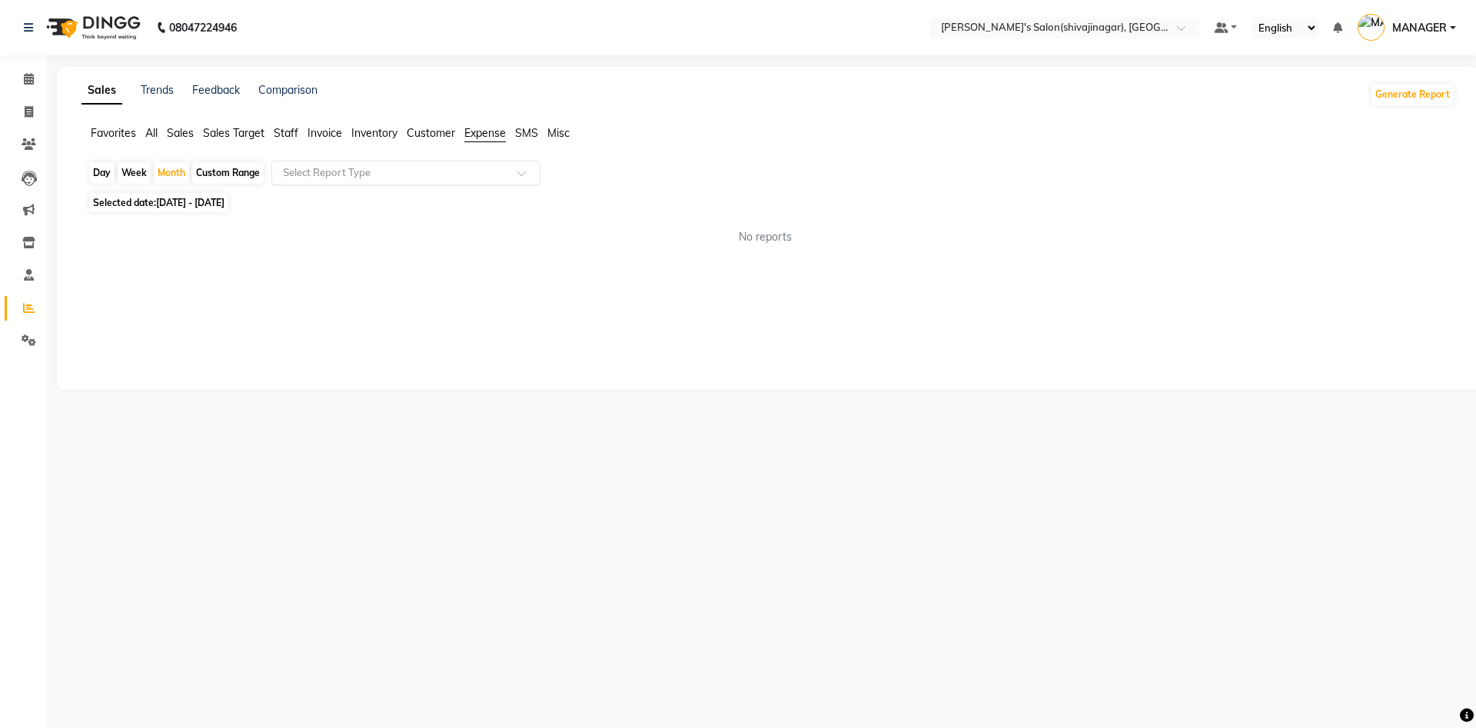
click at [306, 166] on input "text" at bounding box center [390, 172] width 221 height 15
click at [308, 200] on div "Expense by type" at bounding box center [406, 200] width 268 height 31
select select "full_report"
select select "csv"
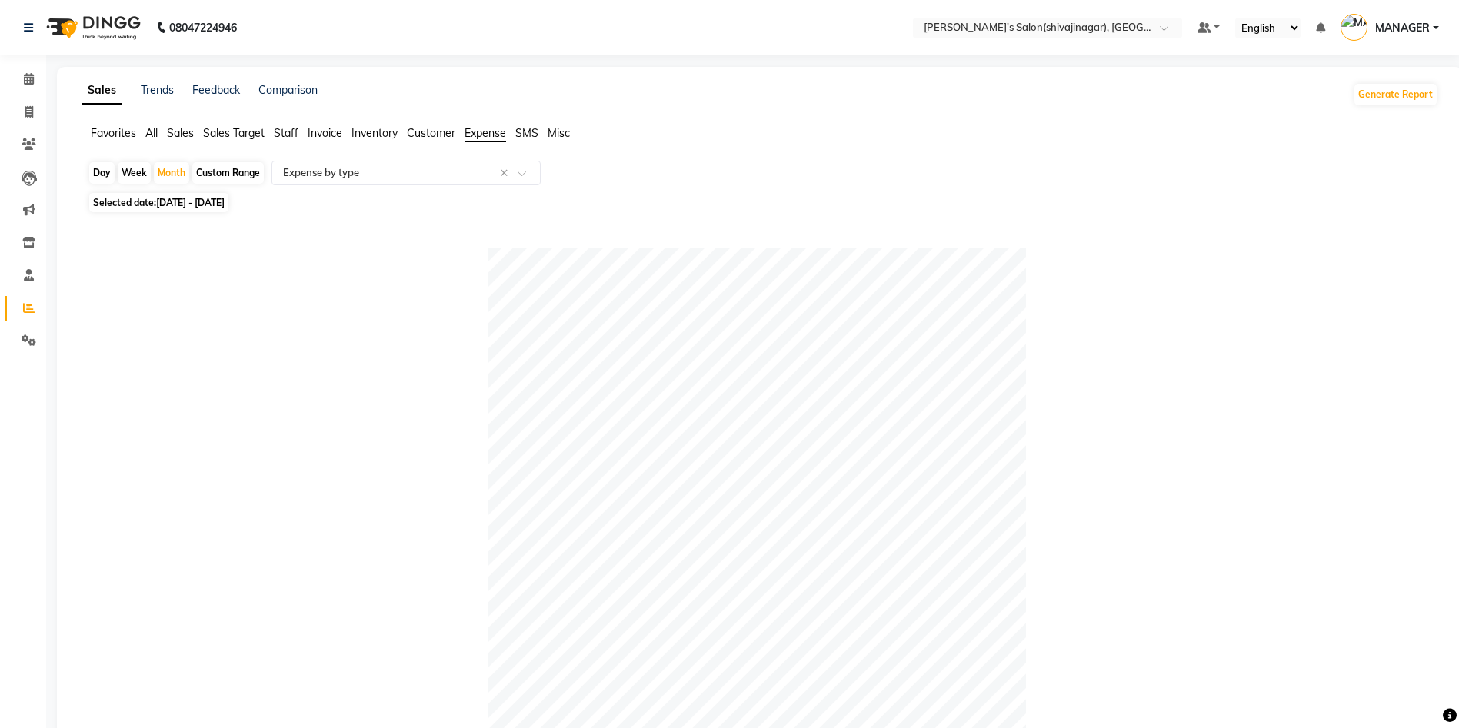
click at [238, 167] on div "Custom Range" at bounding box center [228, 173] width 72 height 22
select select "9"
select select "2025"
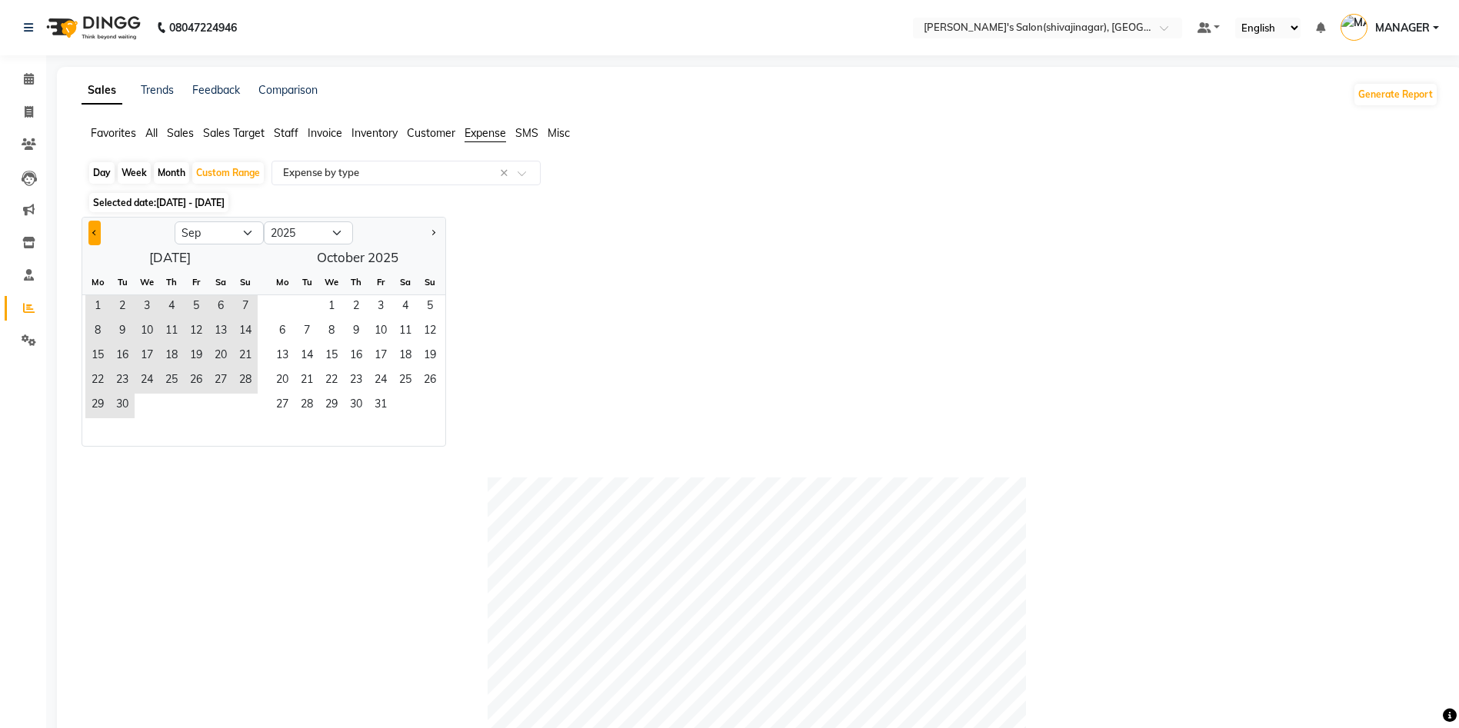
click at [92, 230] on button "Previous month" at bounding box center [94, 233] width 12 height 25
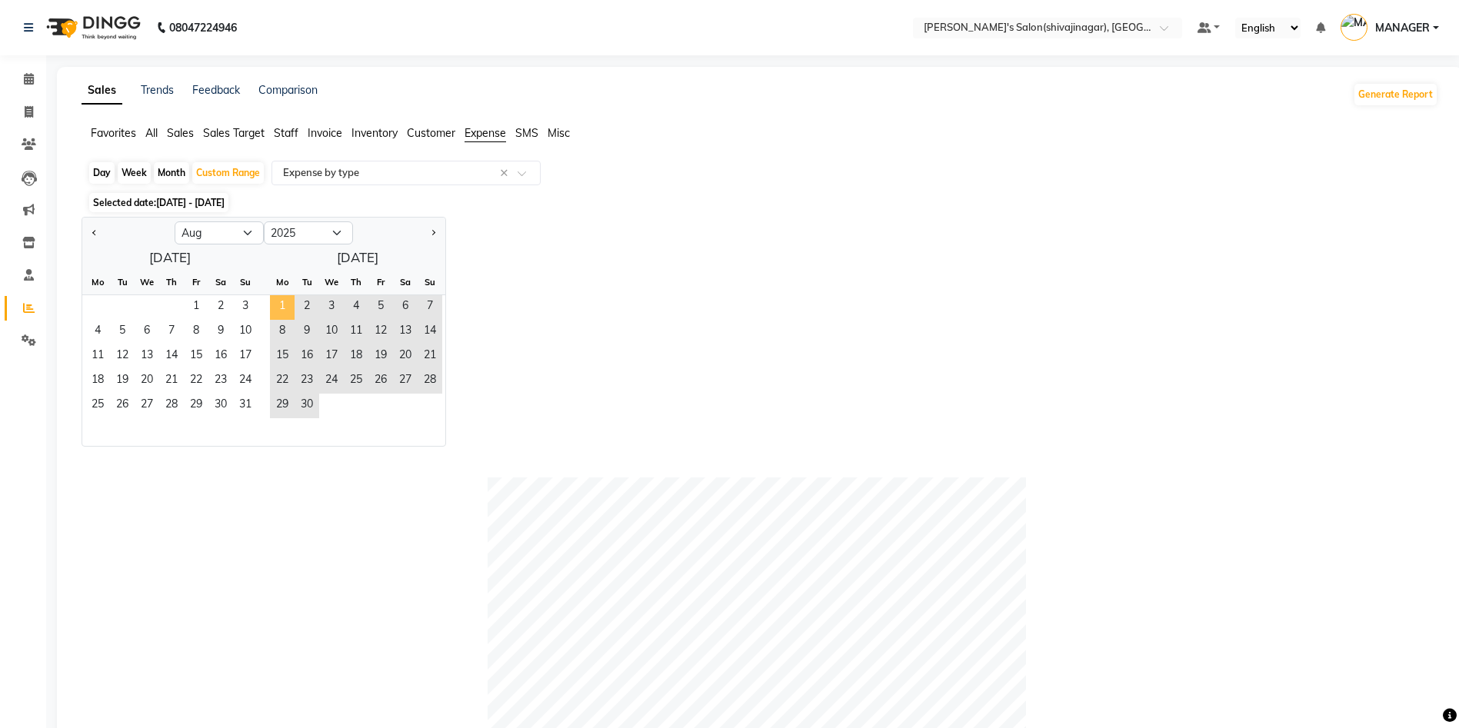
click at [280, 298] on span "1" at bounding box center [282, 307] width 25 height 25
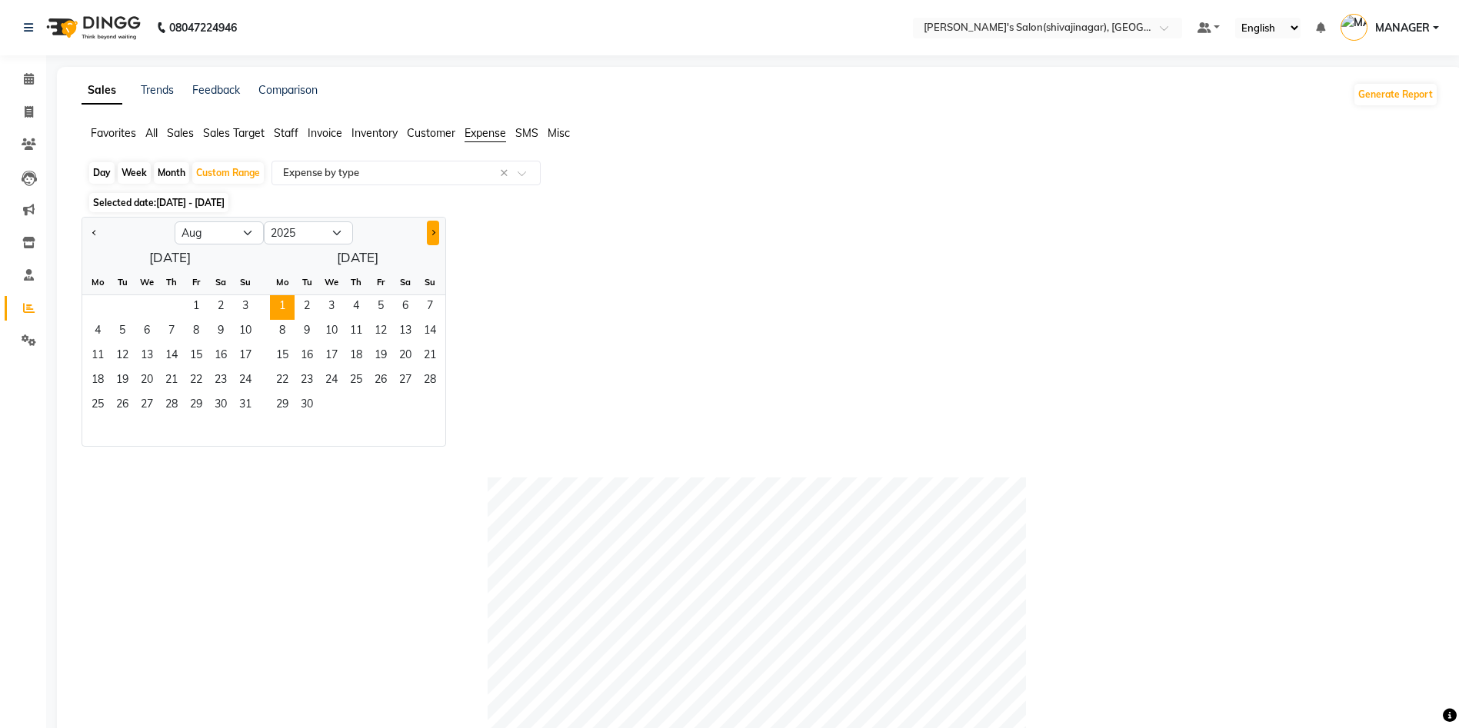
click at [431, 230] on span "Next month" at bounding box center [432, 232] width 5 height 5
select select "9"
click at [412, 307] on span "4" at bounding box center [405, 307] width 25 height 25
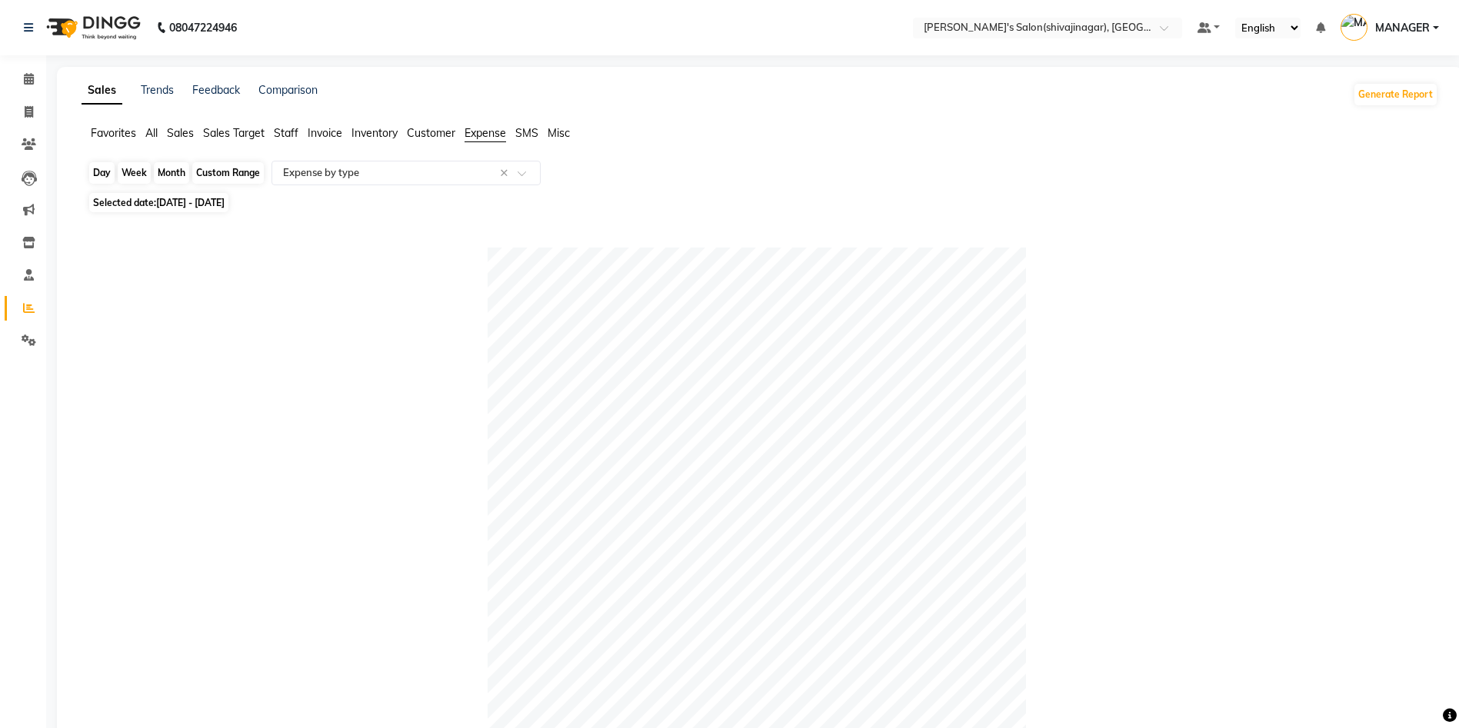
click at [228, 165] on div "Custom Range" at bounding box center [228, 173] width 72 height 22
select select "9"
select select "2025"
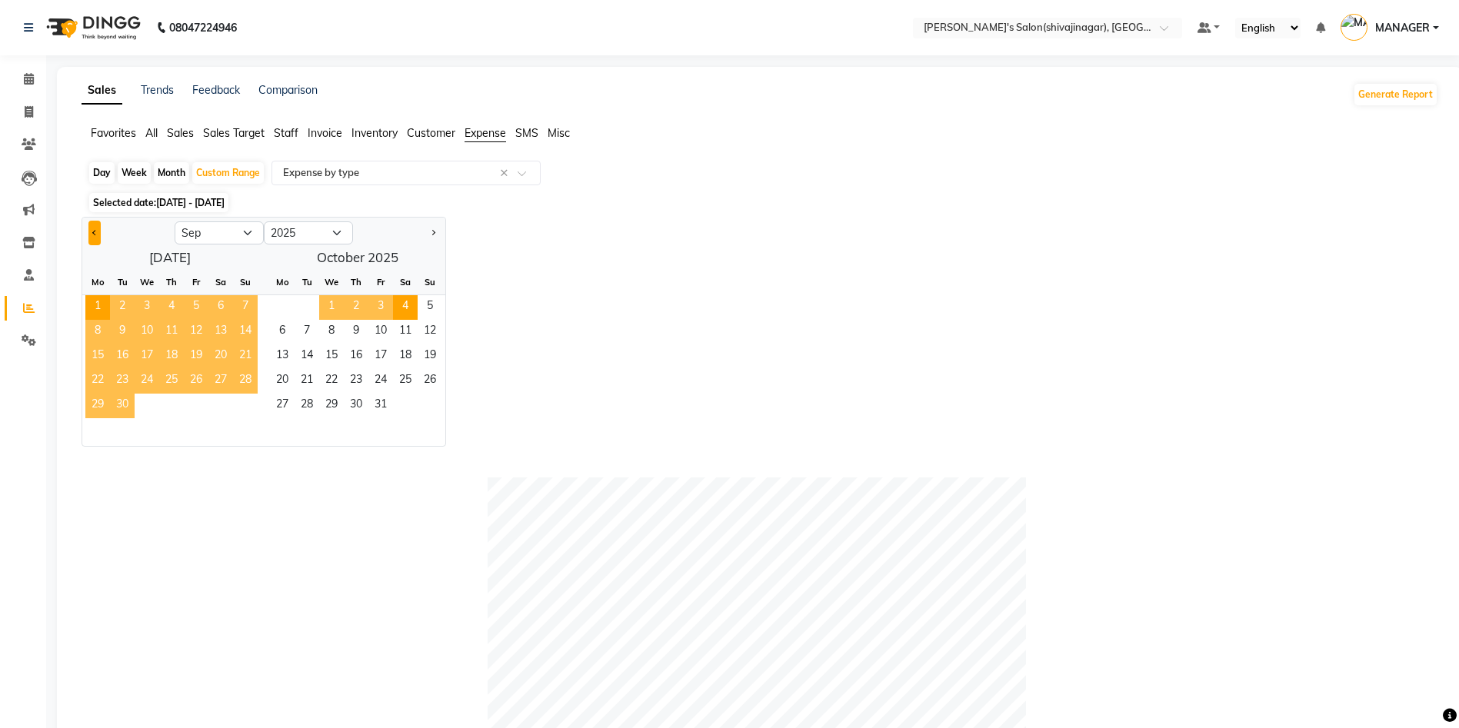
click at [98, 233] on button "Previous month" at bounding box center [94, 233] width 12 height 25
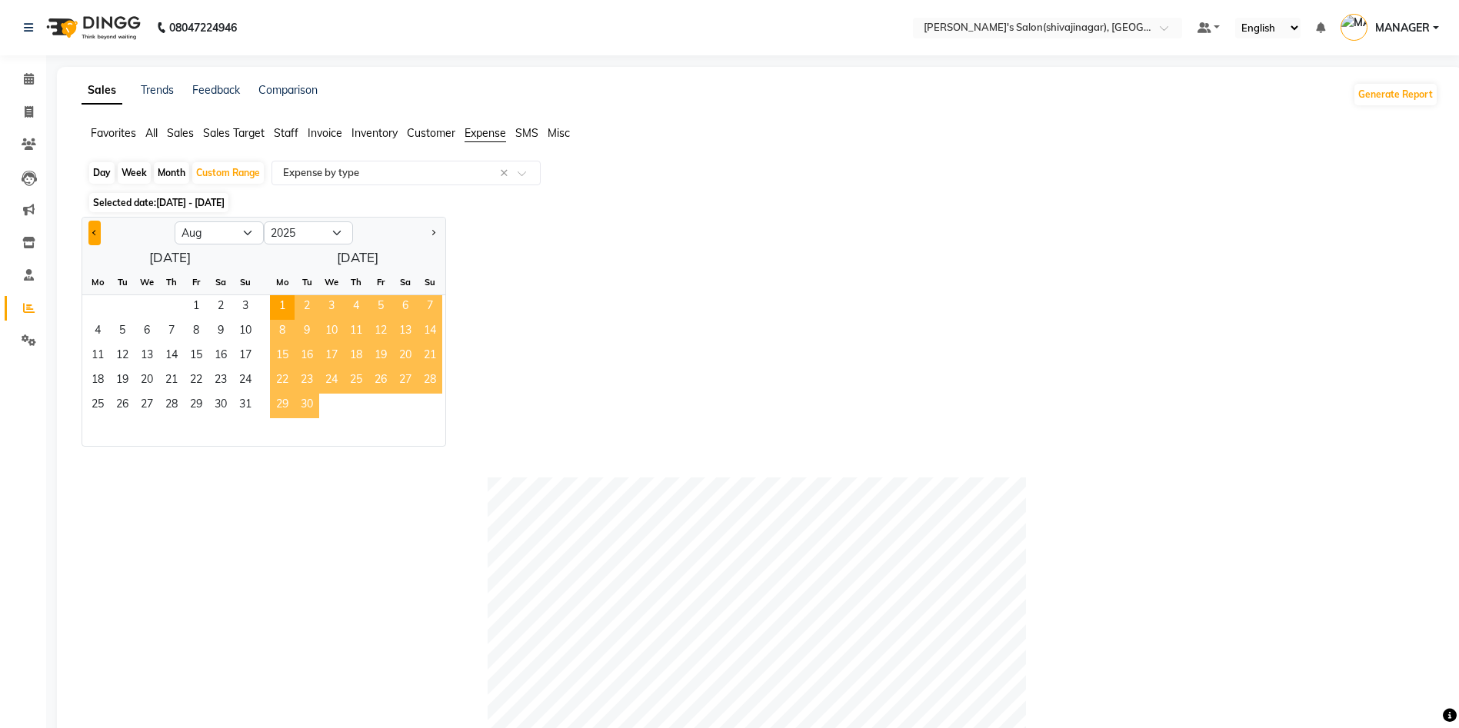
click at [98, 233] on button "Previous month" at bounding box center [94, 233] width 12 height 25
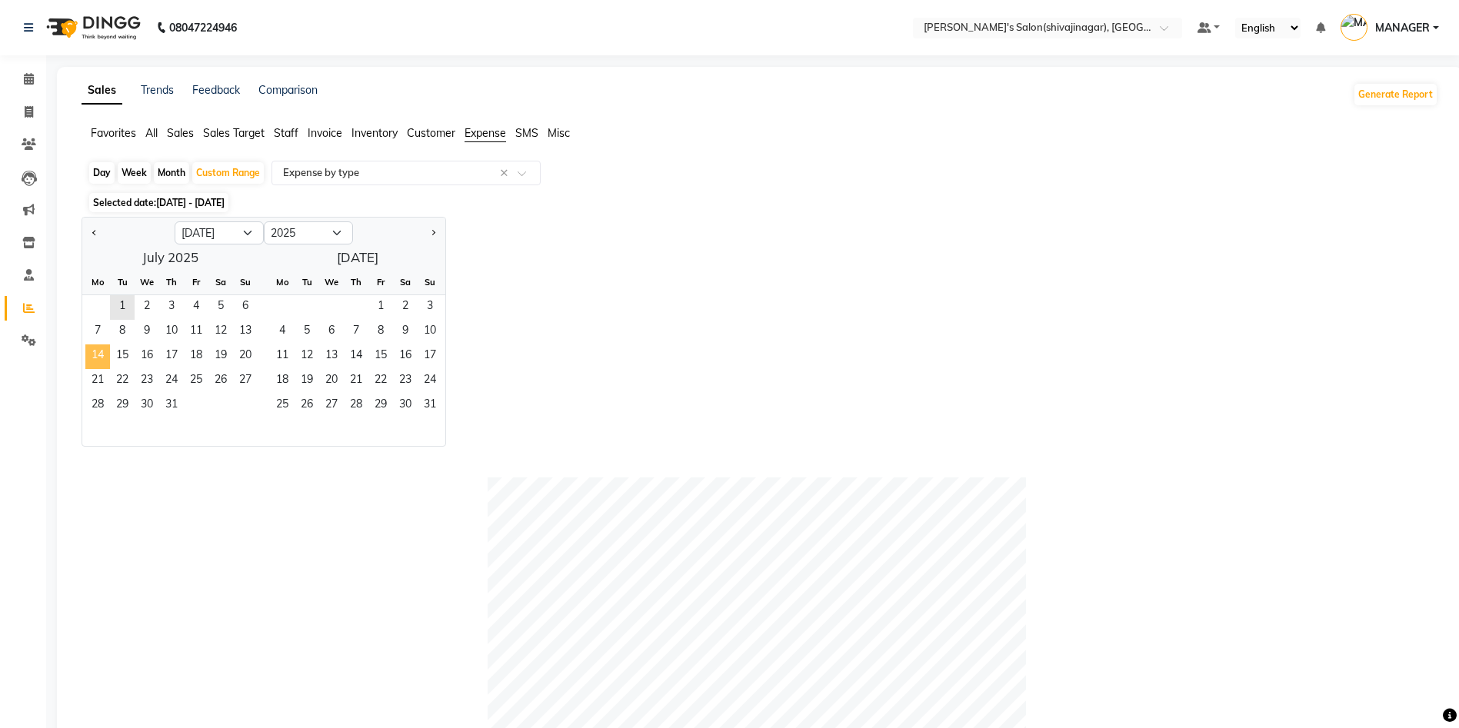
click at [108, 358] on span "14" at bounding box center [97, 356] width 25 height 25
click at [428, 231] on button "Next month" at bounding box center [433, 233] width 12 height 25
select select "9"
click at [404, 297] on span "4" at bounding box center [405, 307] width 25 height 25
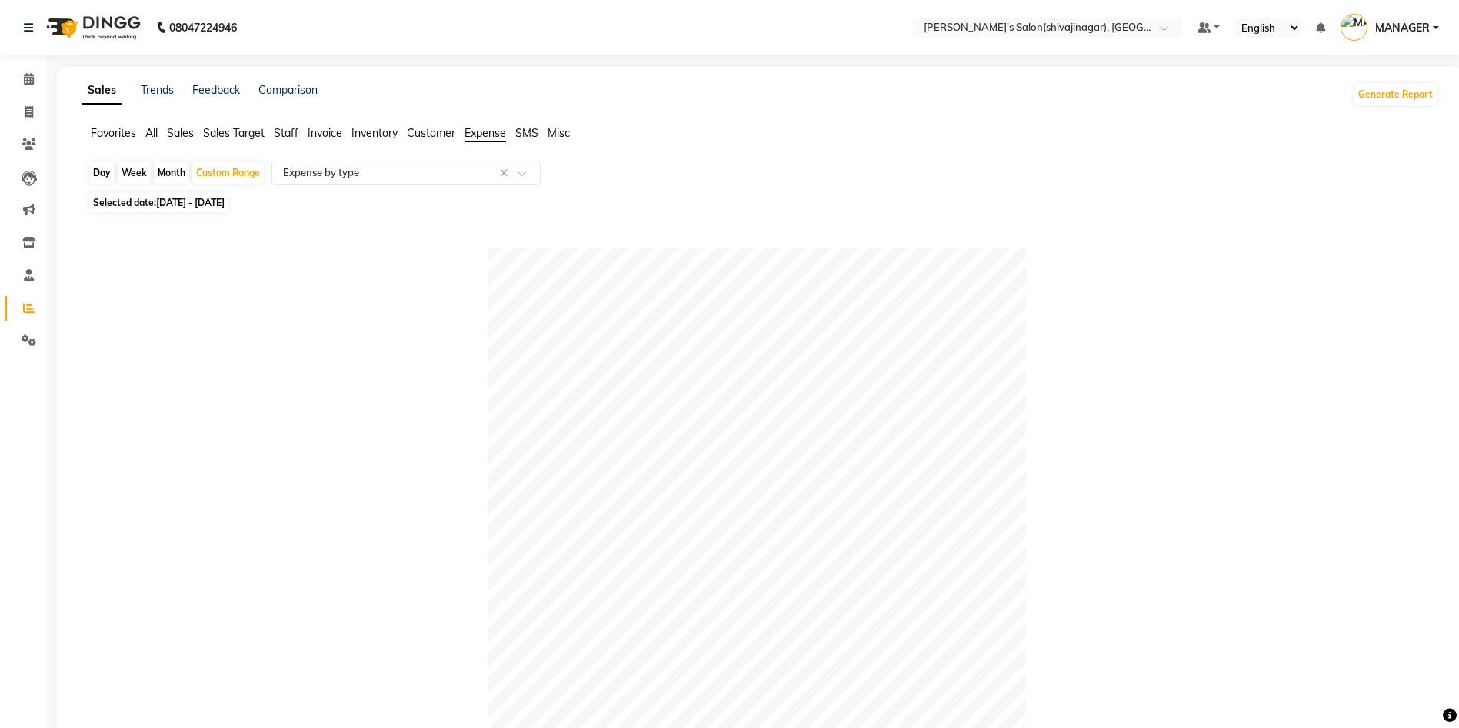
click at [288, 131] on span "Staff" at bounding box center [286, 133] width 25 height 14
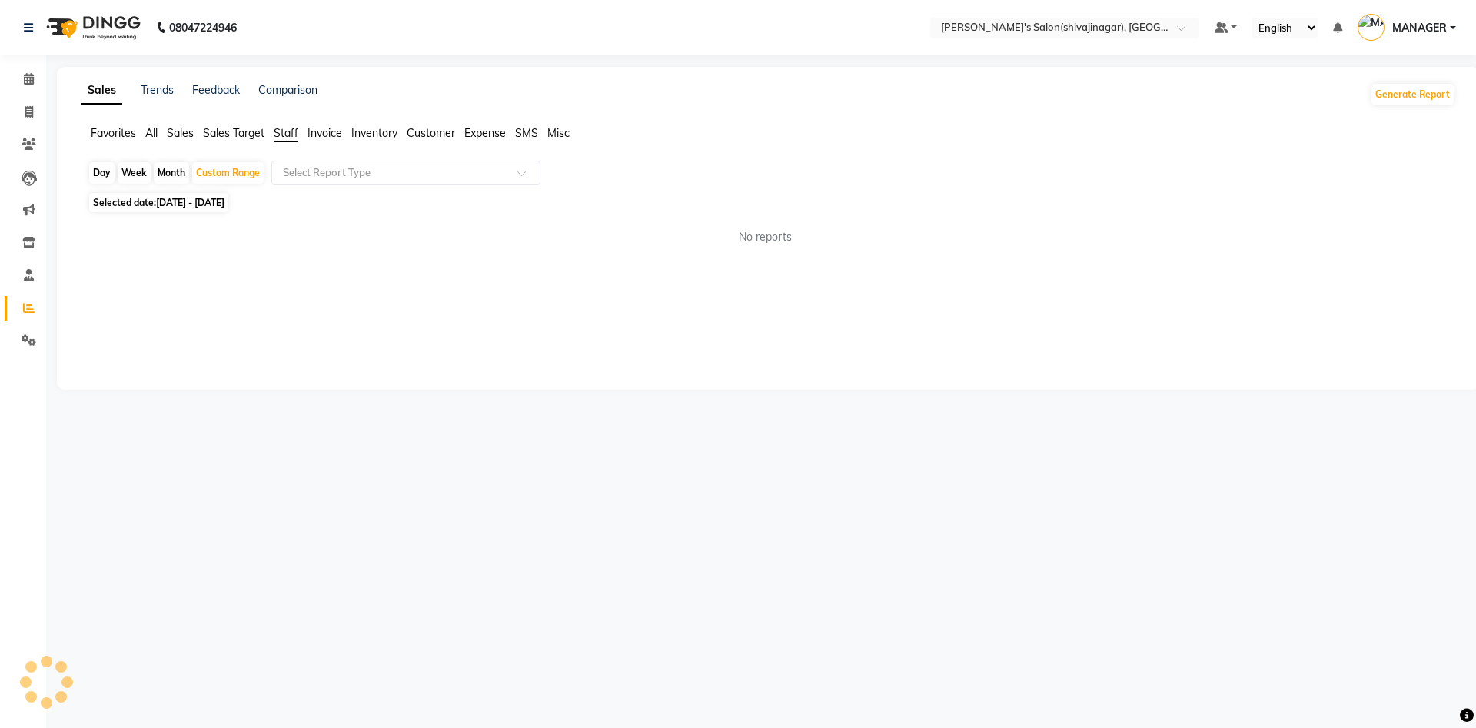
click at [176, 174] on div "Month" at bounding box center [171, 173] width 35 height 22
select select "7"
select select "2025"
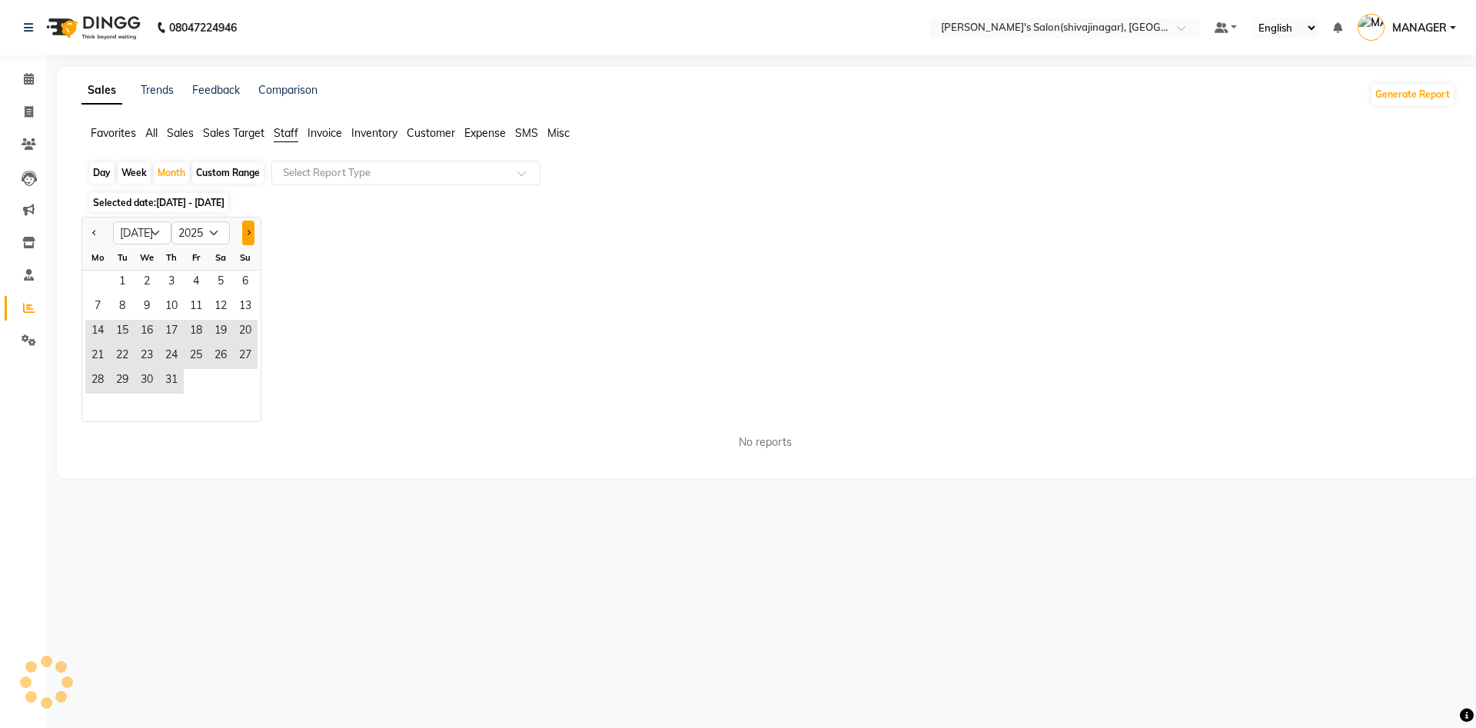
click at [242, 230] on button "Next month" at bounding box center [248, 233] width 12 height 25
select select "8"
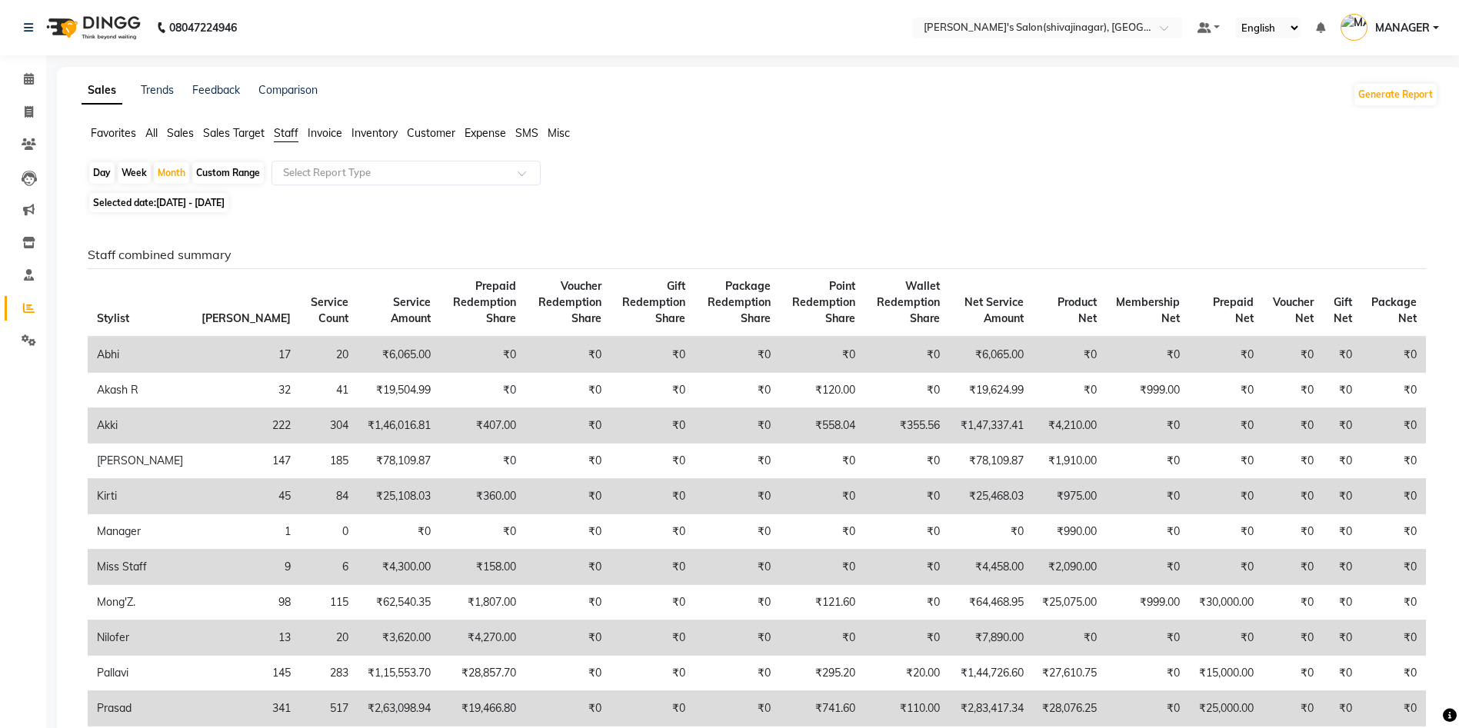
click at [169, 174] on div "Month" at bounding box center [171, 173] width 35 height 22
select select "7"
select select "2025"
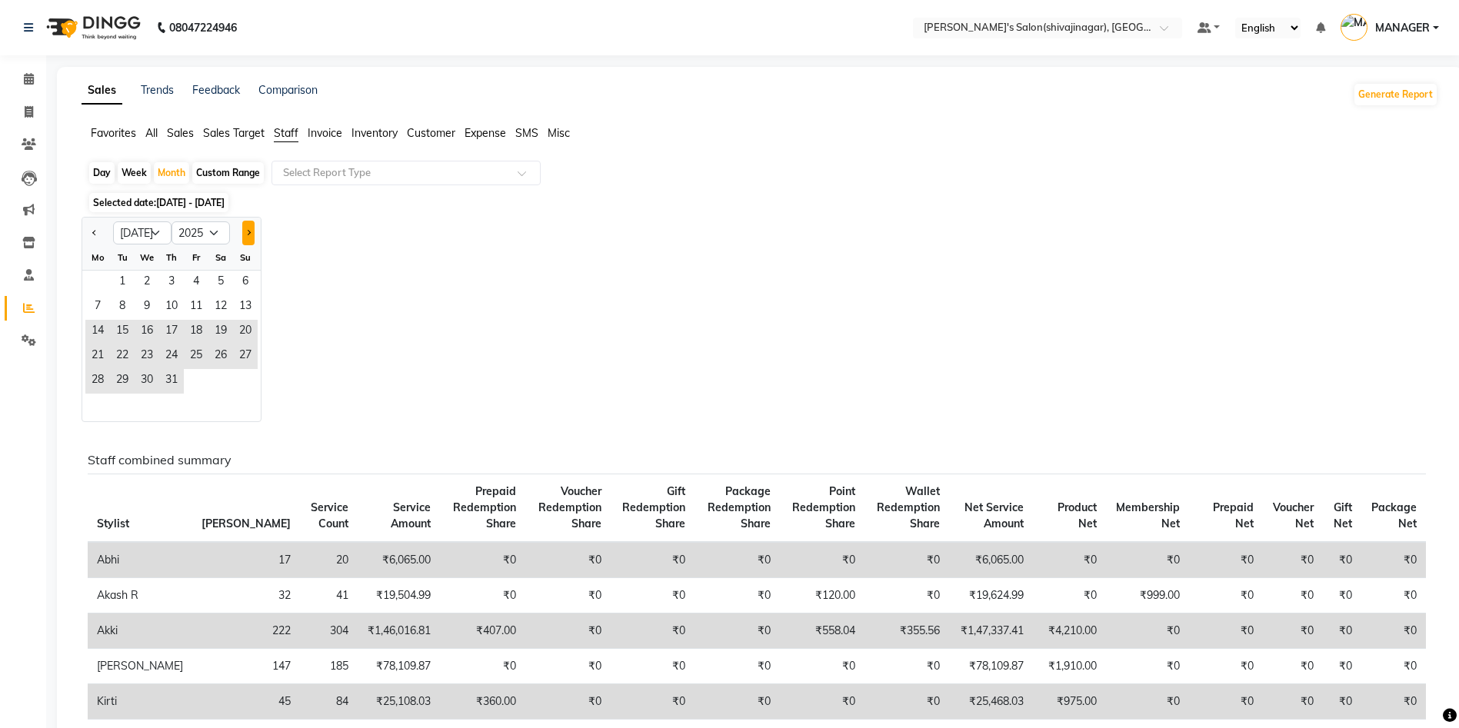
click at [249, 235] on button "Next month" at bounding box center [248, 233] width 12 height 25
select select "9"
click at [103, 285] on span "1" at bounding box center [97, 283] width 25 height 25
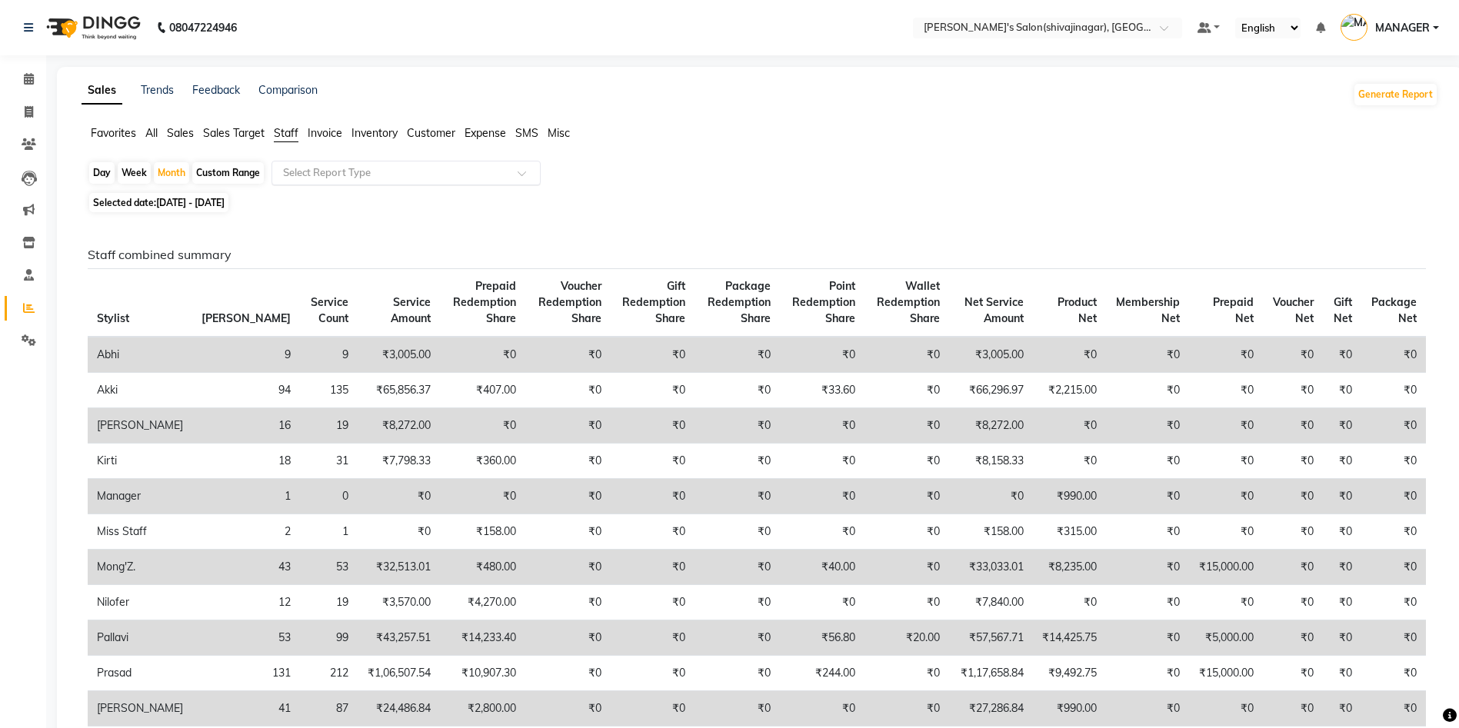
click at [351, 168] on input "text" at bounding box center [390, 172] width 221 height 15
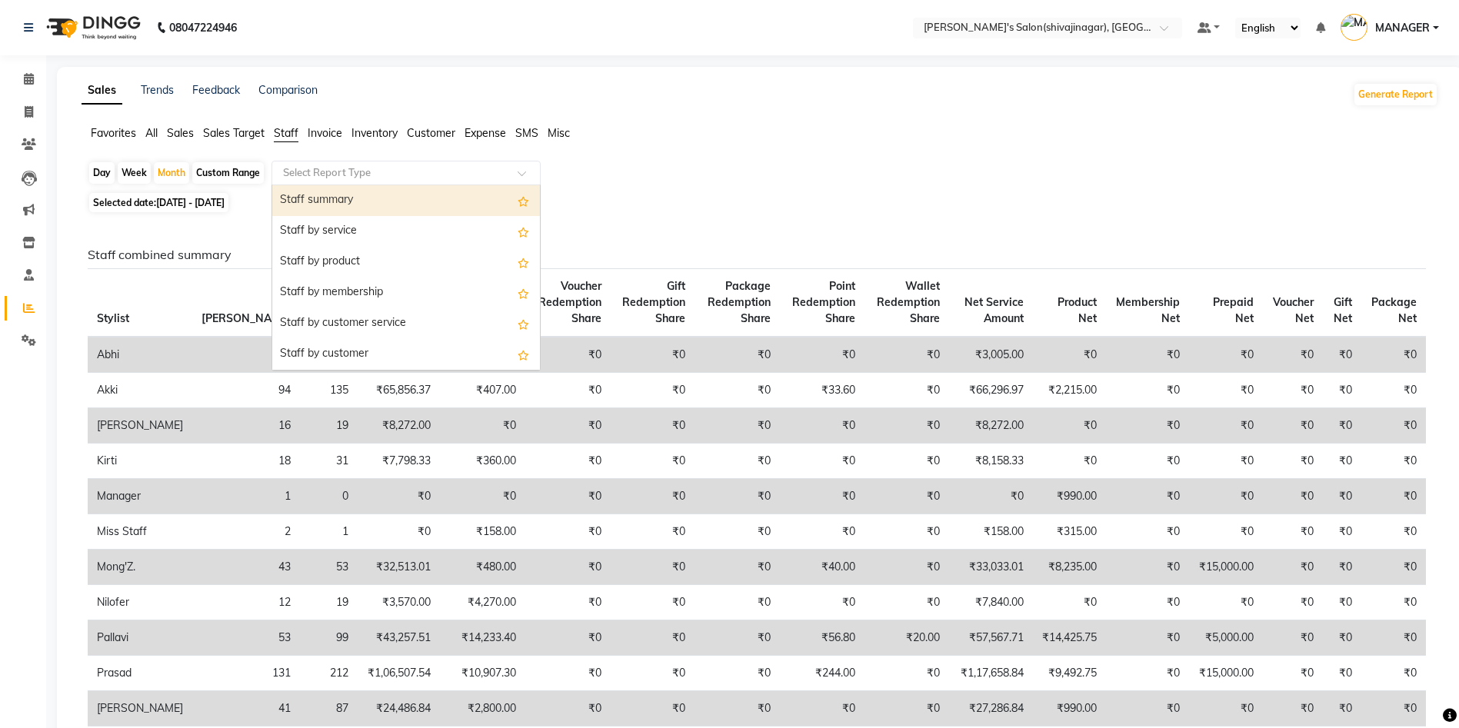
click at [325, 205] on div "Staff summary" at bounding box center [406, 200] width 268 height 31
select select "full_report"
select select "csv"
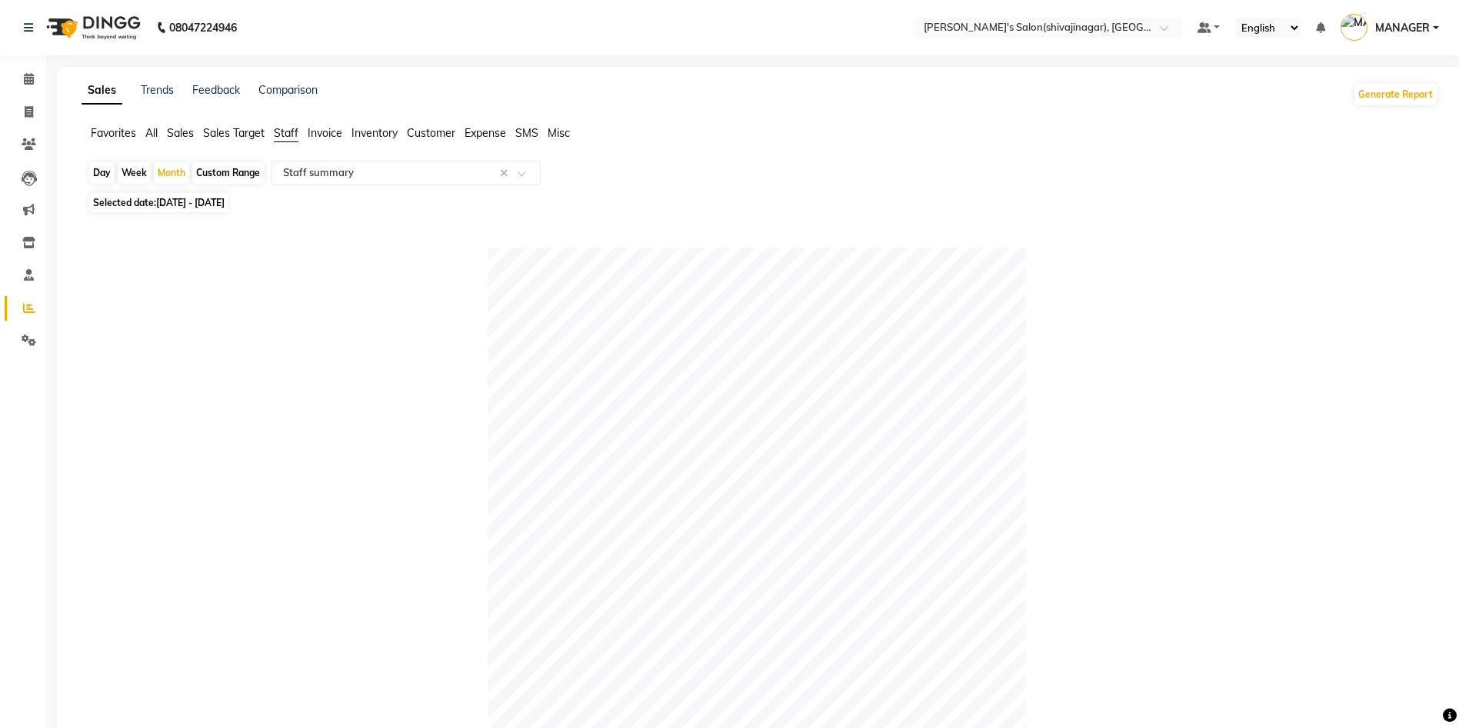
click at [216, 175] on div "Custom Range" at bounding box center [228, 173] width 72 height 22
select select "9"
select select "2025"
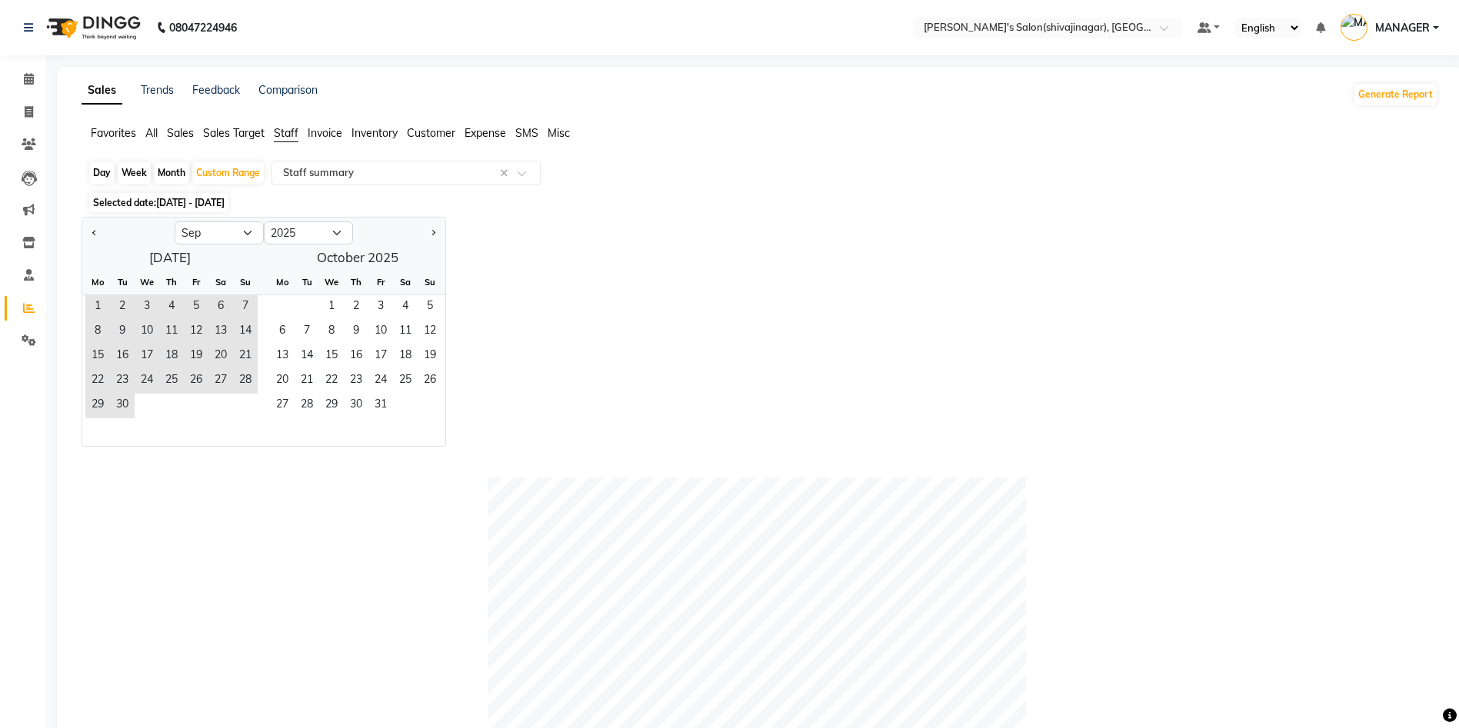
click at [166, 175] on div "Month" at bounding box center [171, 173] width 35 height 22
select select "9"
select select "2025"
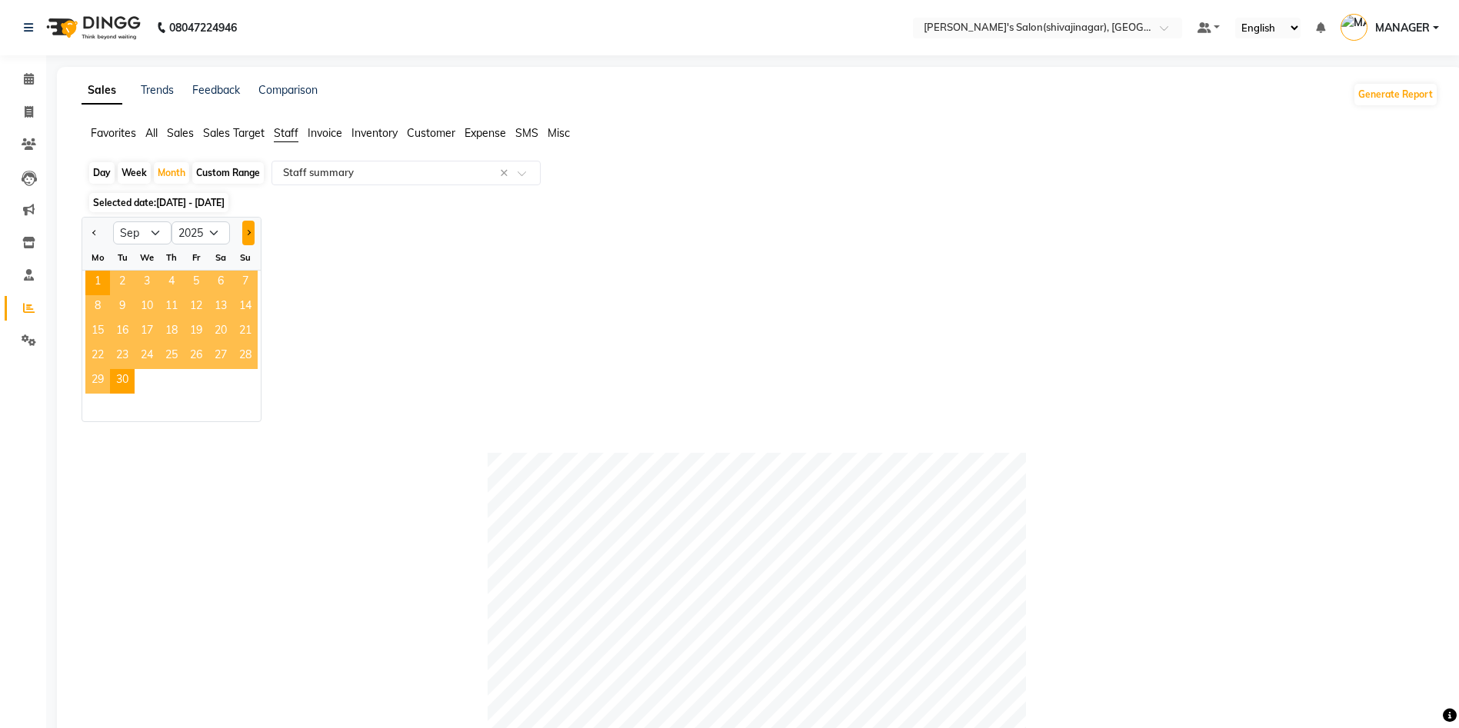
click at [247, 231] on span "Next month" at bounding box center [247, 232] width 5 height 5
select select "10"
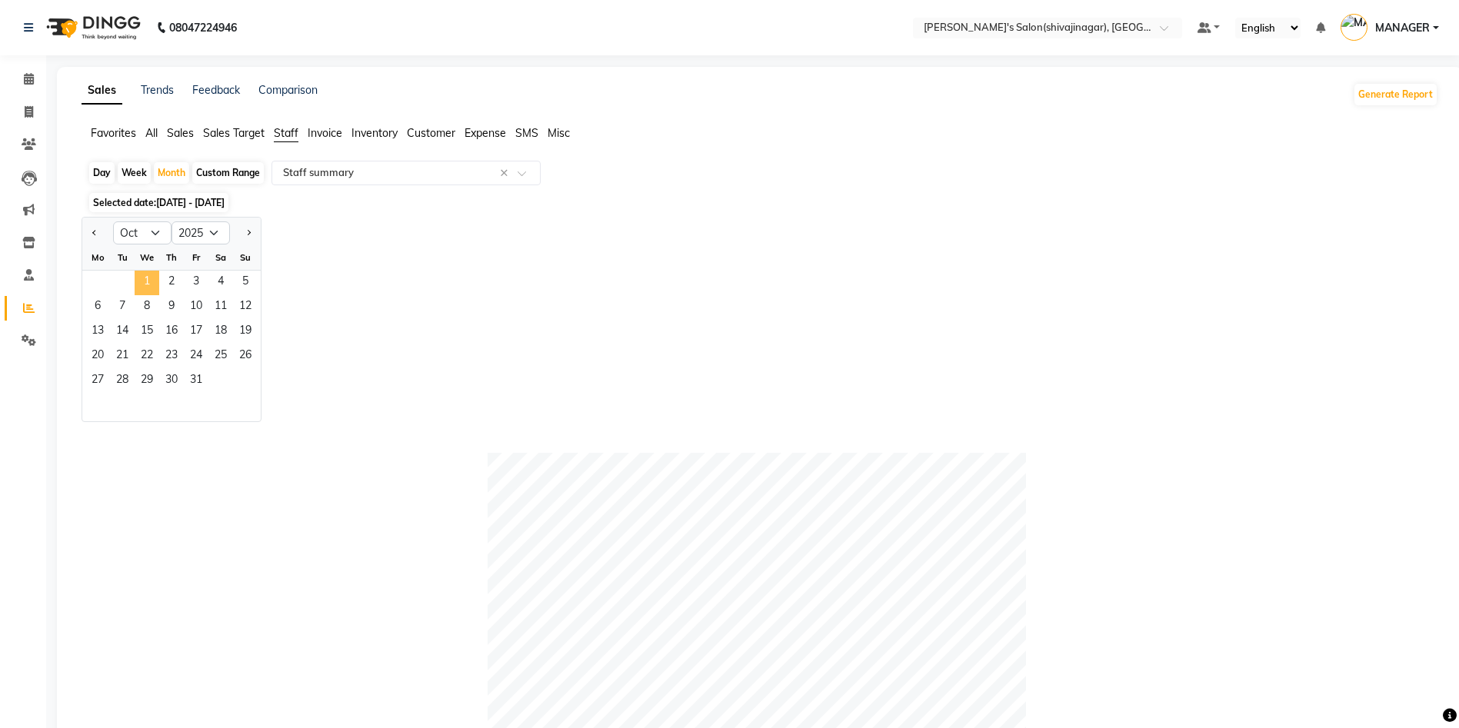
click at [143, 282] on span "1" at bounding box center [147, 283] width 25 height 25
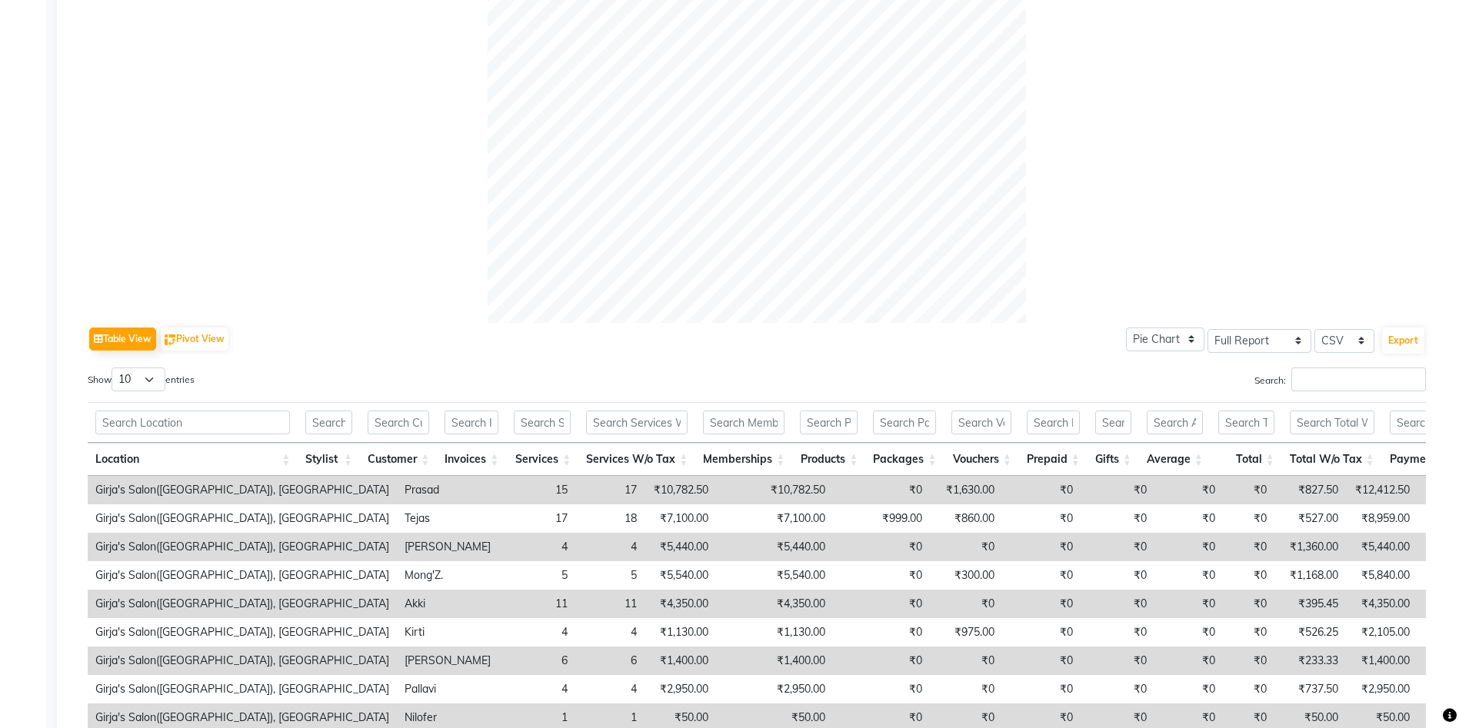
scroll to position [618, 0]
